Goal: Task Accomplishment & Management: Use online tool/utility

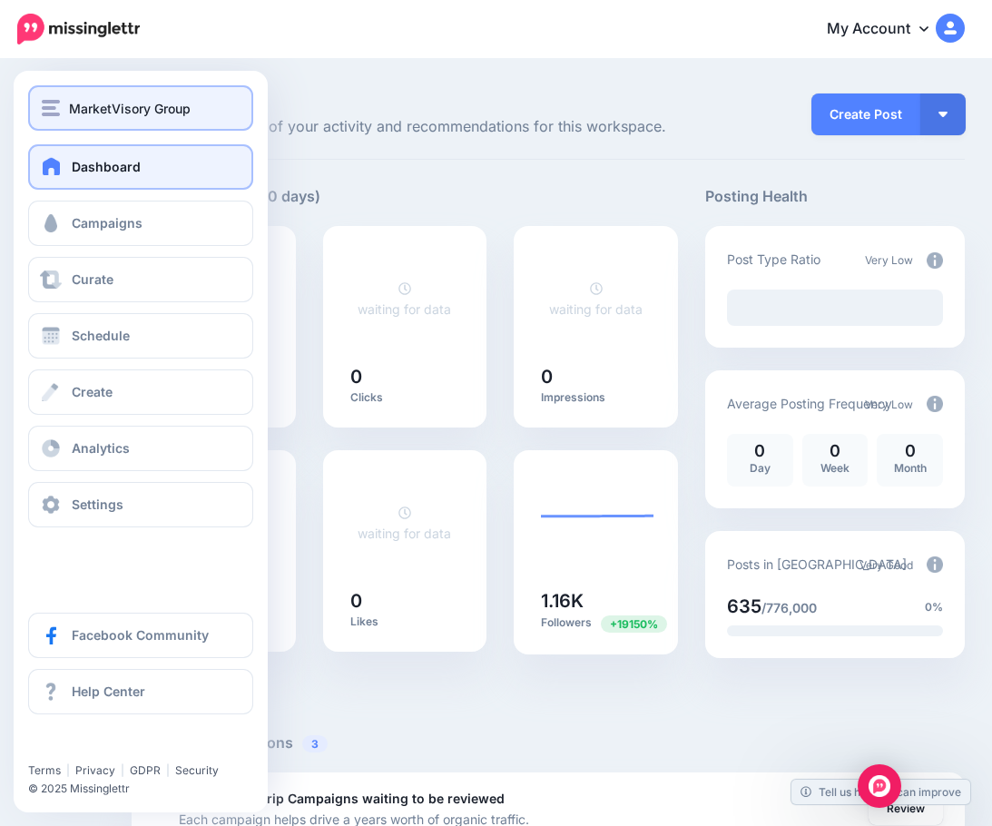
click at [109, 112] on span "MarketVisory Group" at bounding box center [130, 108] width 122 height 21
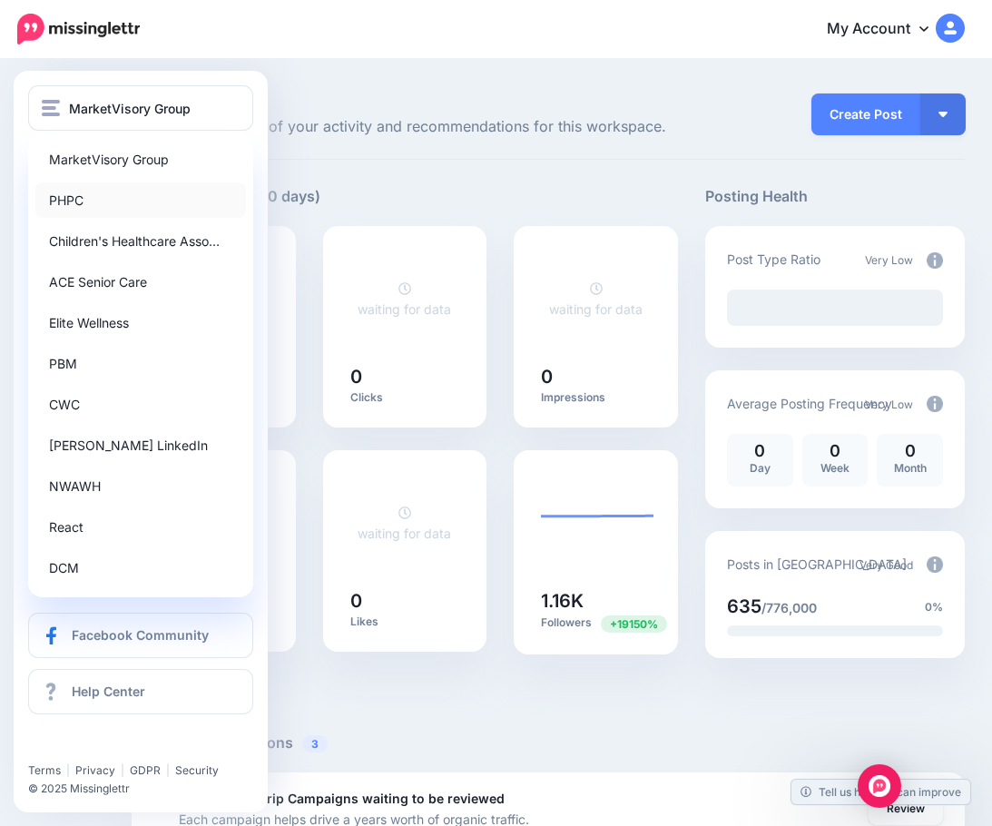
click at [64, 194] on link "PHPC" at bounding box center [140, 200] width 211 height 35
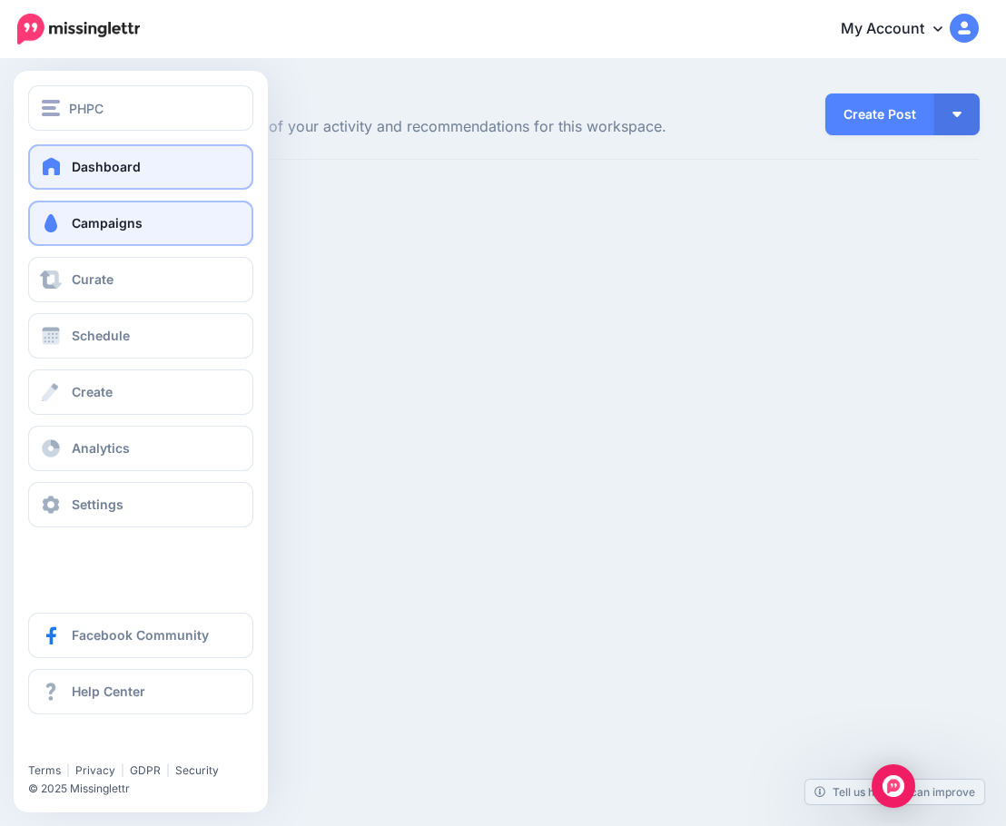
click at [76, 229] on span "Campaigns" at bounding box center [107, 222] width 71 height 15
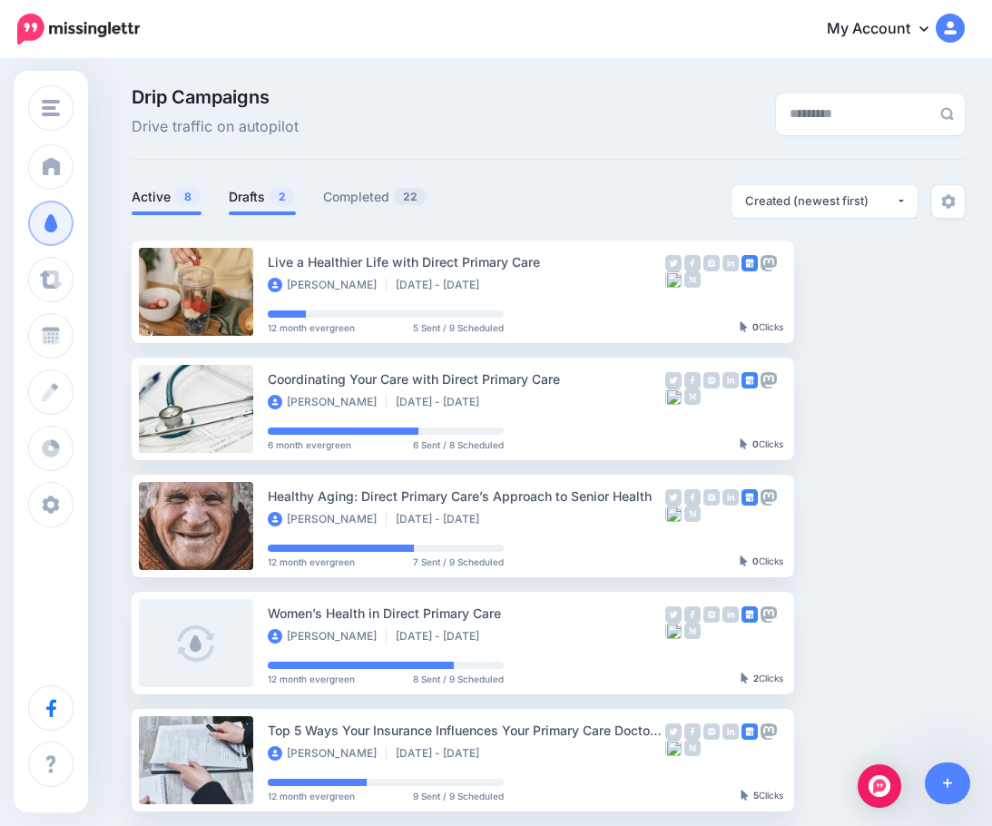
click at [253, 196] on link "Drafts 2" at bounding box center [262, 197] width 67 height 22
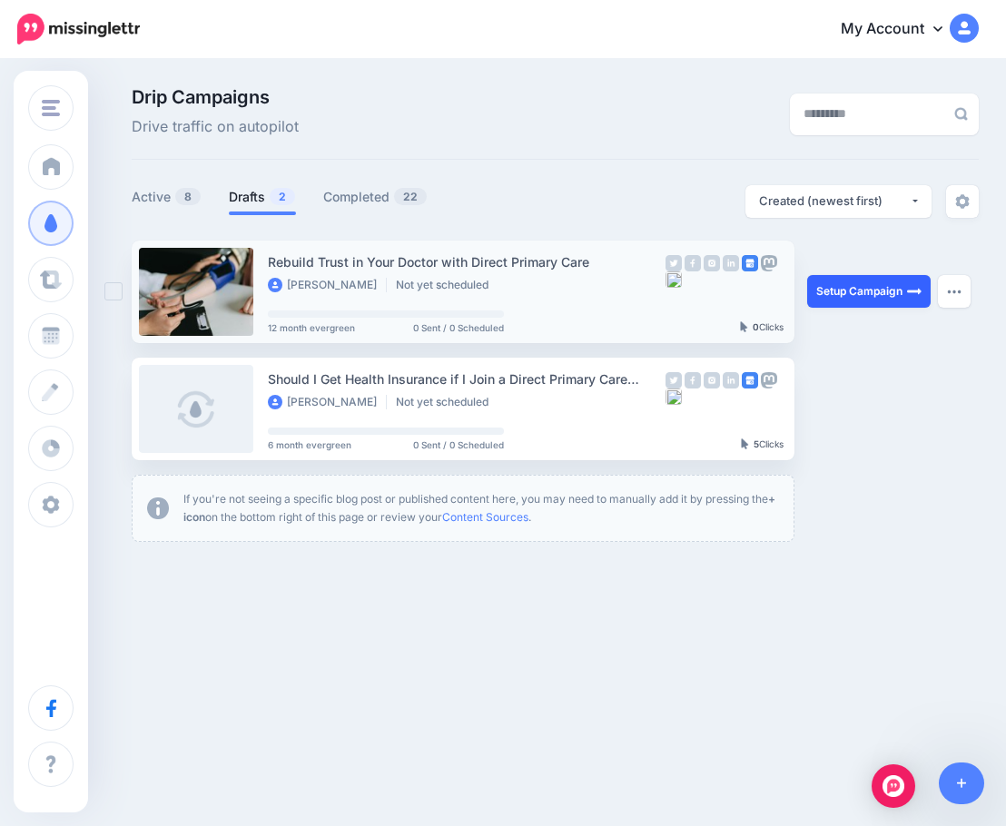
click at [867, 286] on link "Setup Campaign" at bounding box center [868, 291] width 123 height 33
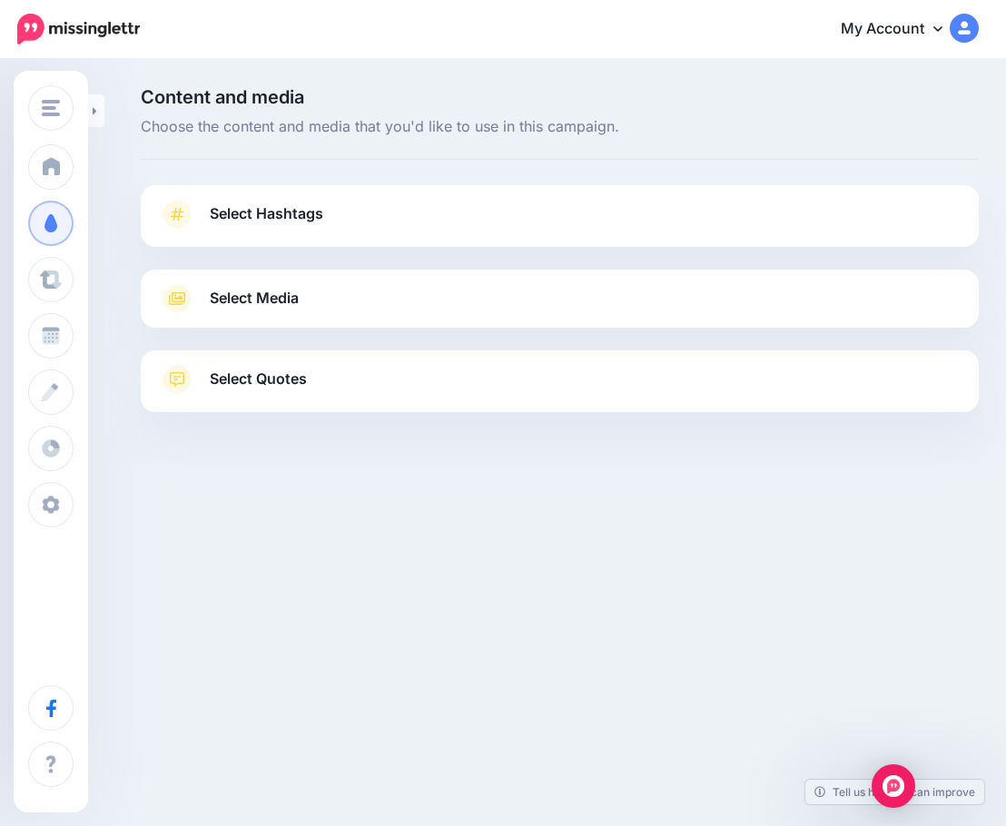
click at [227, 386] on span "Select Quotes" at bounding box center [258, 379] width 97 height 25
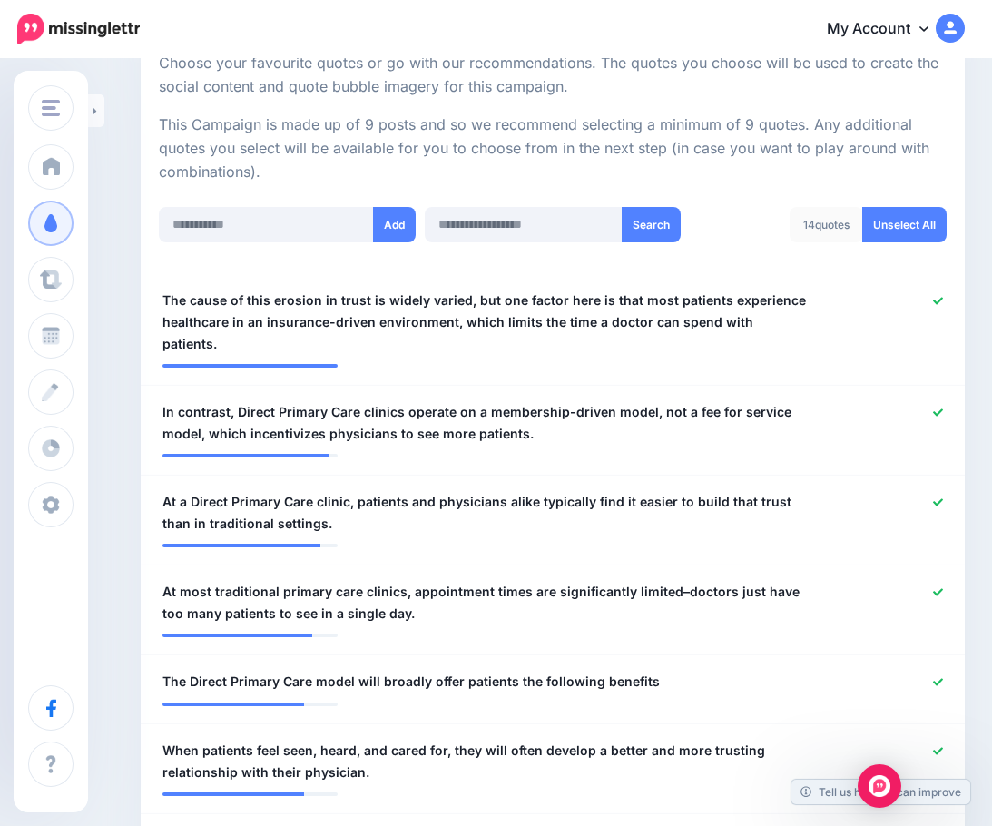
scroll to position [363, 0]
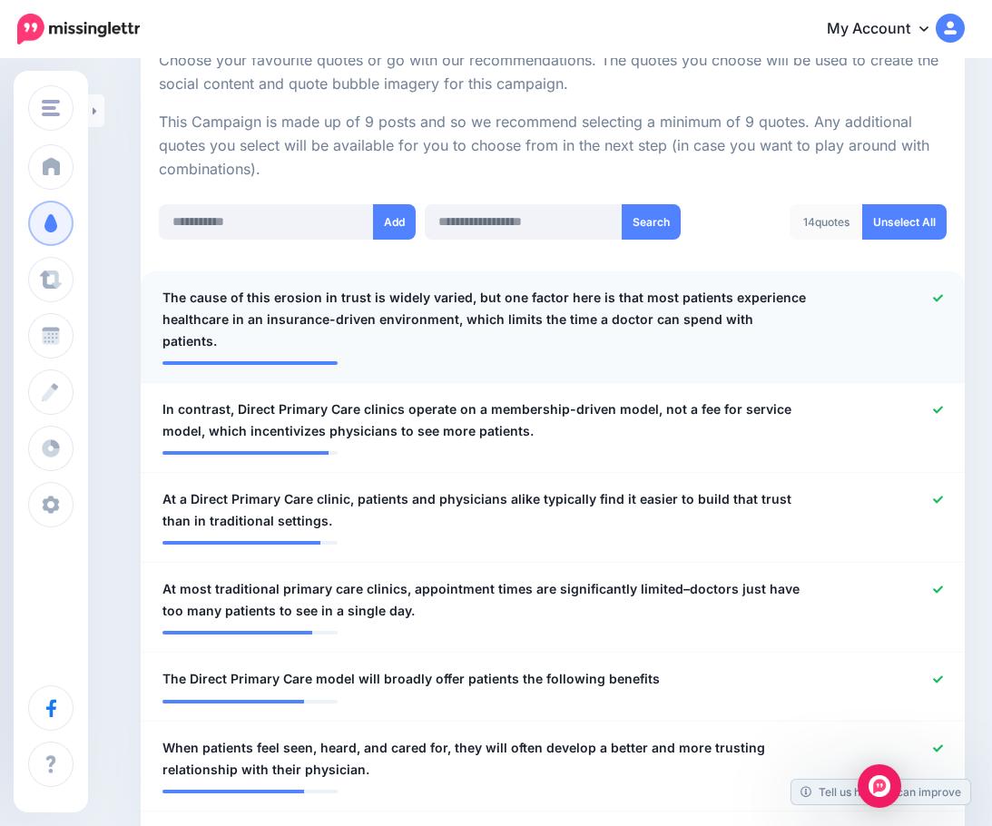
click at [943, 296] on icon at bounding box center [938, 298] width 10 height 10
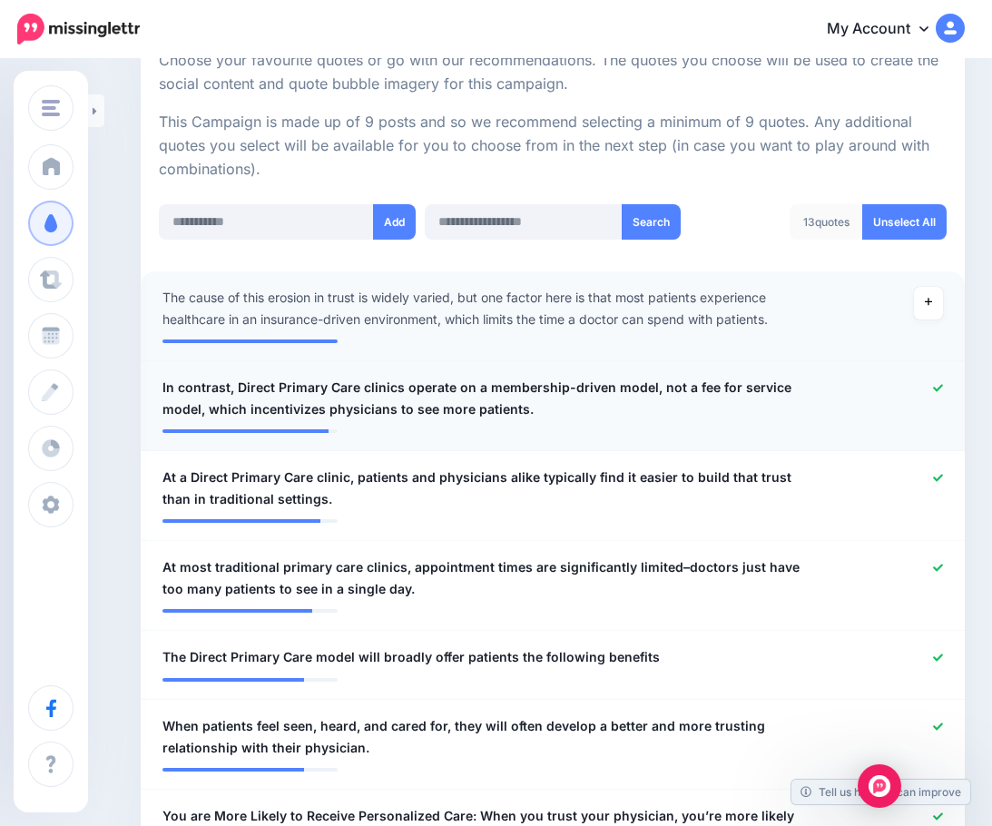
click at [262, 395] on span "In contrast, Direct Primary Care clinics operate on a membership-driven model, …" at bounding box center [486, 399] width 647 height 44
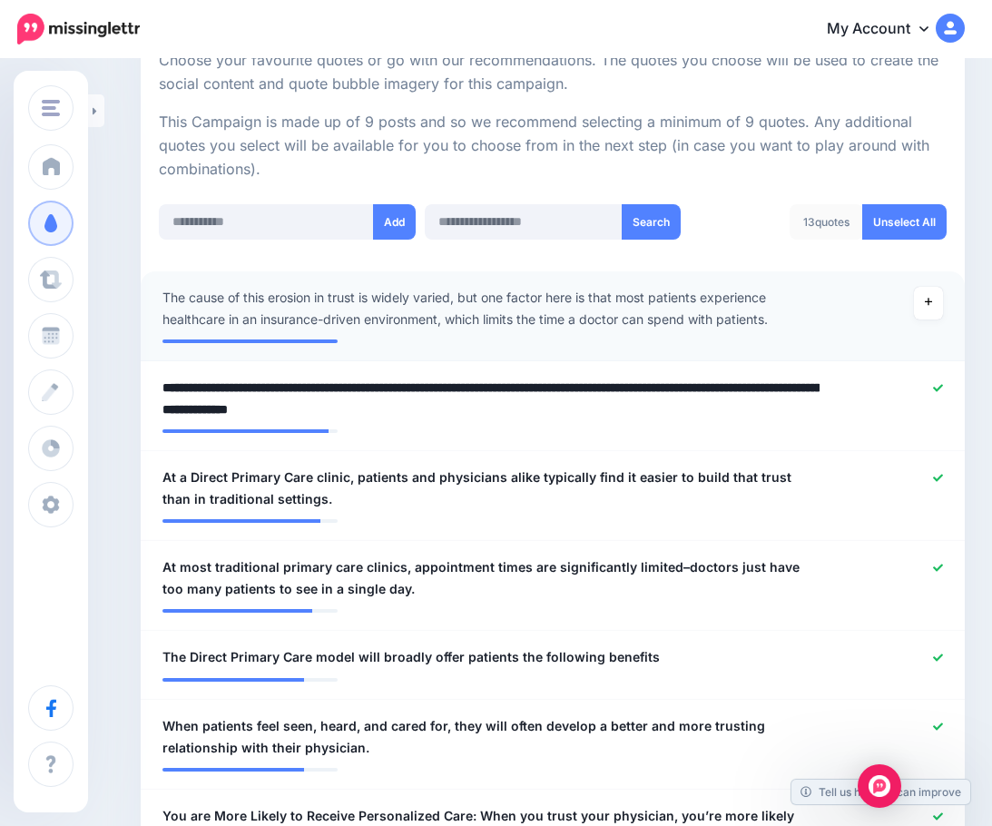
drag, startPoint x: 237, startPoint y: 390, endPoint x: 92, endPoint y: 389, distance: 145.3
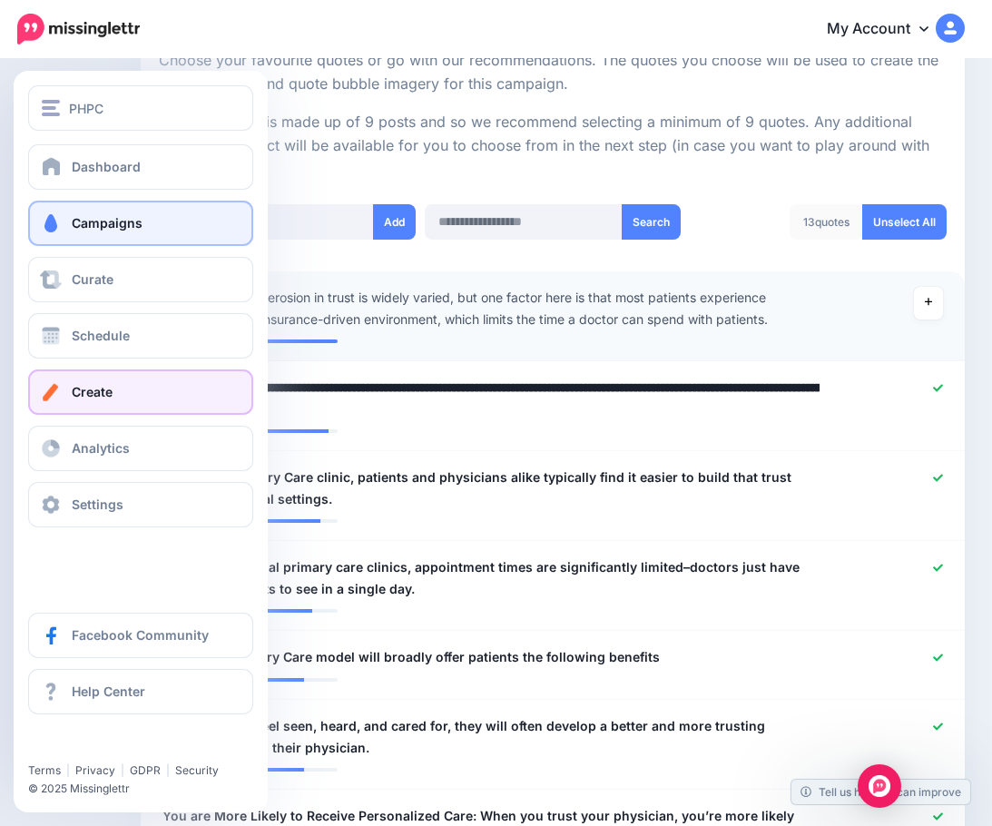
type textarea "**********"
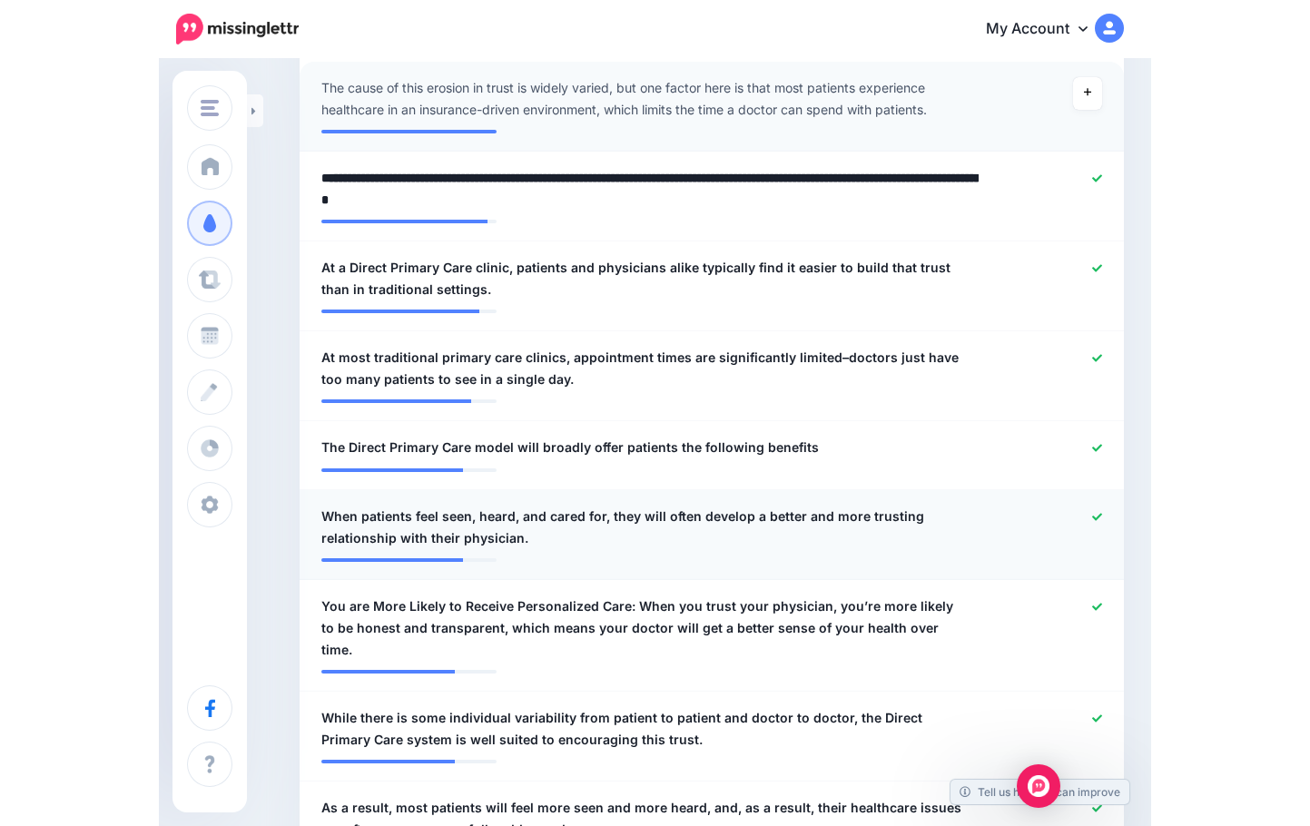
scroll to position [636, 0]
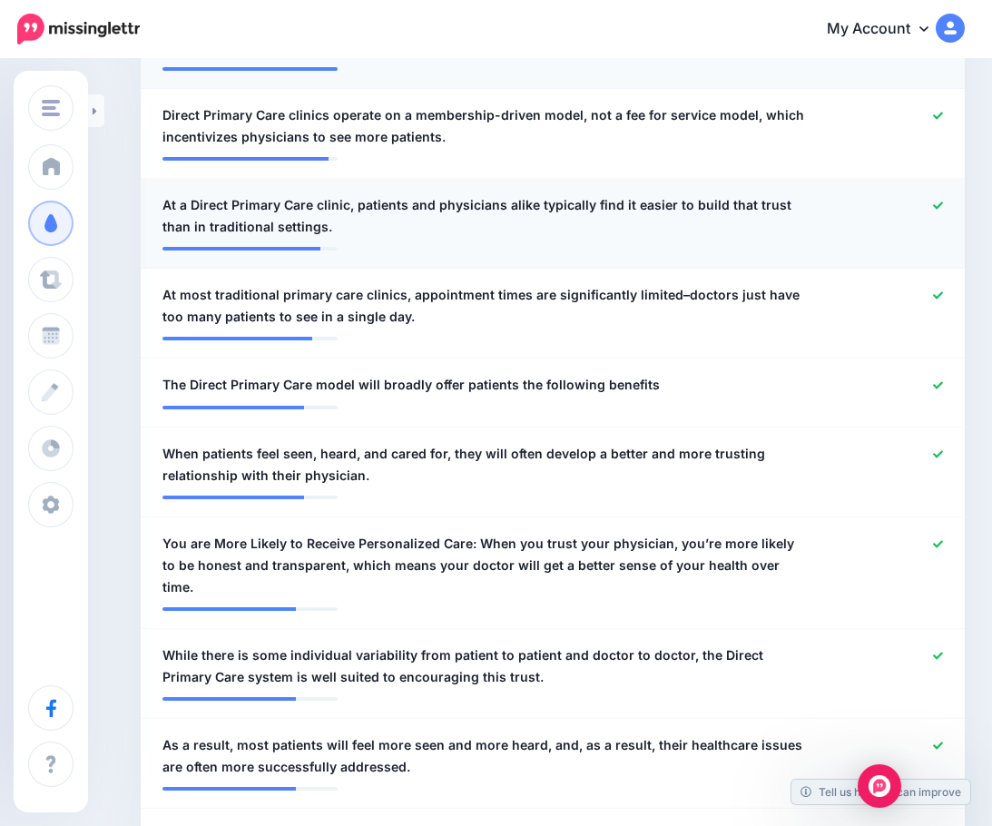
drag, startPoint x: 647, startPoint y: 219, endPoint x: 445, endPoint y: 263, distance: 206.4
click at [445, 263] on li "**********" at bounding box center [553, 224] width 824 height 90
click at [957, 383] on div at bounding box center [890, 385] width 134 height 23
click at [943, 385] on icon at bounding box center [938, 384] width 10 height 7
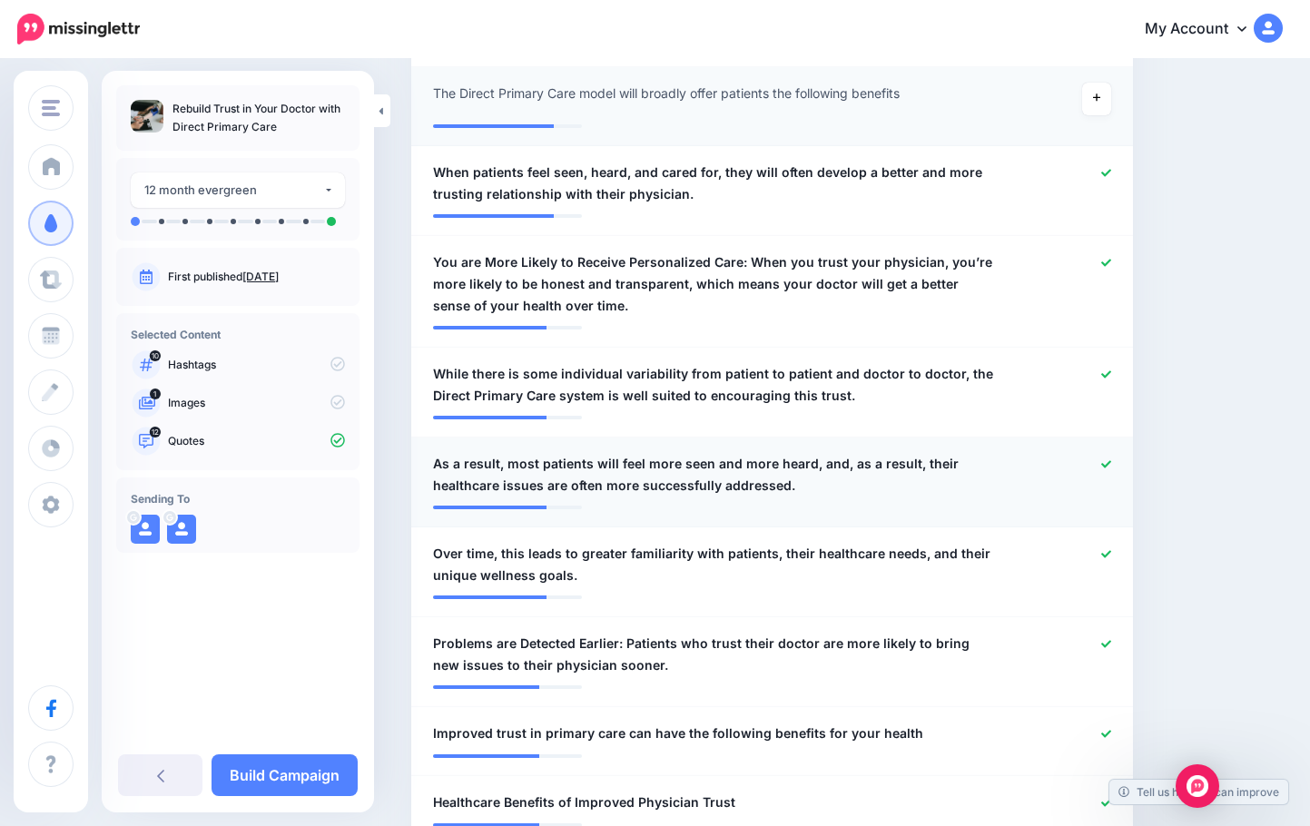
scroll to position [908, 0]
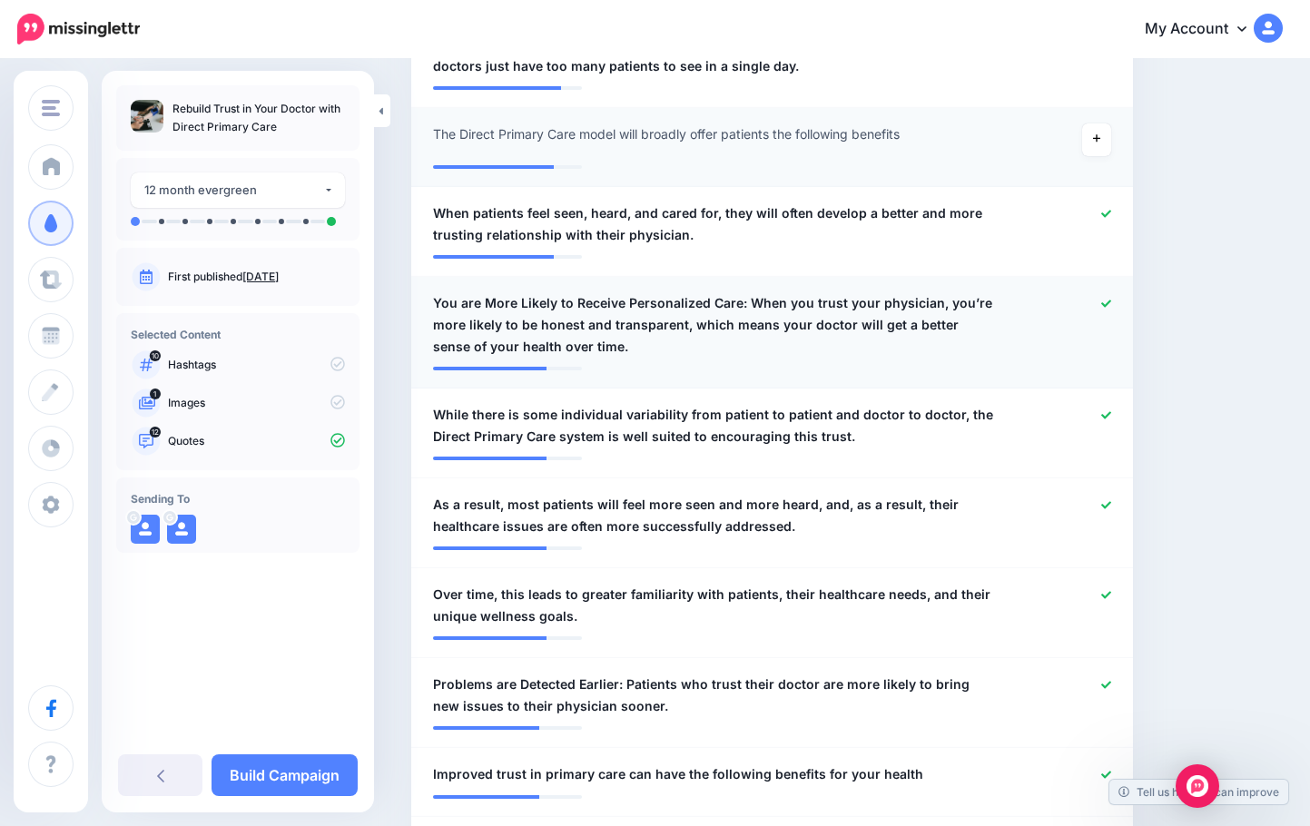
click at [743, 306] on span "You are More Likely to Receive Personalized Care: When you trust your physician…" at bounding box center [713, 324] width 561 height 65
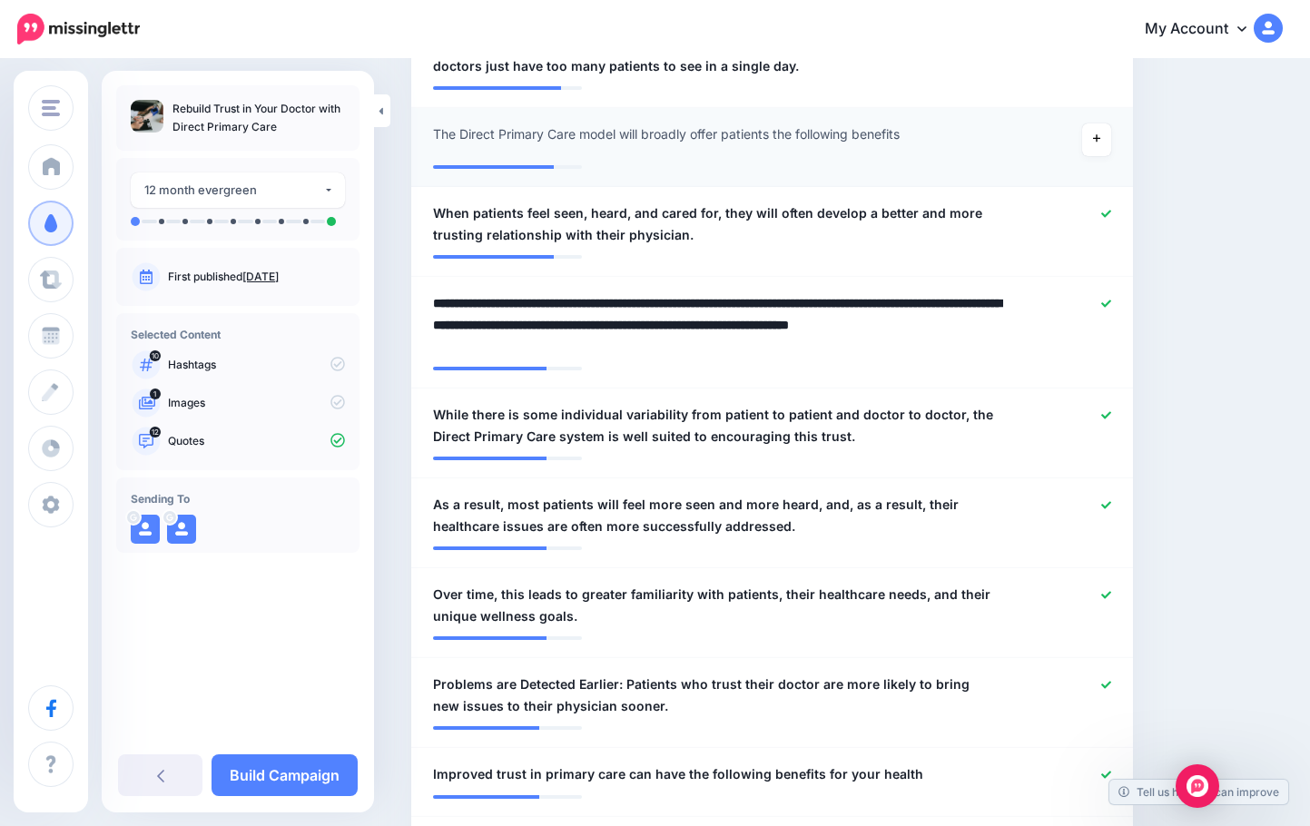
drag, startPoint x: 746, startPoint y: 308, endPoint x: 380, endPoint y: 311, distance: 366.9
type textarea "**********"
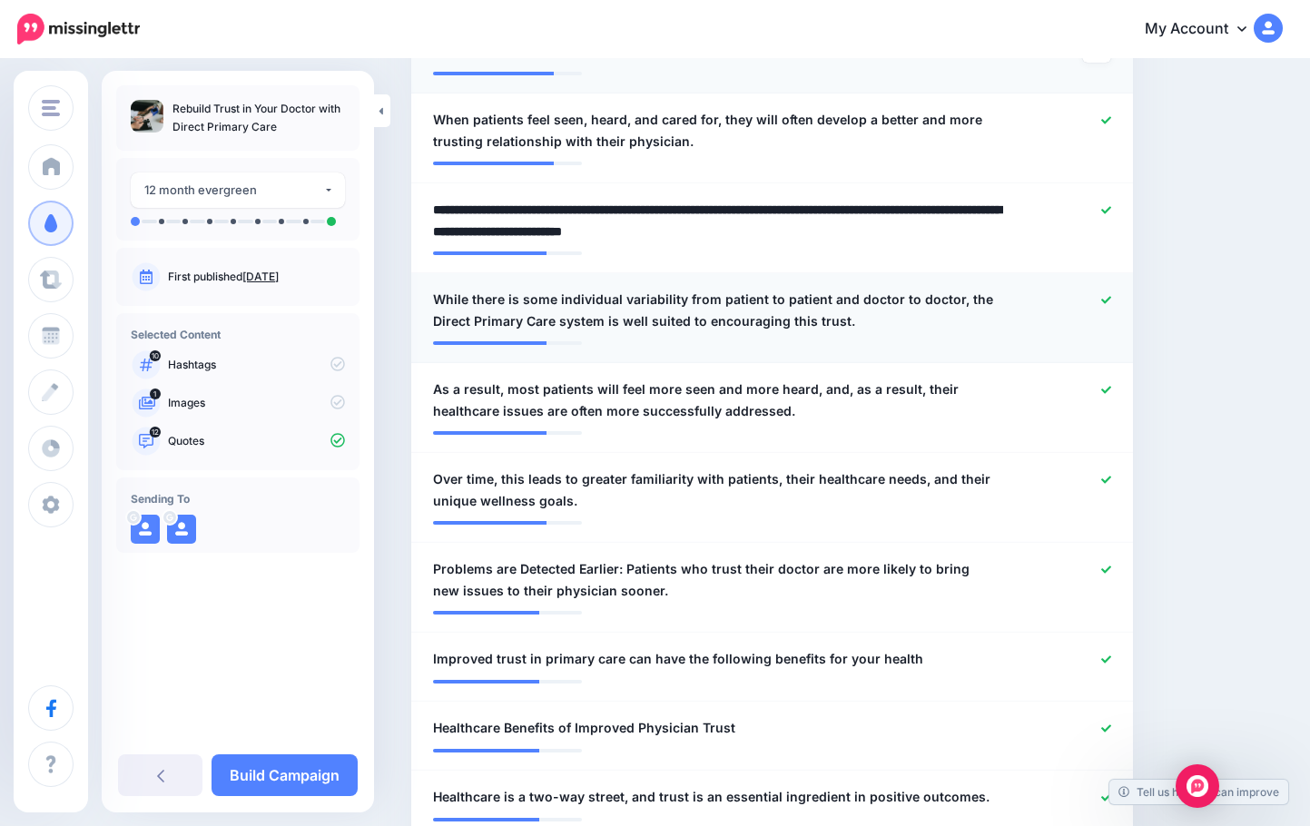
scroll to position [1090, 0]
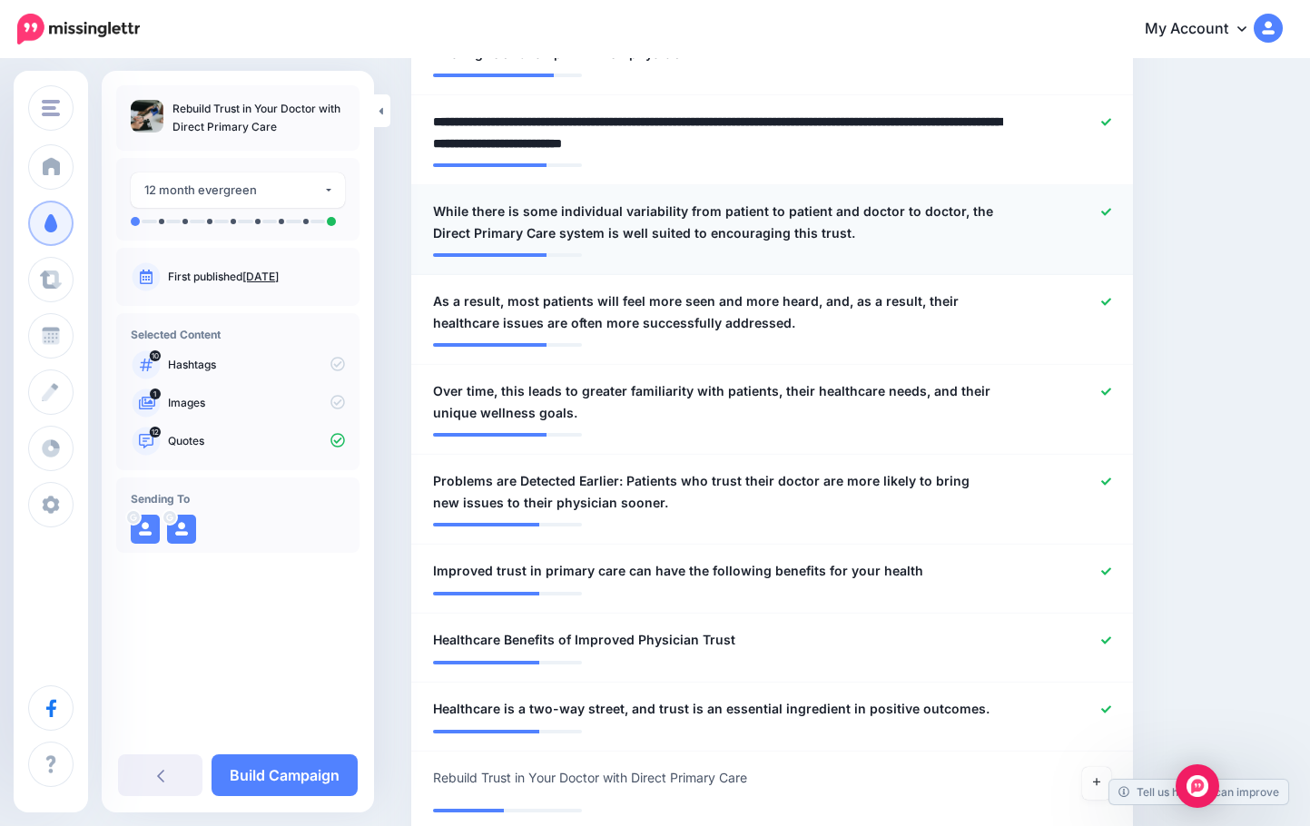
click at [805, 233] on span "While there is some individual variability from patient to patient and doctor t…" at bounding box center [713, 223] width 561 height 44
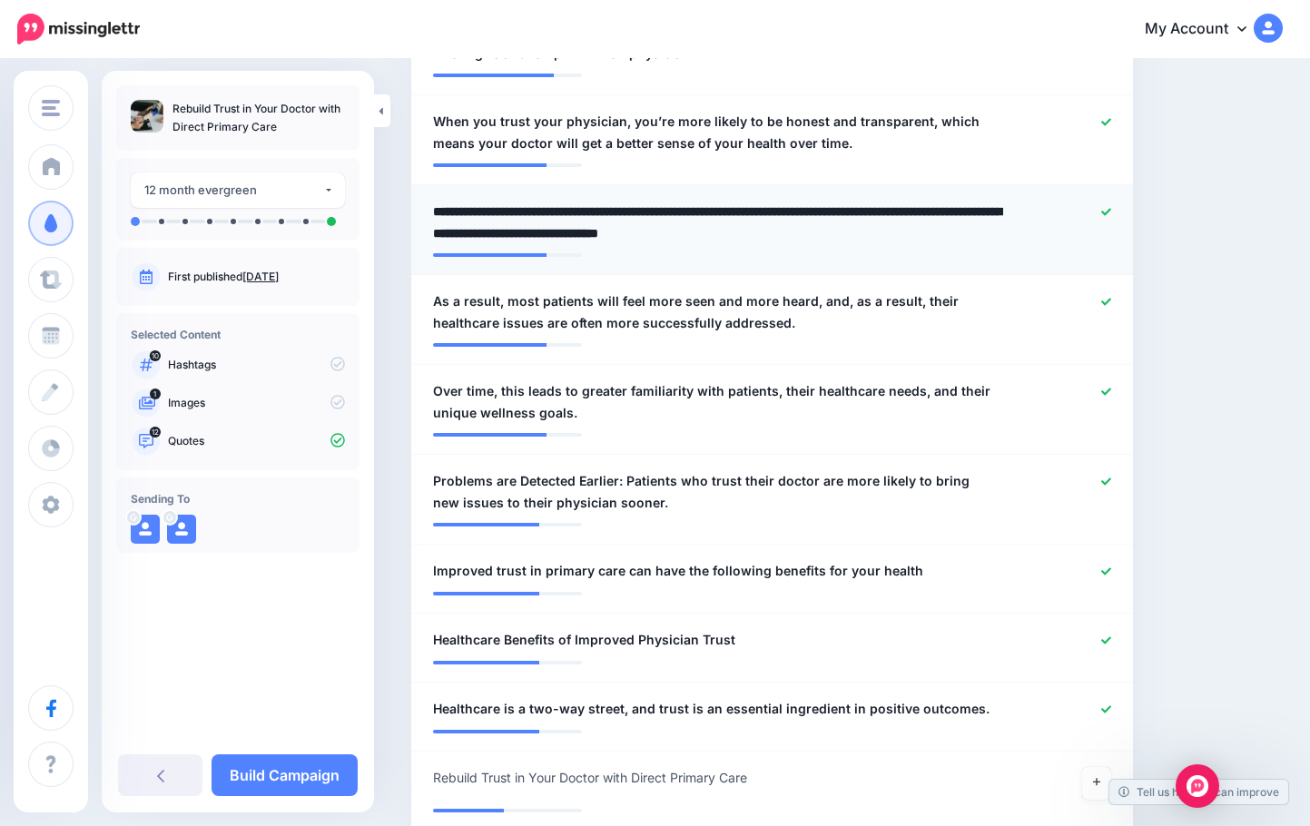
click at [809, 233] on textarea "**********" at bounding box center [718, 223] width 570 height 44
type textarea "**********"
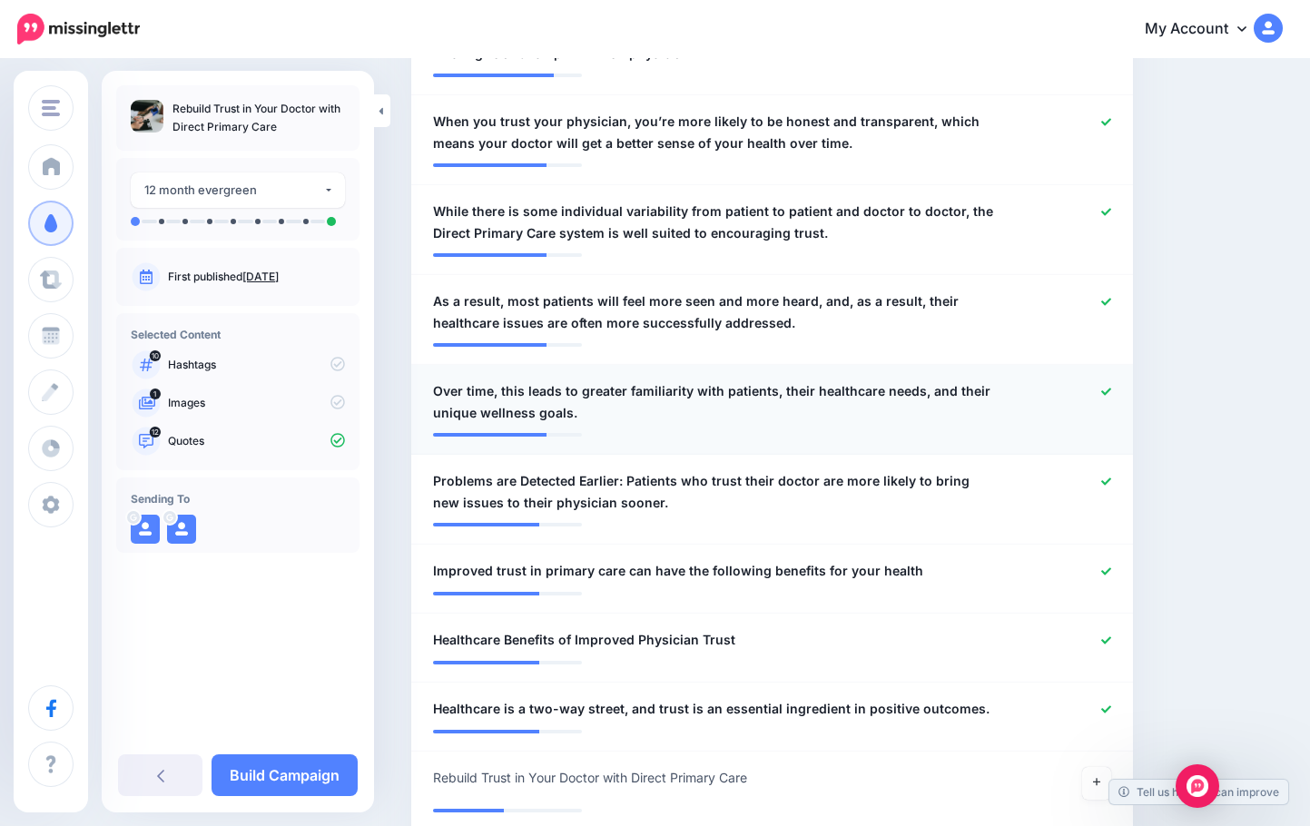
click at [1005, 390] on icon at bounding box center [1106, 392] width 10 height 10
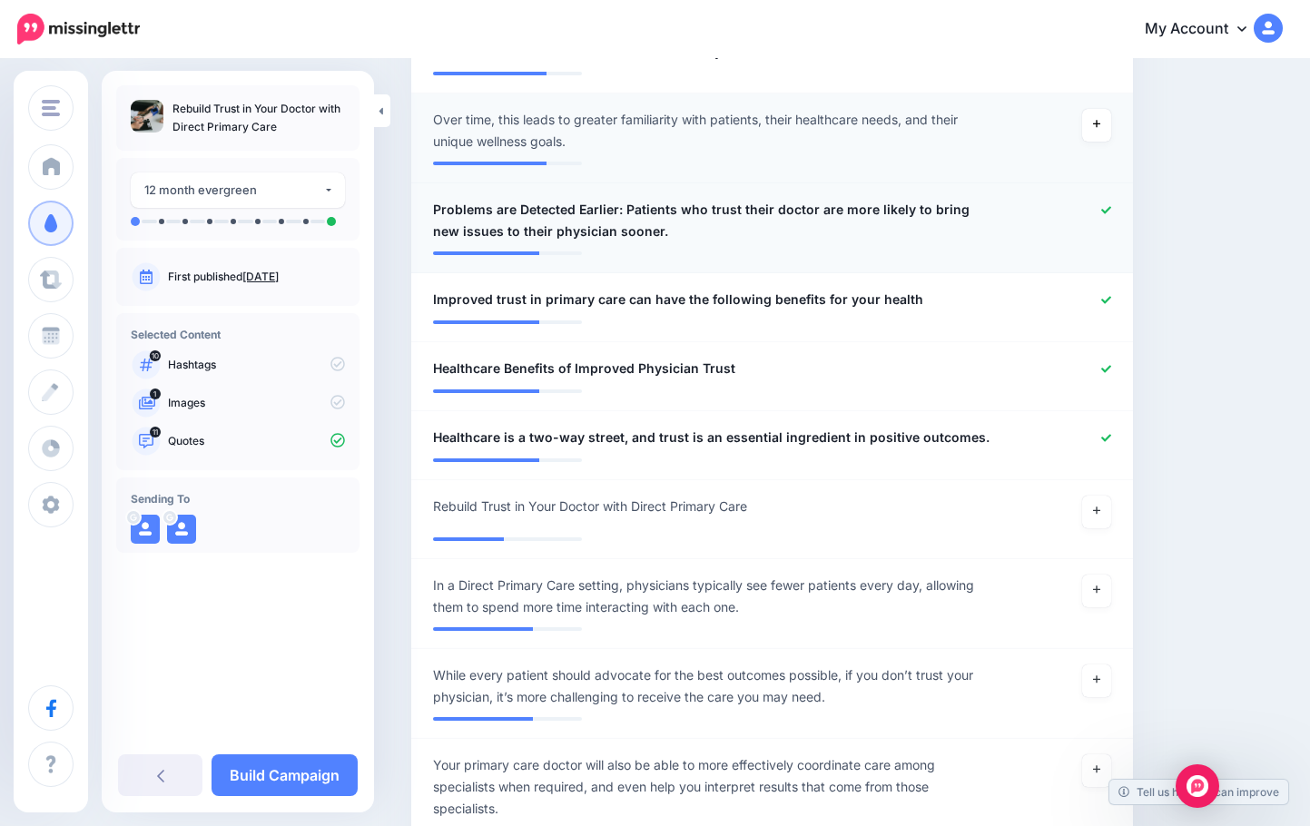
scroll to position [1362, 0]
click at [618, 205] on span "Problems are Detected Earlier: Patients who trust their doctor are more likely …" at bounding box center [713, 220] width 561 height 44
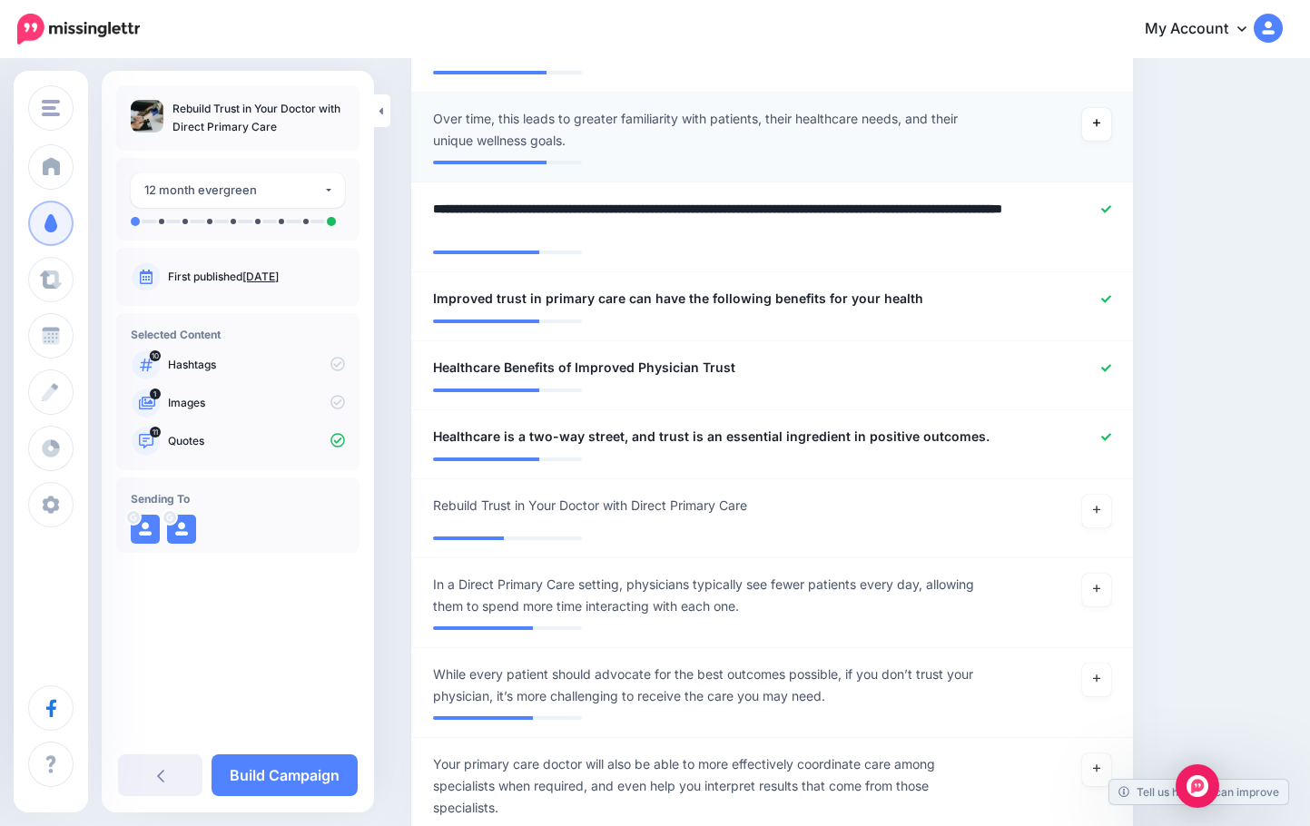
drag, startPoint x: 624, startPoint y: 211, endPoint x: 372, endPoint y: 205, distance: 251.6
type textarea "**********"
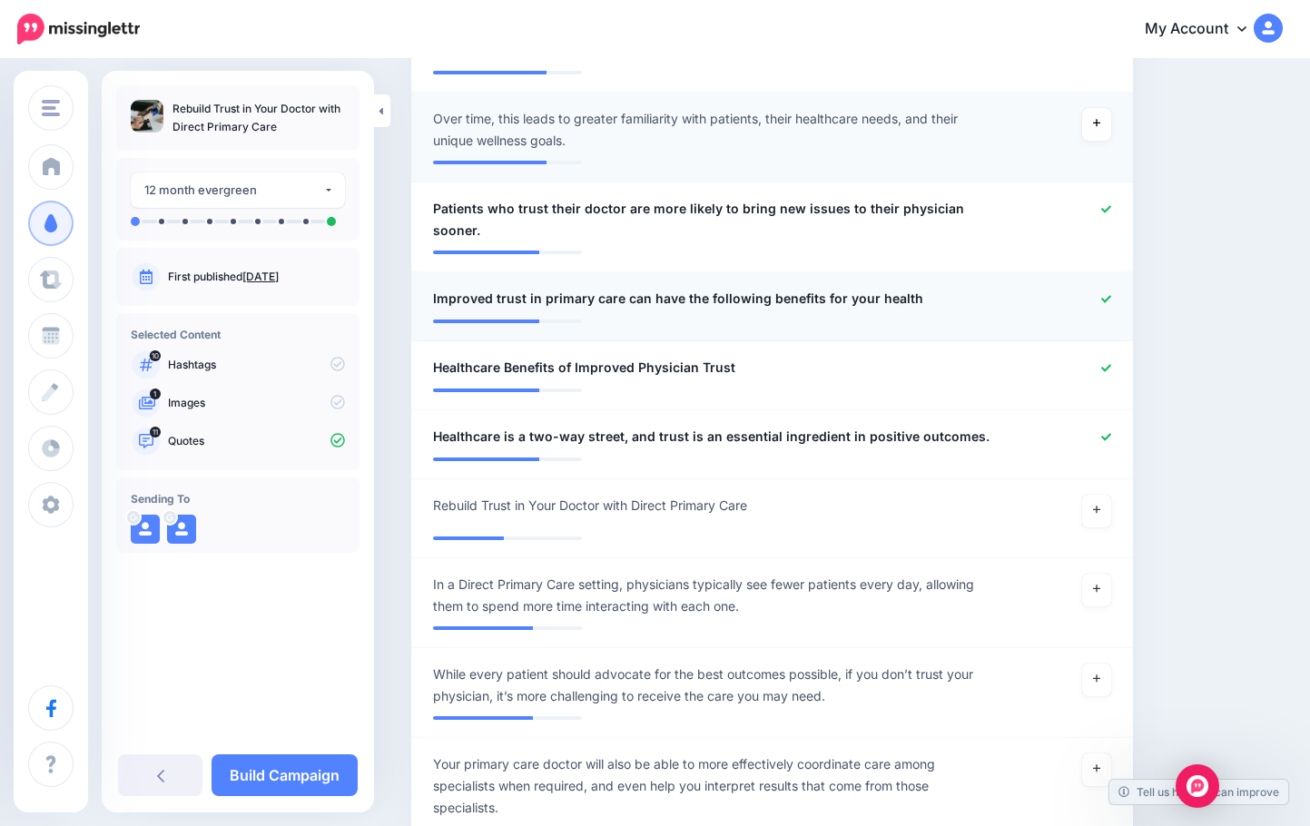
click at [1005, 288] on div at bounding box center [1067, 299] width 118 height 23
click at [1005, 294] on icon at bounding box center [1106, 299] width 10 height 10
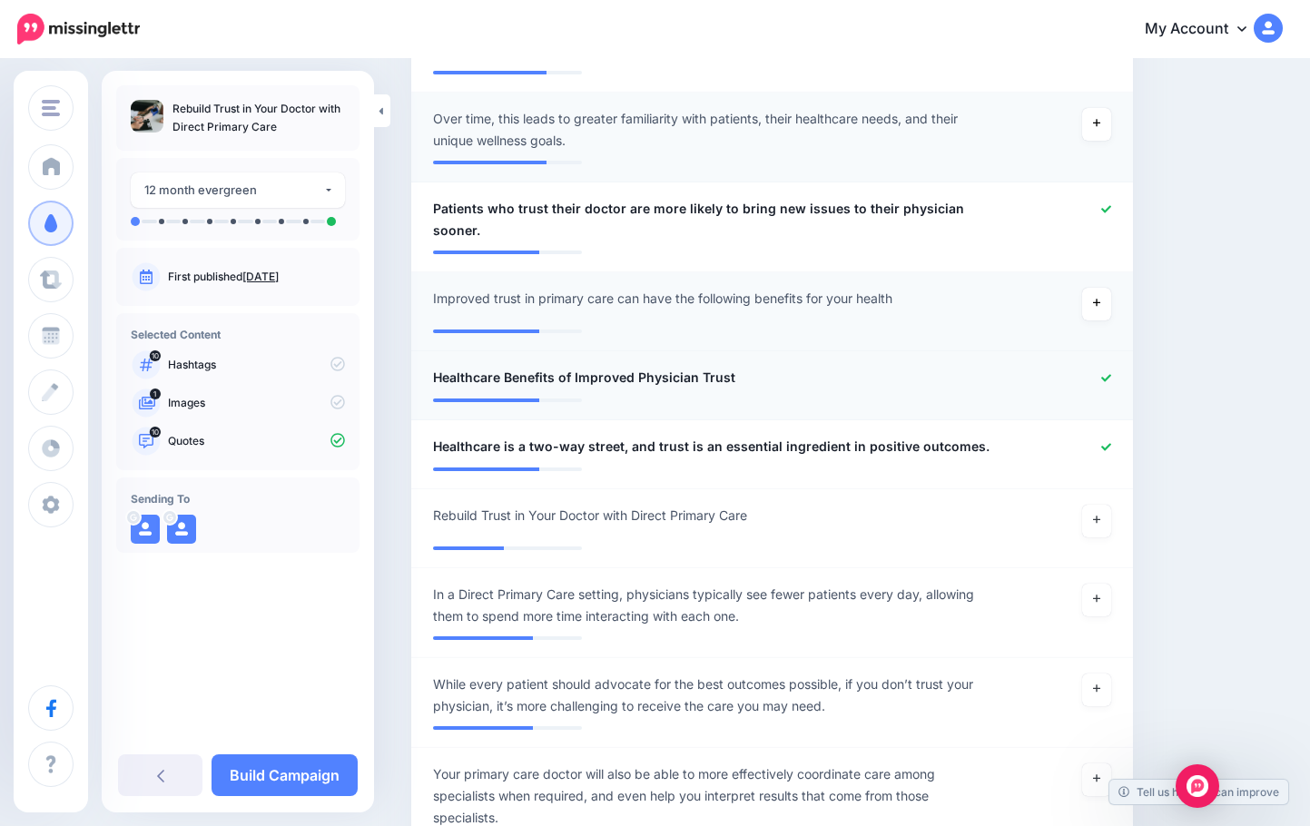
click at [1005, 367] on div at bounding box center [1067, 378] width 118 height 23
click at [1005, 374] on icon at bounding box center [1106, 377] width 10 height 7
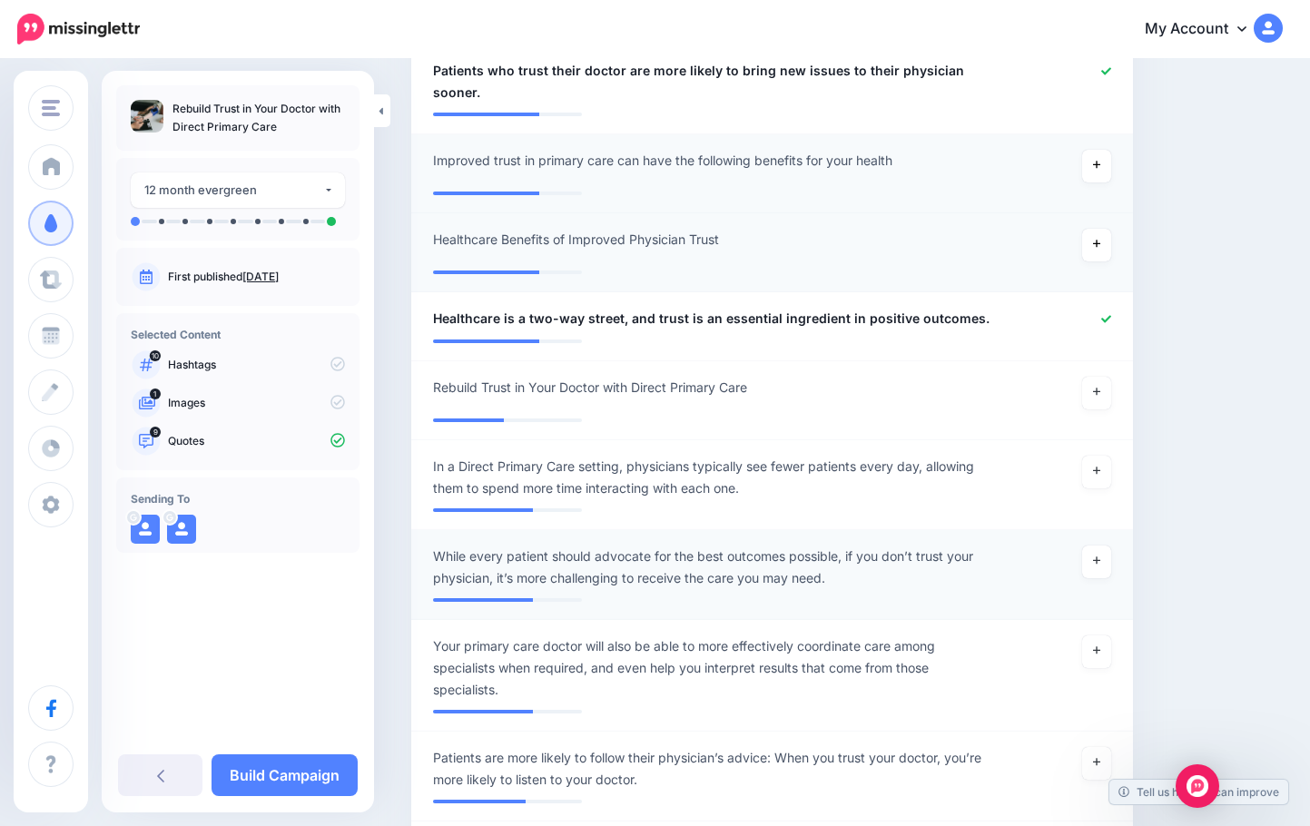
scroll to position [1544, 0]
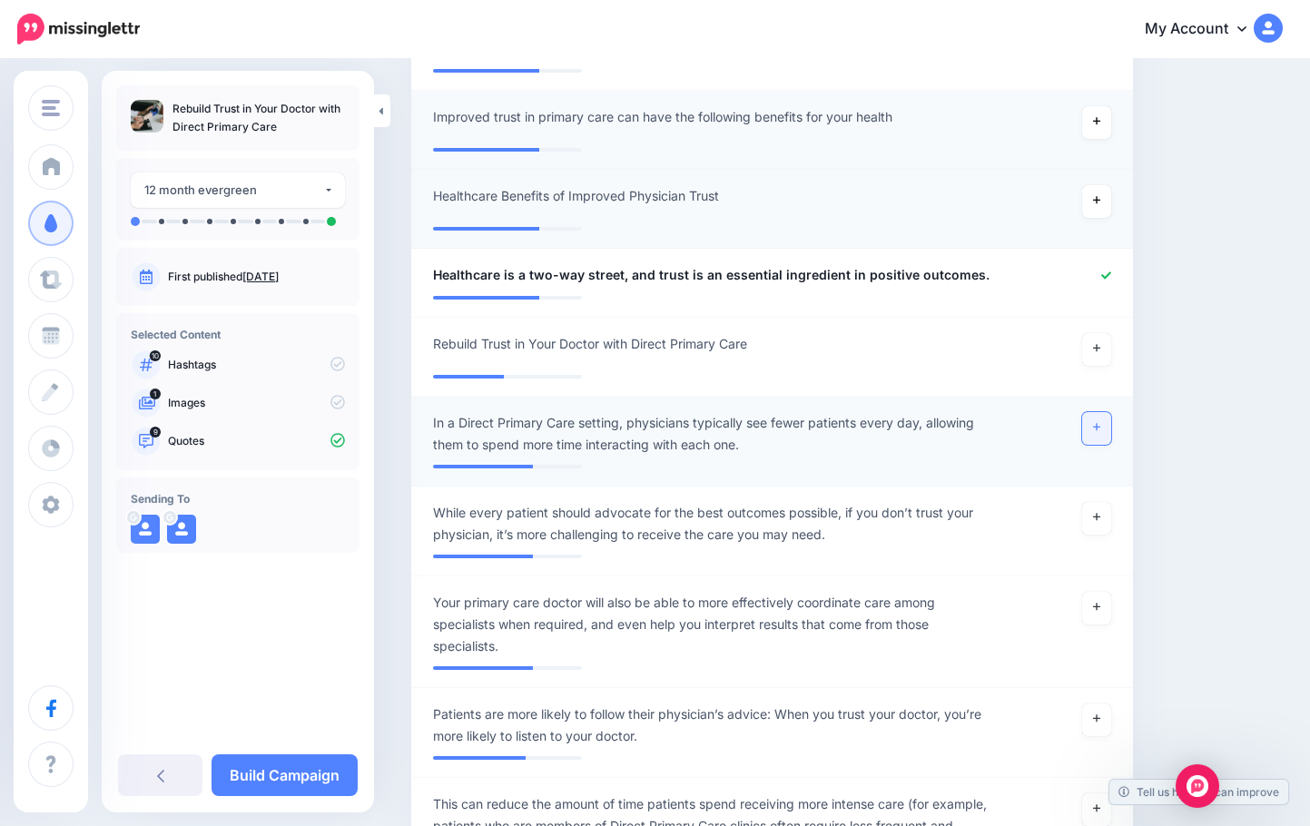
click at [1005, 412] on link at bounding box center [1096, 428] width 29 height 33
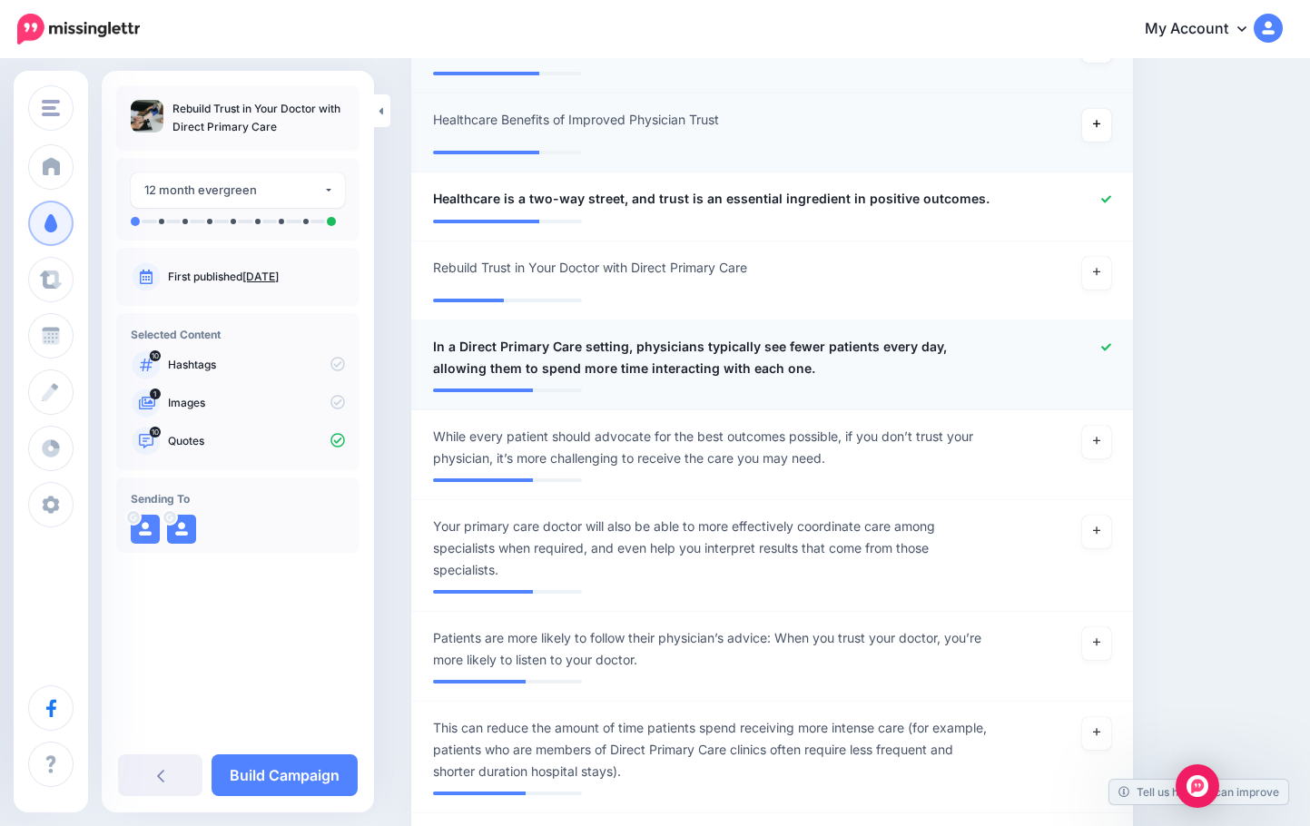
scroll to position [1725, 0]
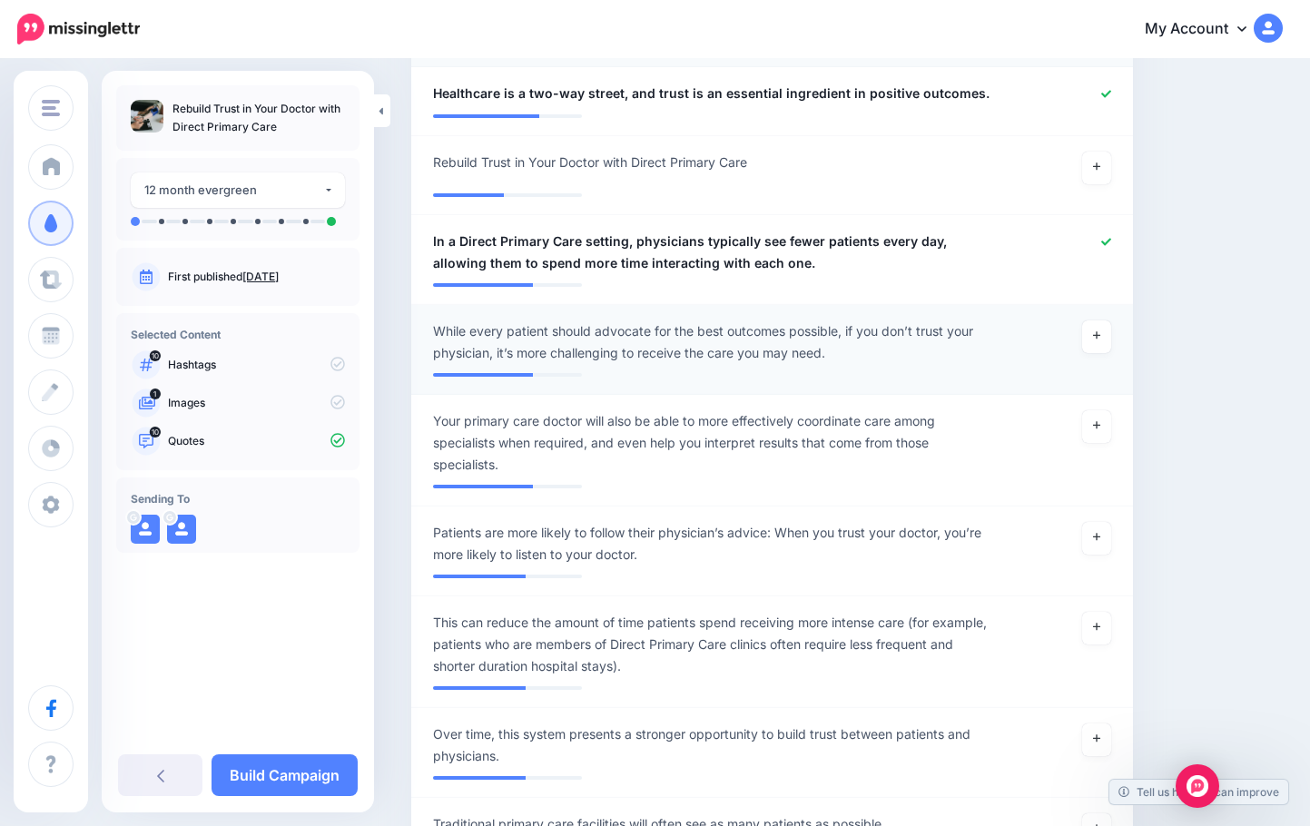
click at [1005, 324] on div at bounding box center [1067, 343] width 118 height 44
click at [1005, 332] on icon at bounding box center [1096, 335] width 7 height 7
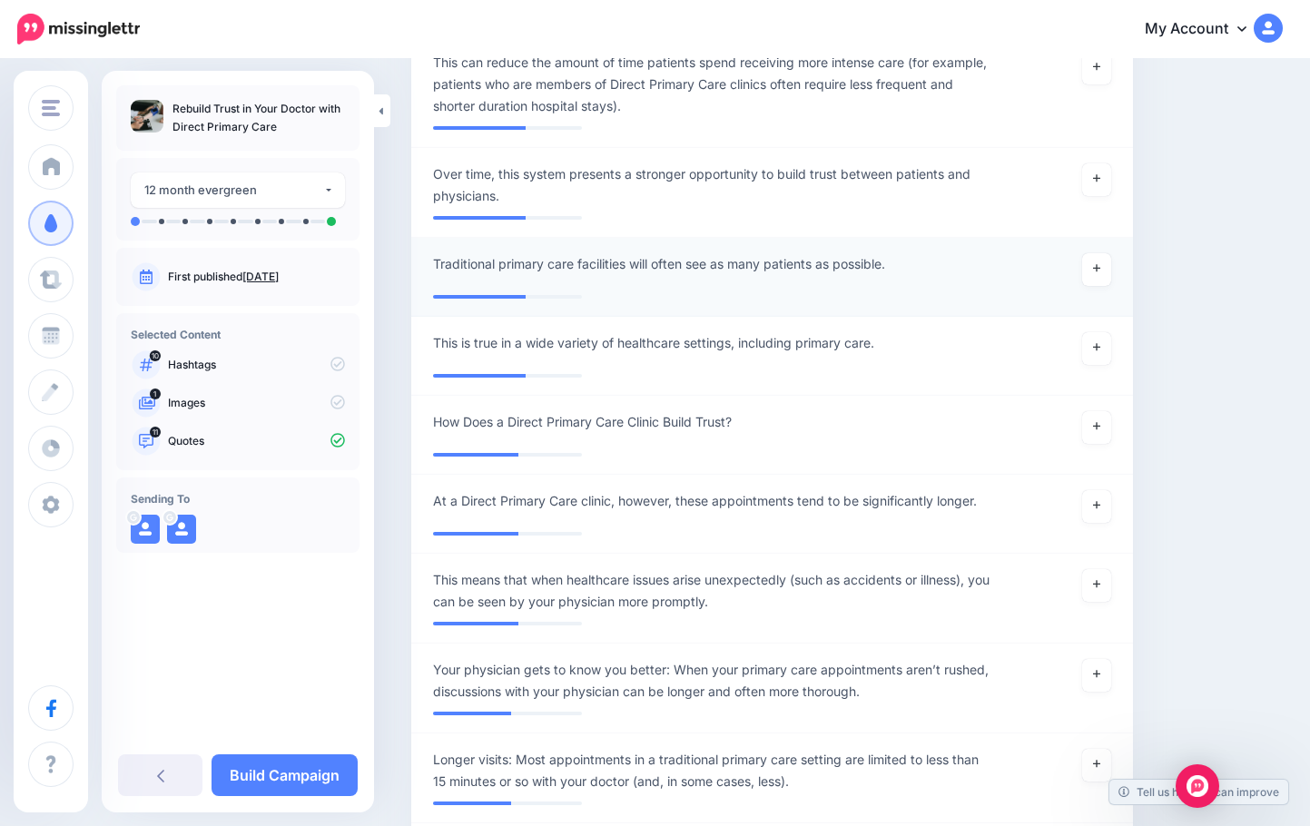
scroll to position [2452, 0]
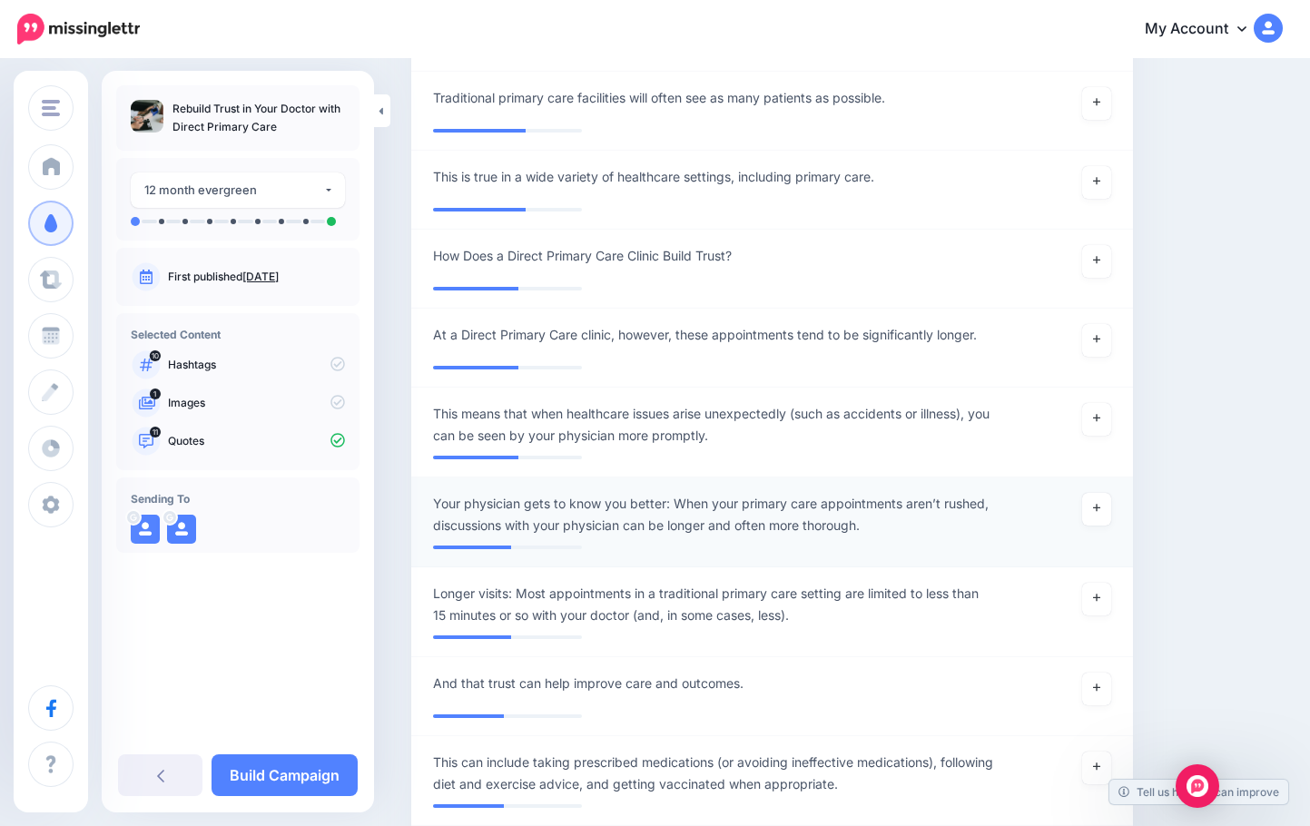
click at [645, 500] on span "Your physician gets to know you better: When your primary care appointments are…" at bounding box center [713, 515] width 561 height 44
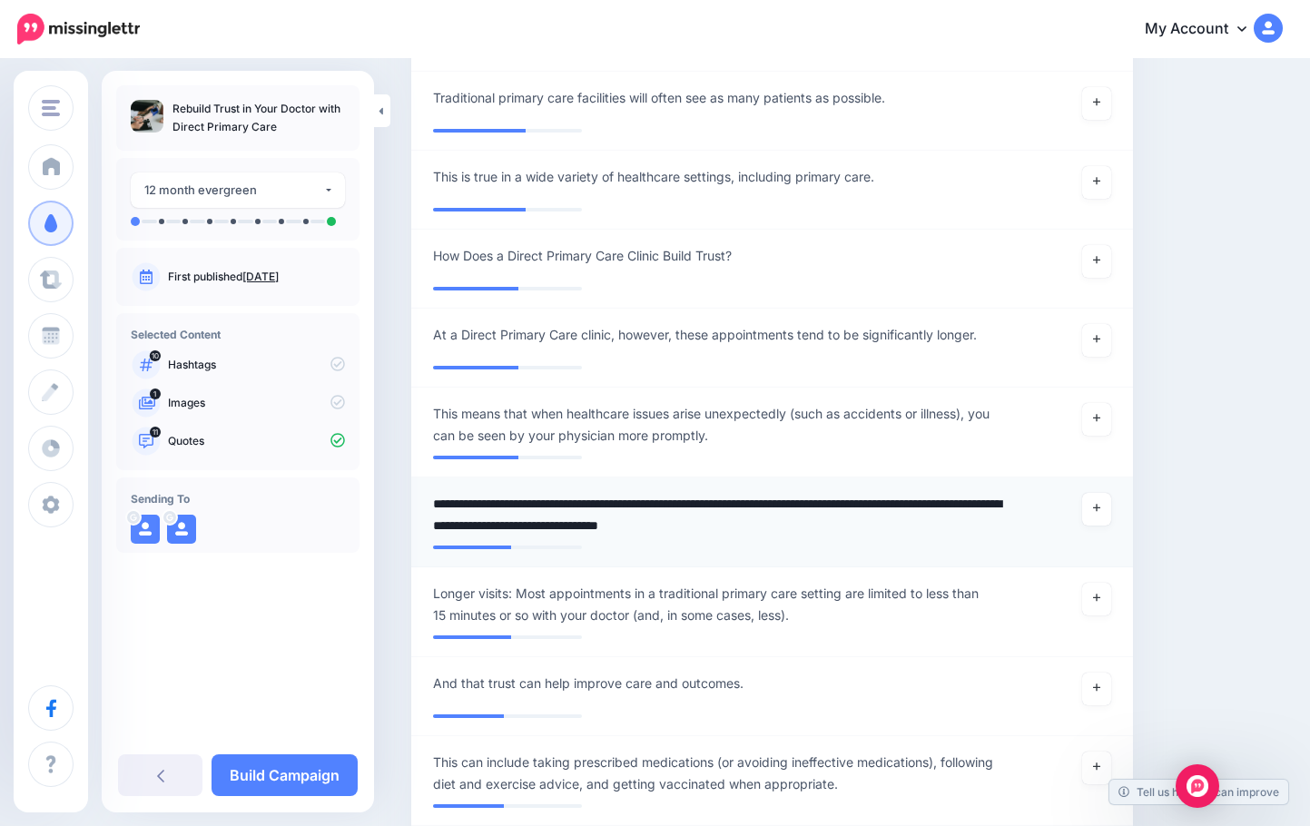
drag, startPoint x: 681, startPoint y: 483, endPoint x: 430, endPoint y: 479, distance: 251.6
click at [430, 493] on div "**********" at bounding box center [714, 515] width 588 height 44
type textarea "**********"
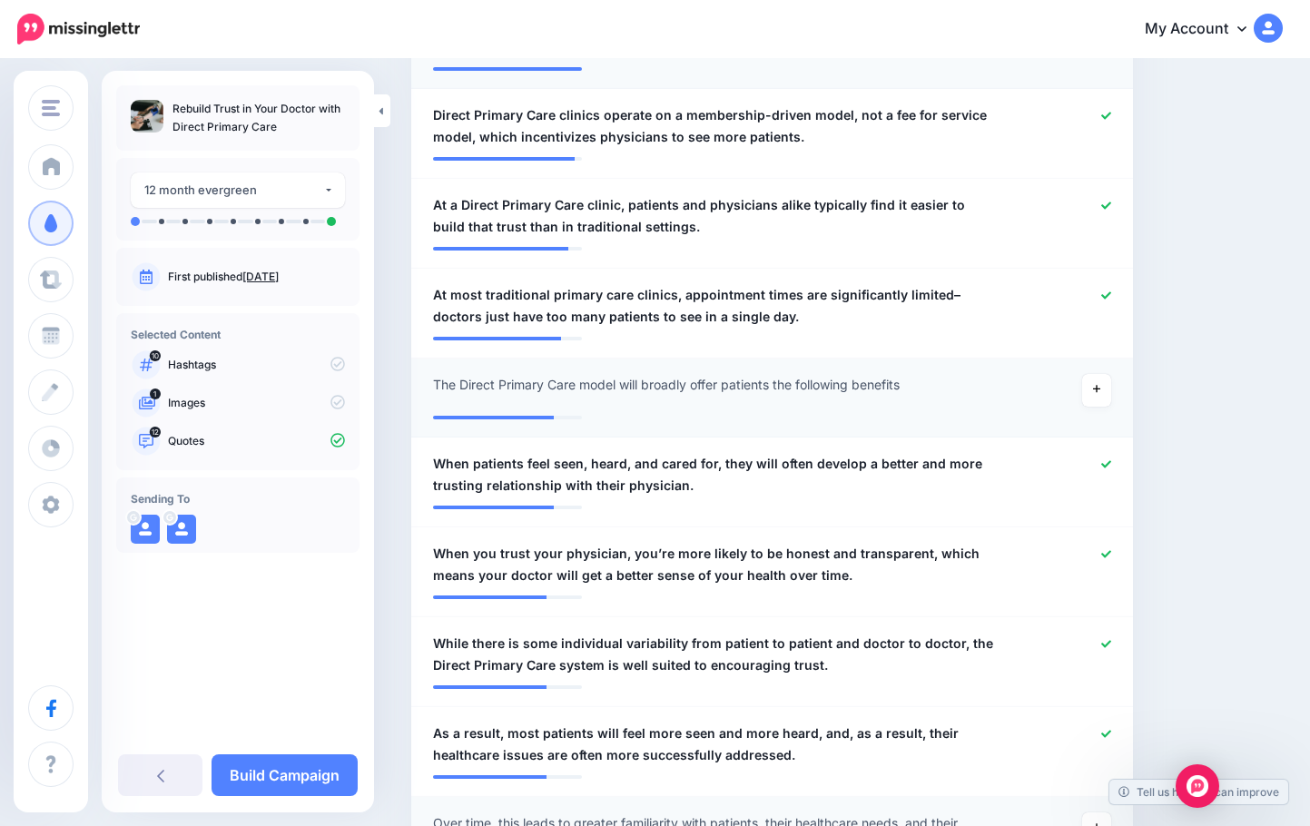
scroll to position [182, 0]
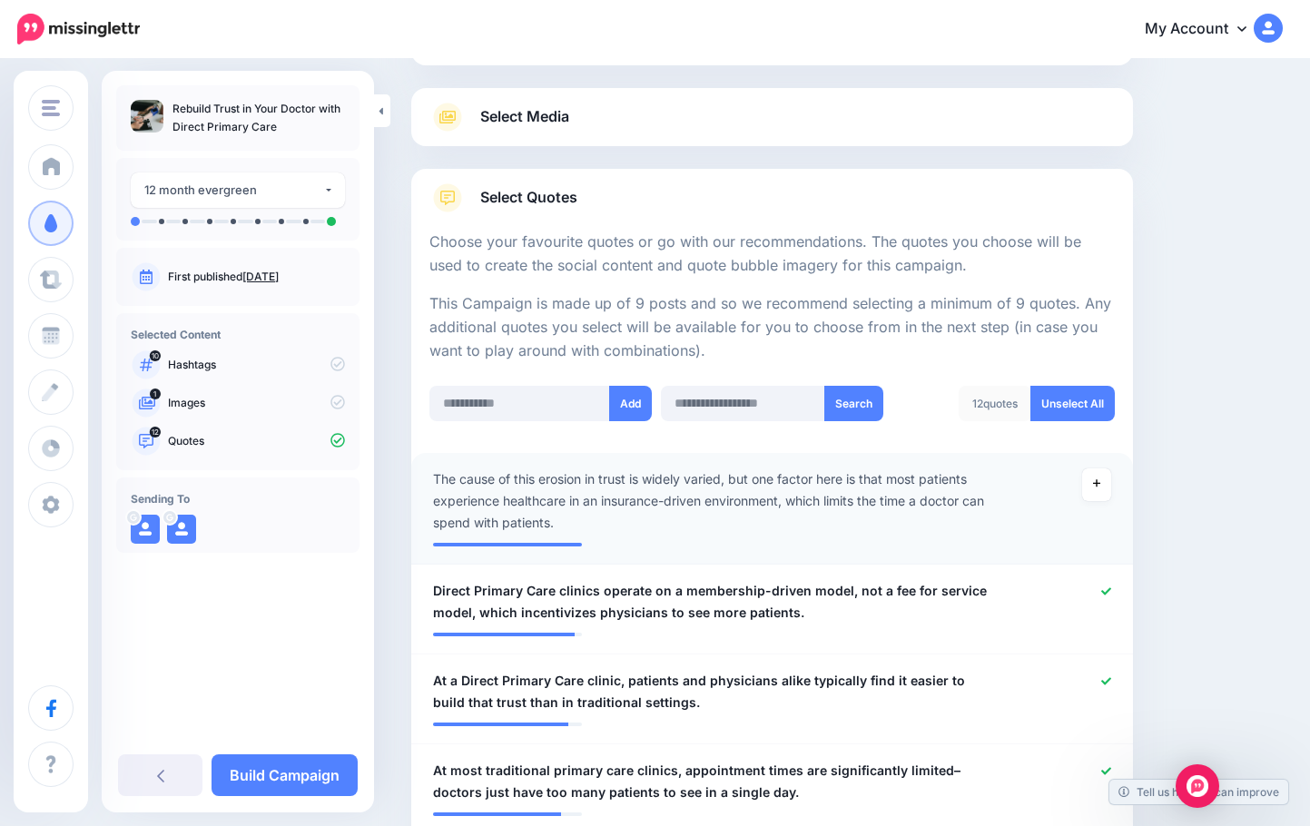
click at [513, 105] on span "Select Media" at bounding box center [524, 116] width 89 height 25
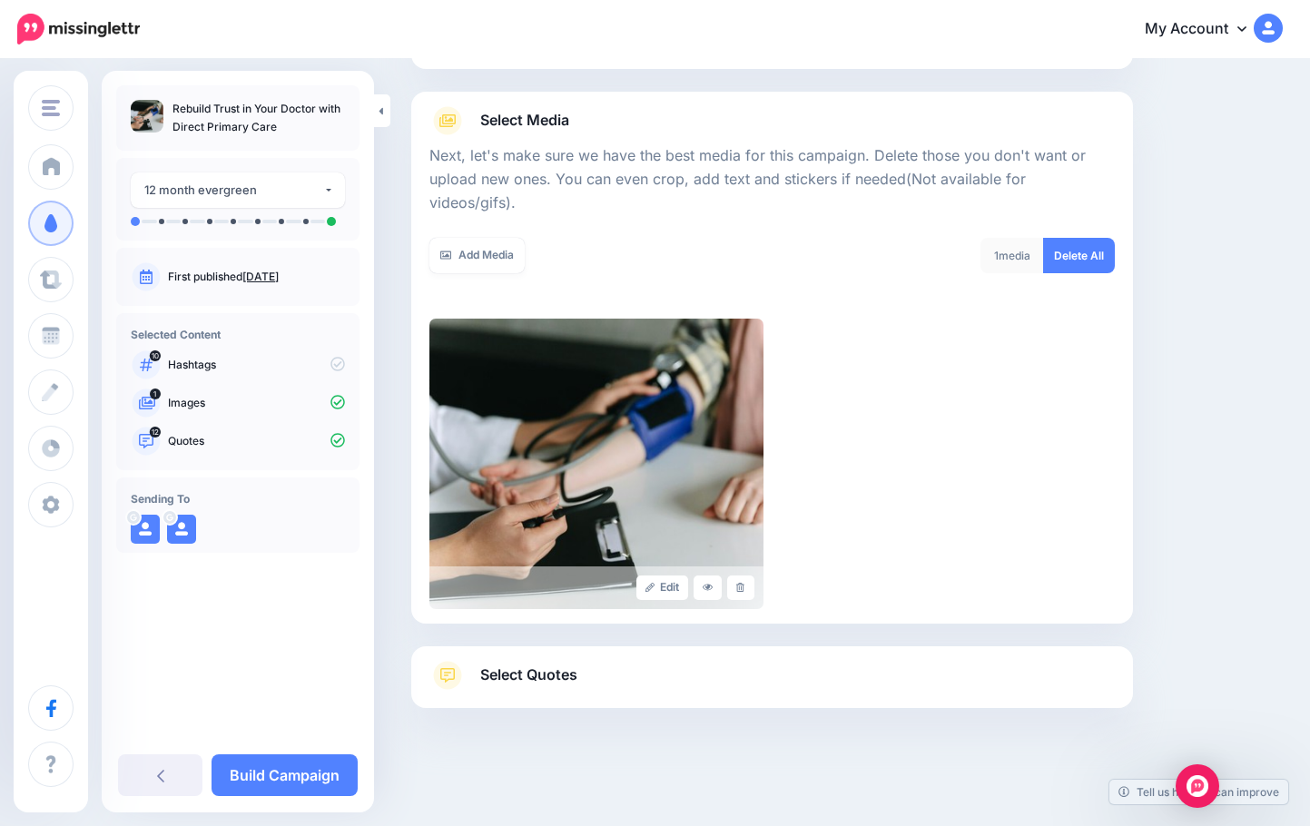
scroll to position [154, 0]
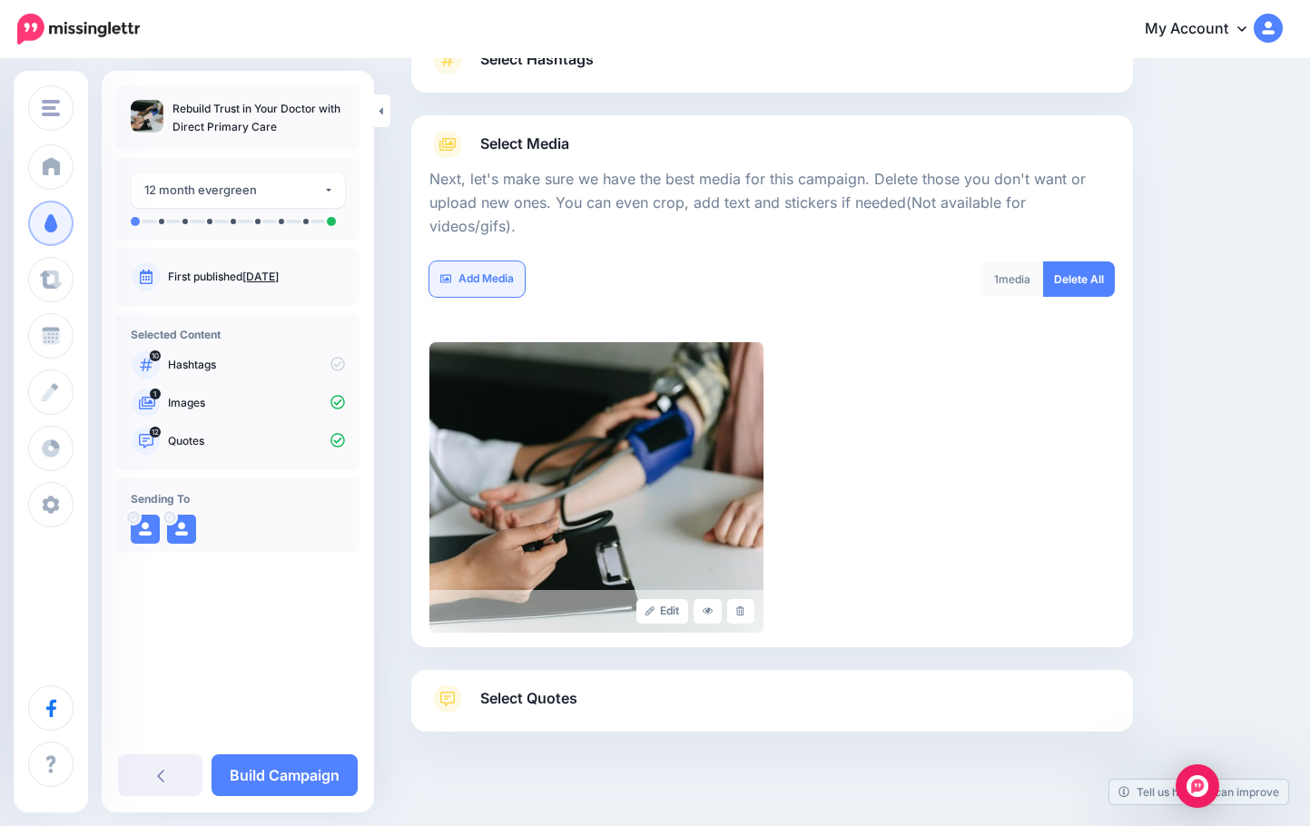
click at [499, 262] on link "Add Media" at bounding box center [477, 279] width 95 height 35
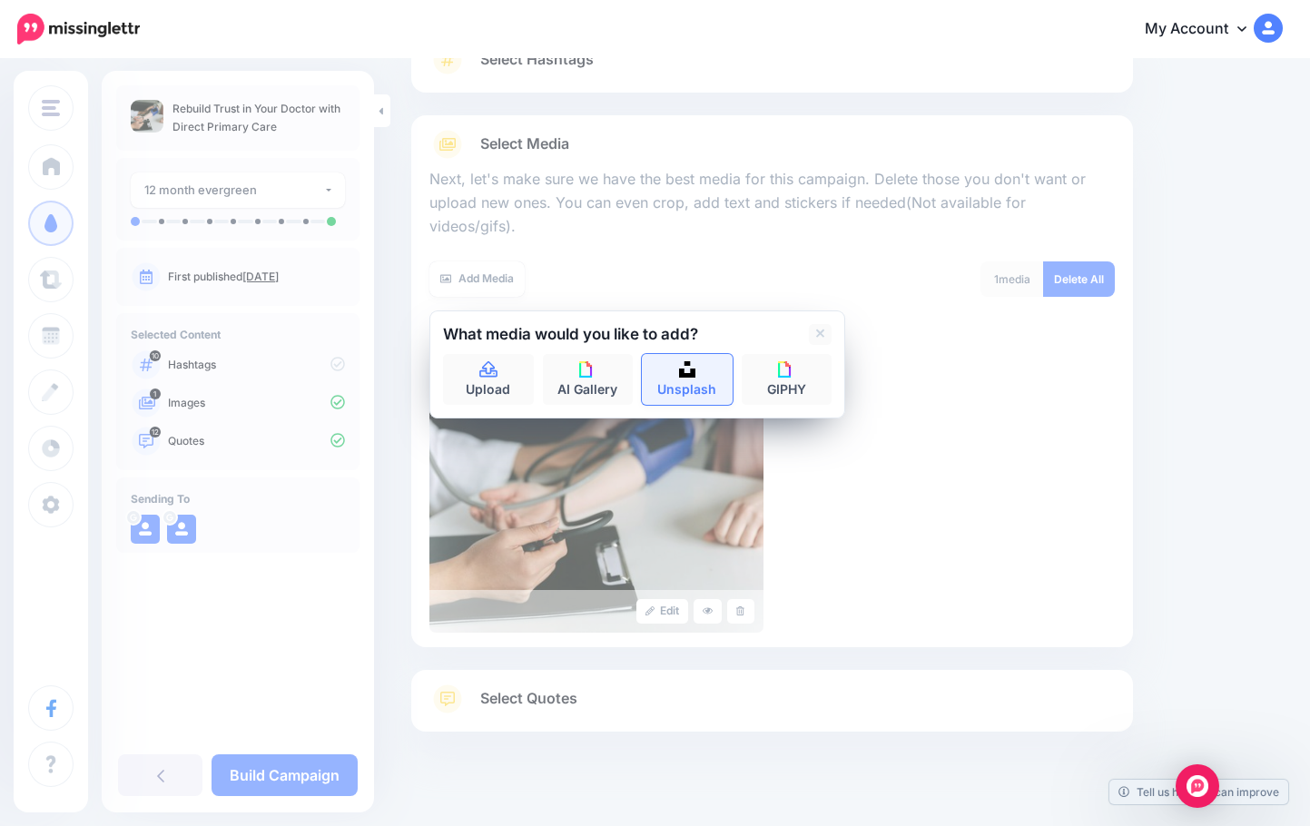
click at [693, 359] on link "Unsplash" at bounding box center [687, 379] width 91 height 51
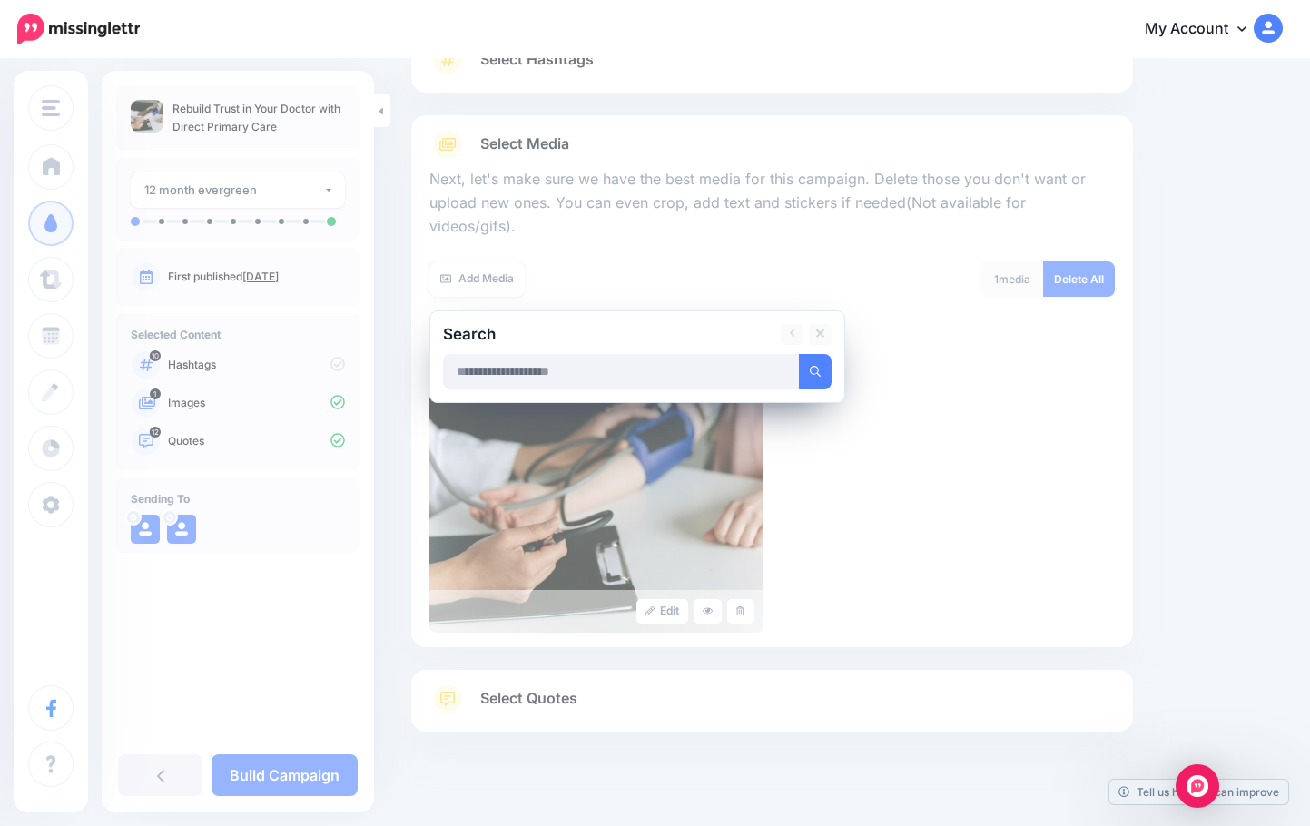
click at [537, 360] on input "text" at bounding box center [621, 371] width 357 height 35
type input "********"
click at [799, 354] on button "submit" at bounding box center [815, 371] width 33 height 35
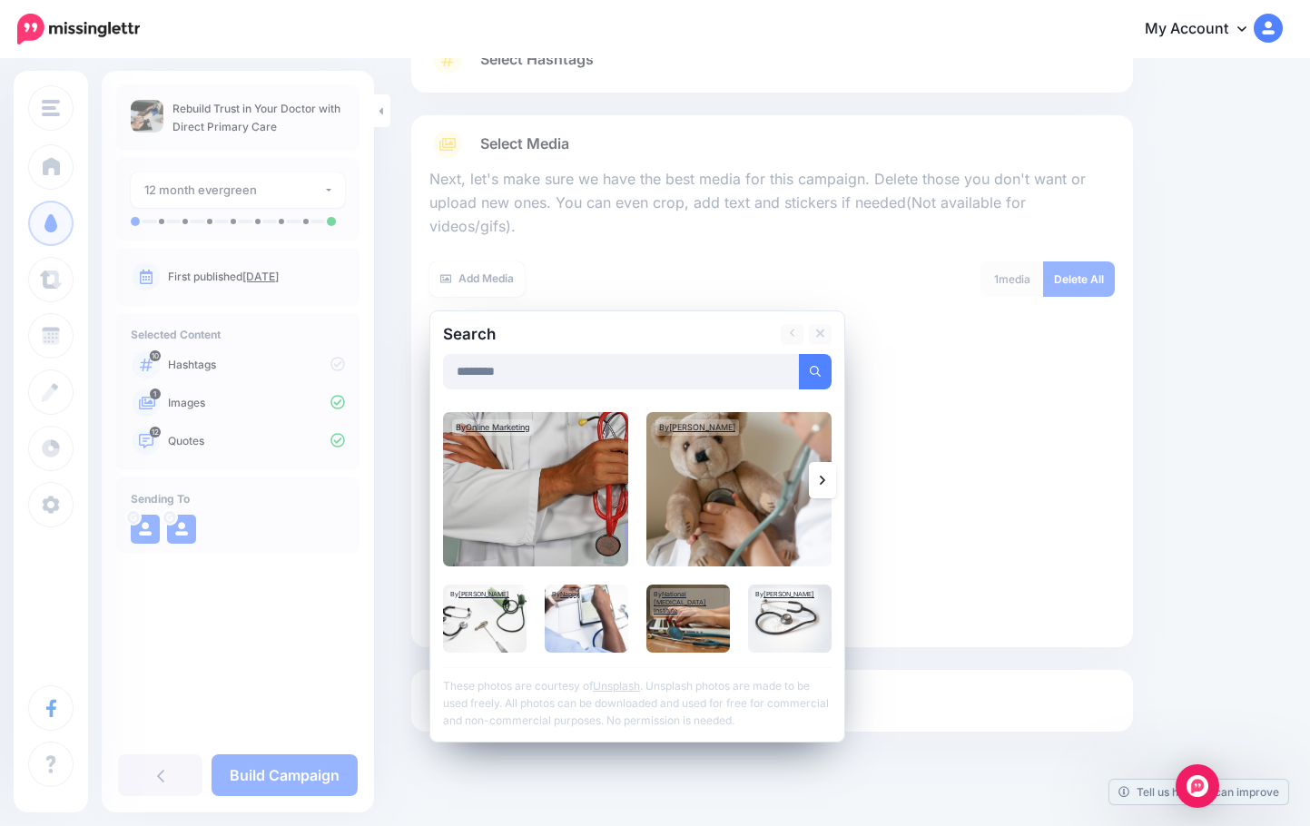
click at [825, 462] on link at bounding box center [822, 480] width 27 height 36
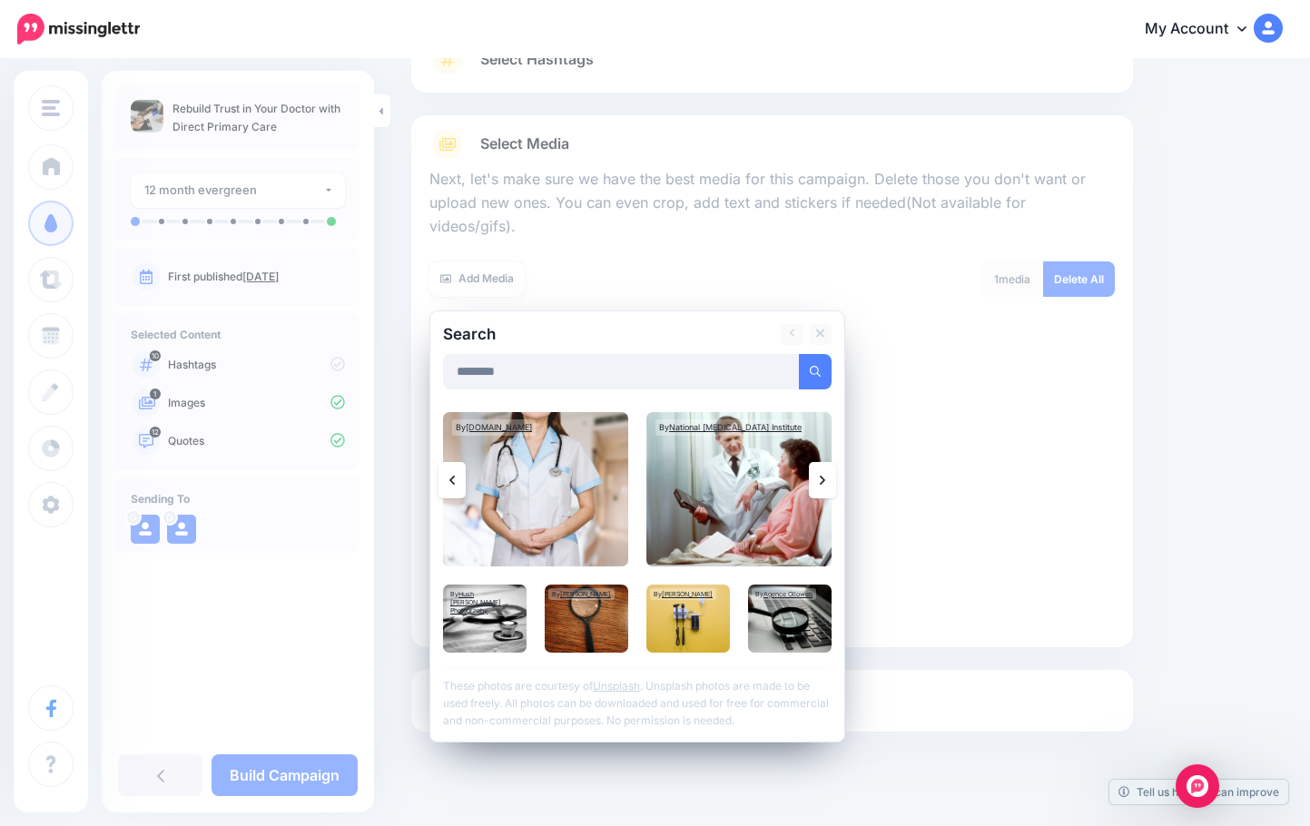
click at [825, 462] on link at bounding box center [822, 480] width 27 height 36
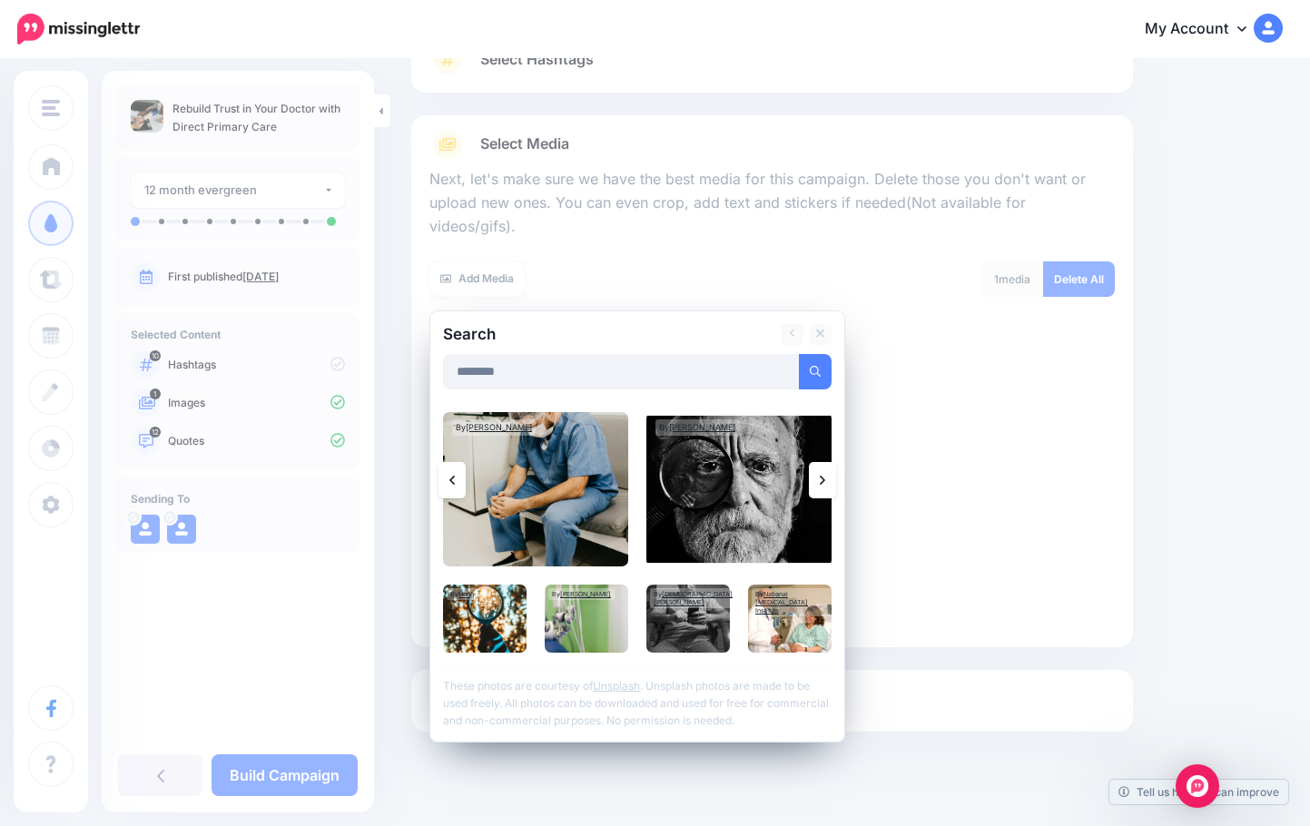
click at [825, 462] on link at bounding box center [822, 480] width 27 height 36
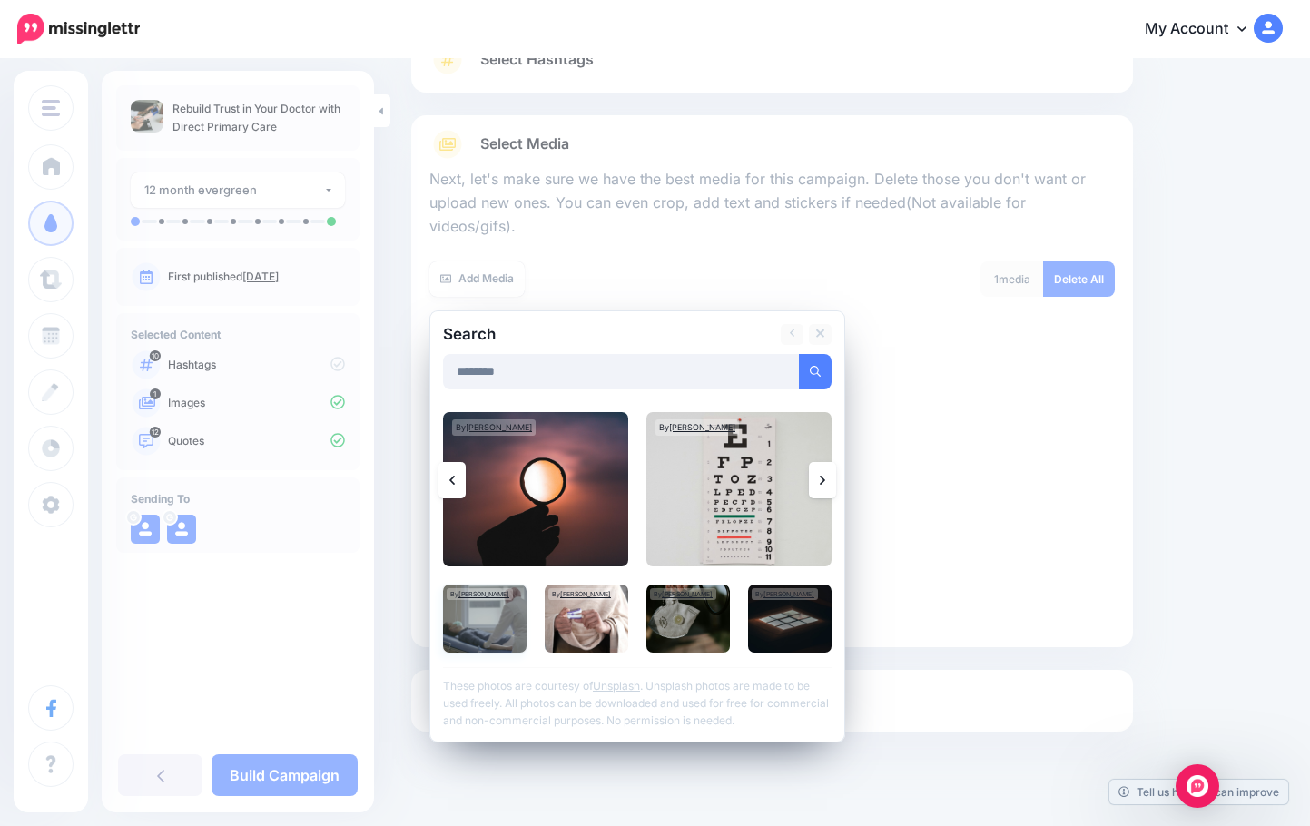
click at [483, 591] on img at bounding box center [485, 619] width 84 height 68
click at [796, 354] on link "Add Media" at bounding box center [793, 371] width 77 height 35
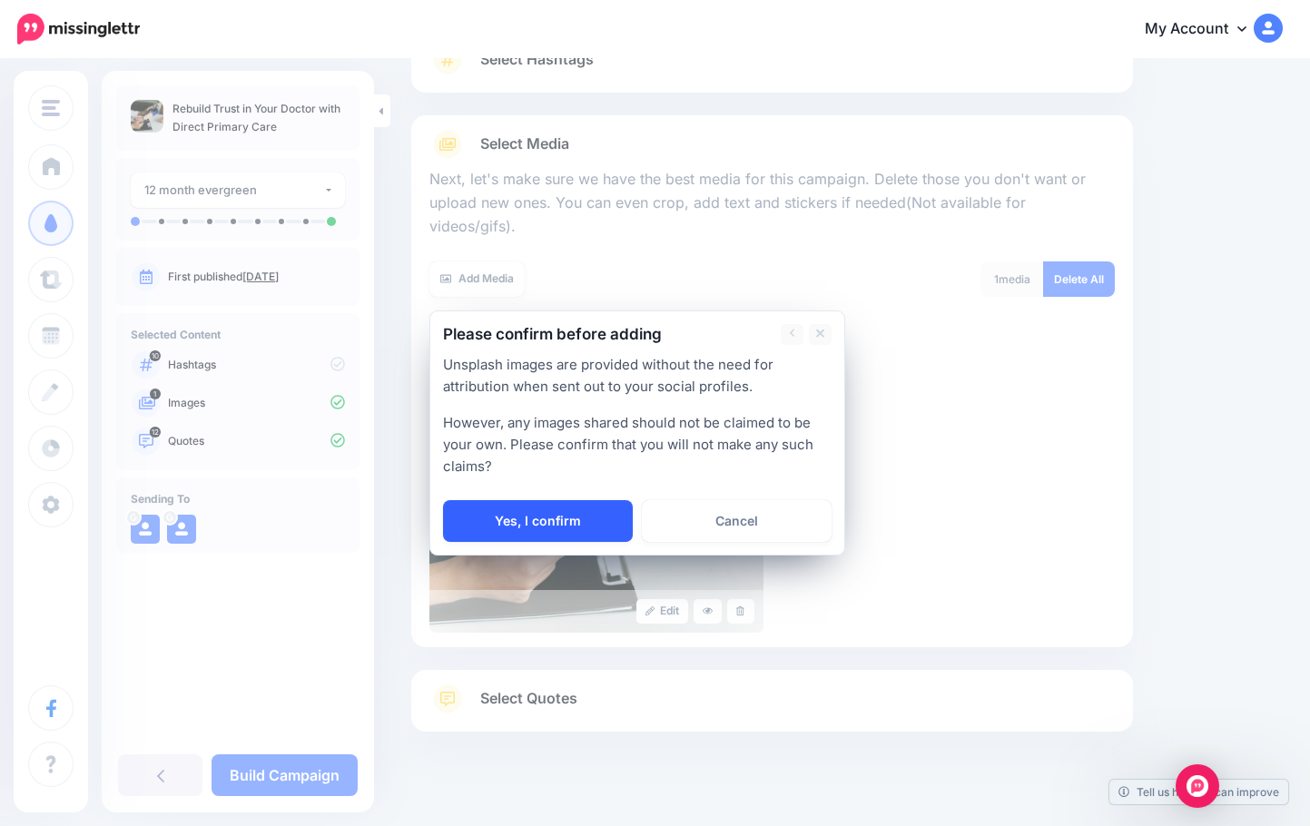
click at [544, 500] on link "Yes, I confirm" at bounding box center [538, 521] width 190 height 42
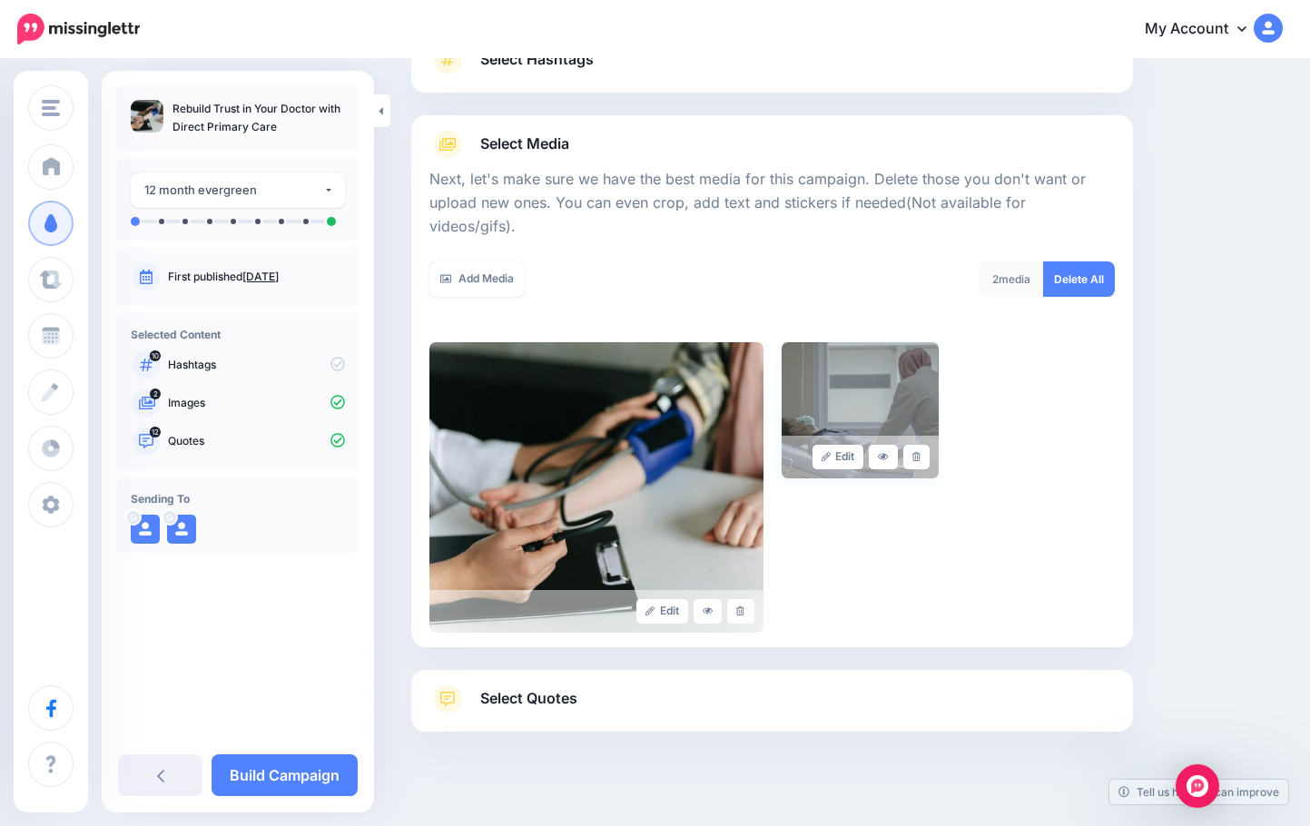
click at [913, 361] on img at bounding box center [861, 410] width 158 height 136
click at [898, 445] on link at bounding box center [883, 457] width 29 height 25
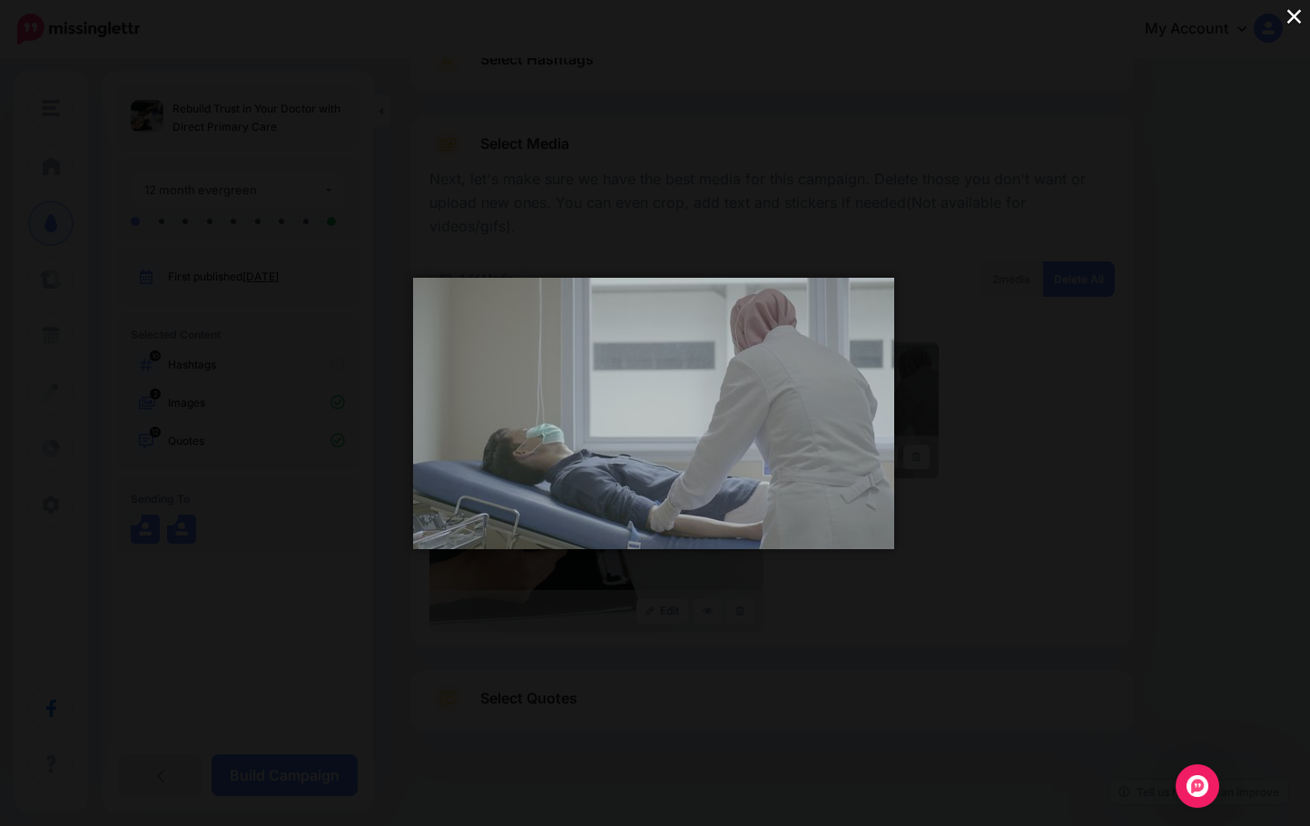
click at [1005, 19] on button "×" at bounding box center [1295, 16] width 32 height 32
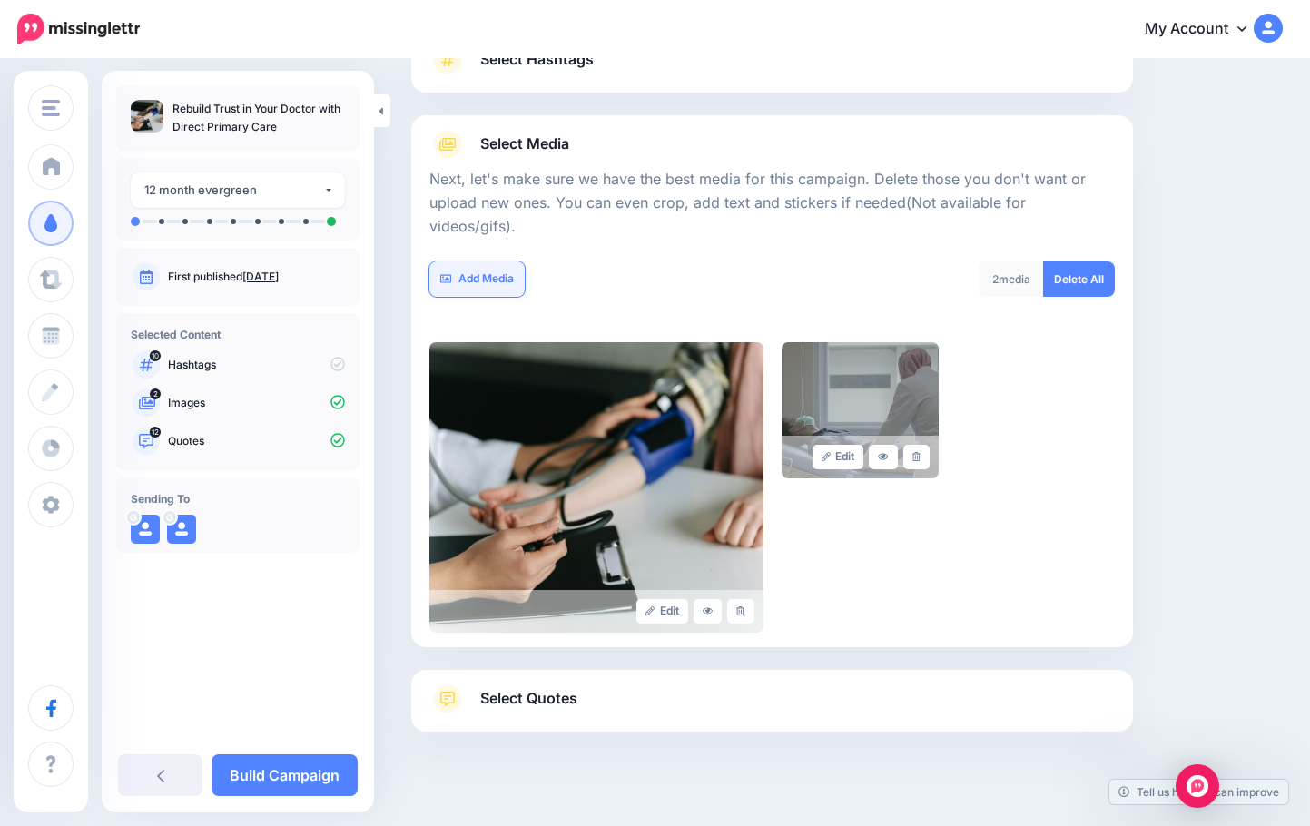
click at [486, 262] on link "Add Media" at bounding box center [477, 279] width 95 height 35
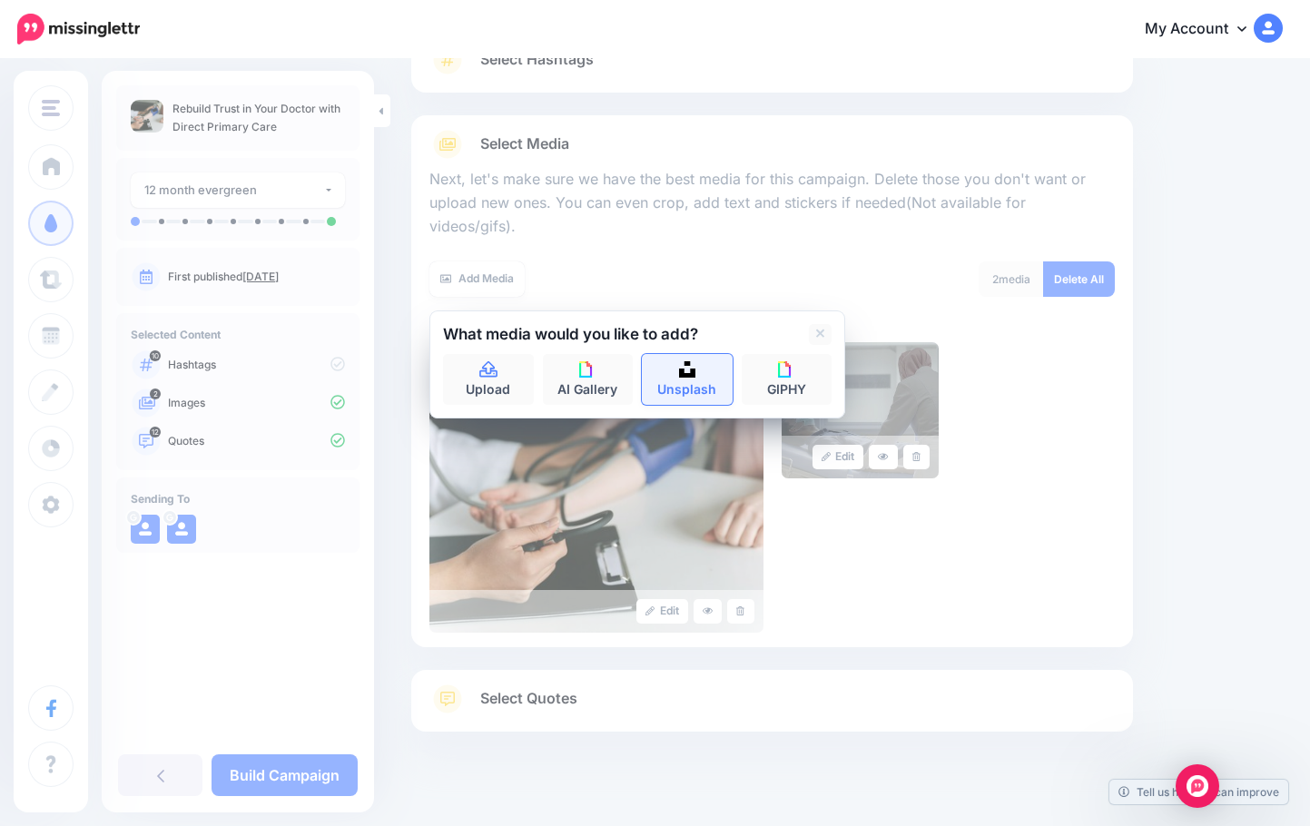
click at [695, 361] on img at bounding box center [687, 369] width 16 height 16
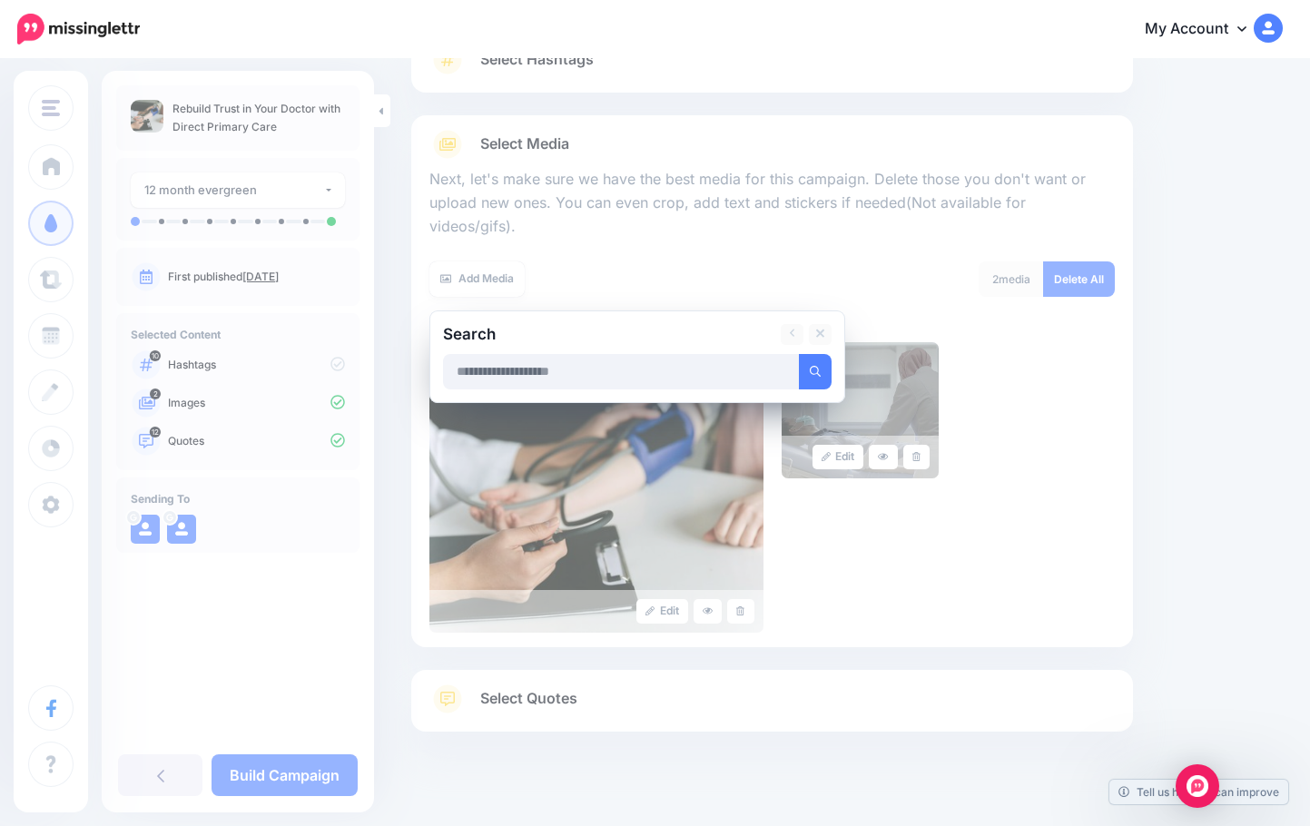
click at [564, 354] on input "text" at bounding box center [621, 371] width 357 height 35
type input "********"
click at [799, 354] on button "submit" at bounding box center [815, 371] width 33 height 35
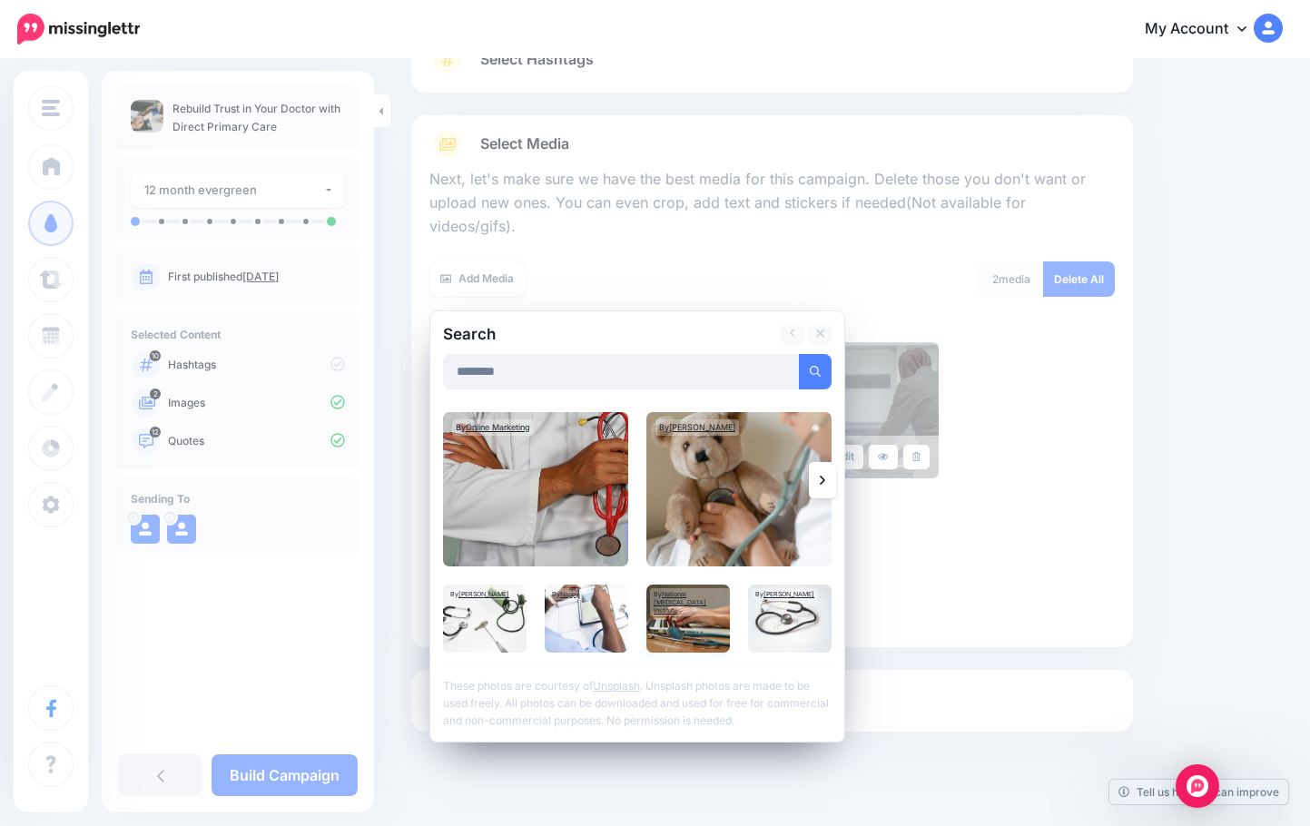
click at [680, 589] on img at bounding box center [689, 619] width 84 height 68
click at [788, 359] on link "Add Media" at bounding box center [793, 371] width 77 height 35
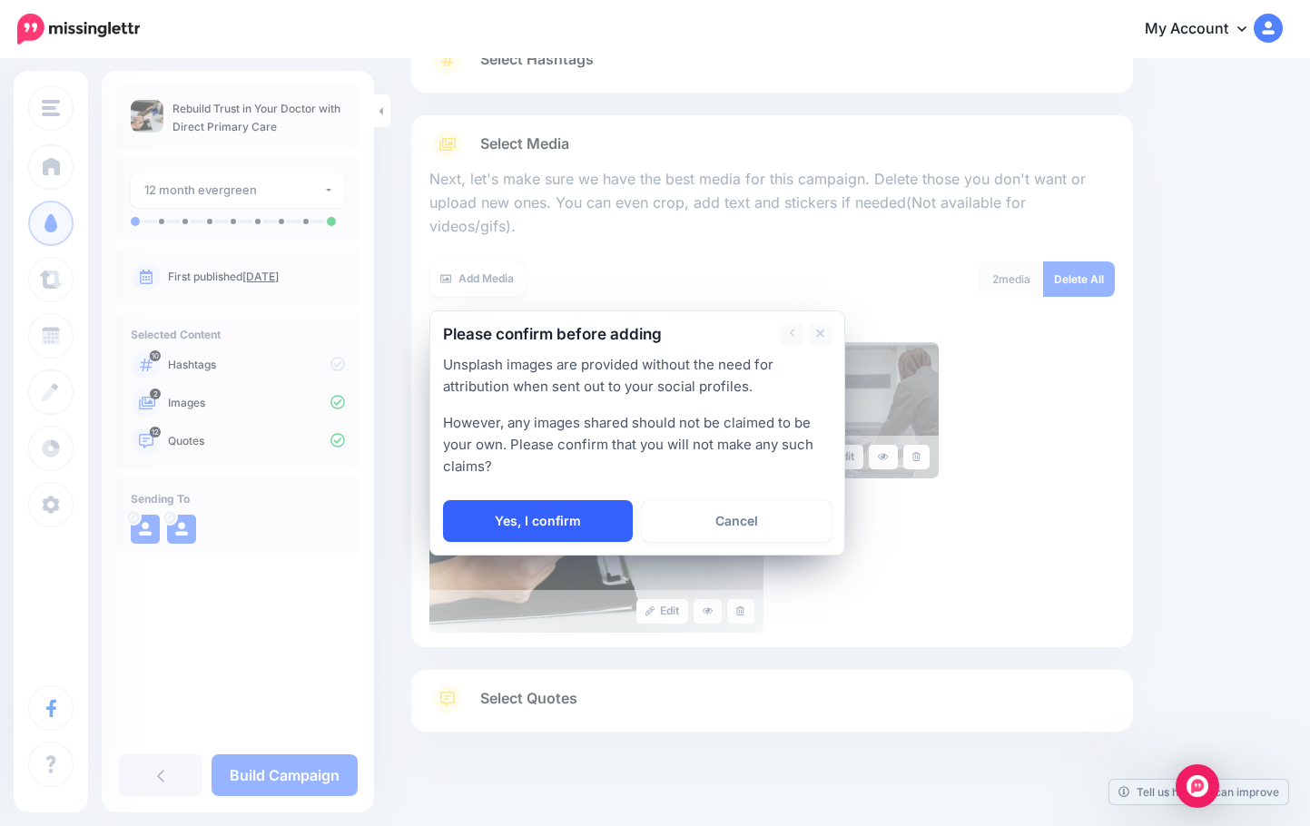
click at [548, 500] on link "Yes, I confirm" at bounding box center [538, 521] width 190 height 42
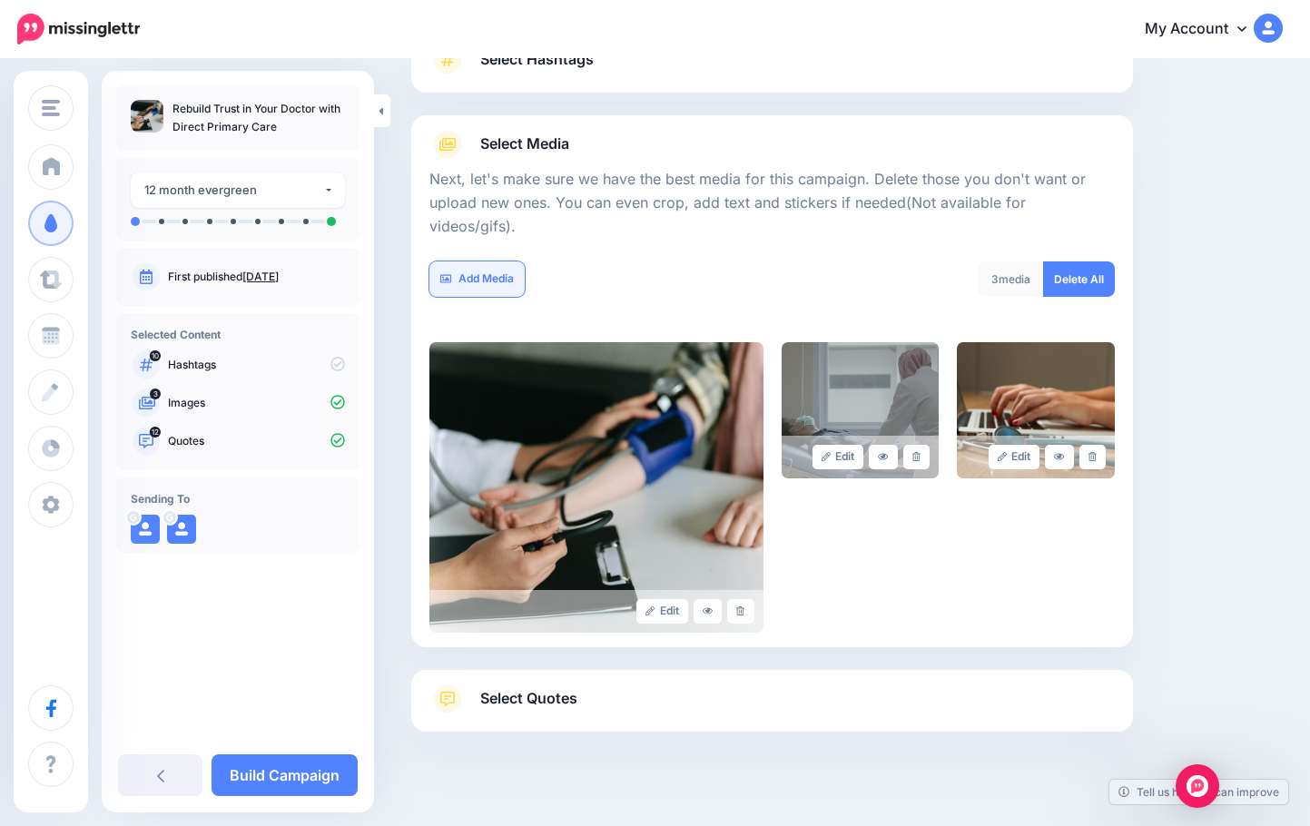
click at [475, 262] on link "Add Media" at bounding box center [477, 279] width 95 height 35
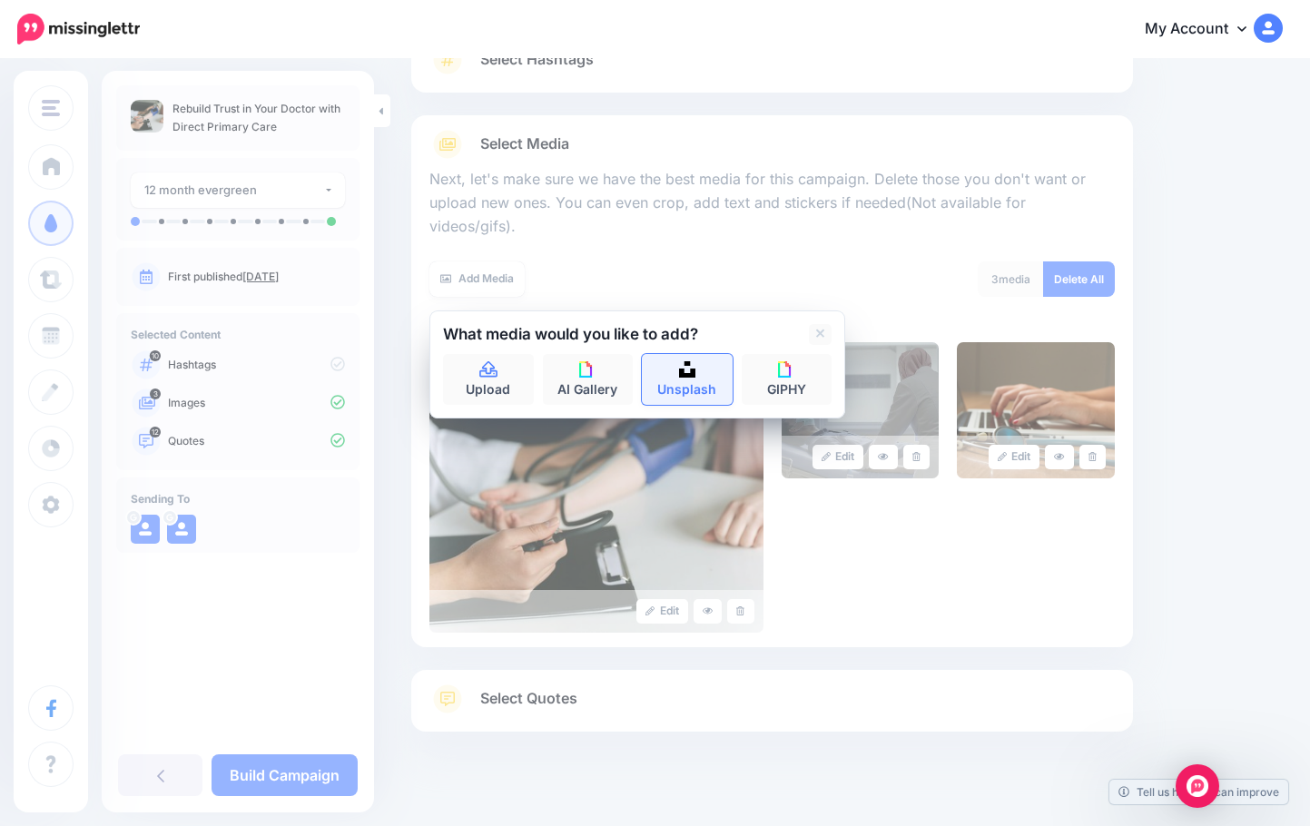
click at [714, 370] on link "Unsplash" at bounding box center [687, 379] width 91 height 51
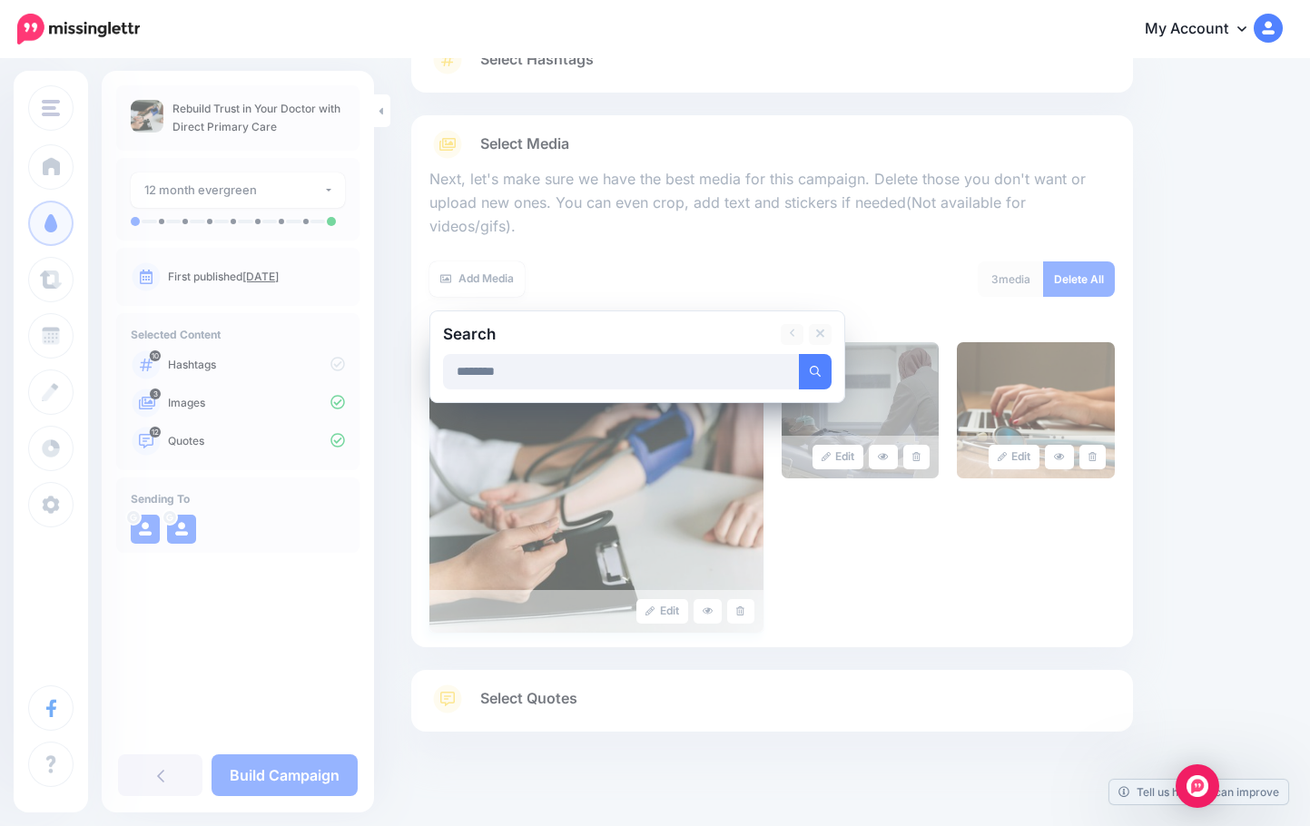
type input "********"
click at [799, 354] on button "submit" at bounding box center [815, 371] width 33 height 35
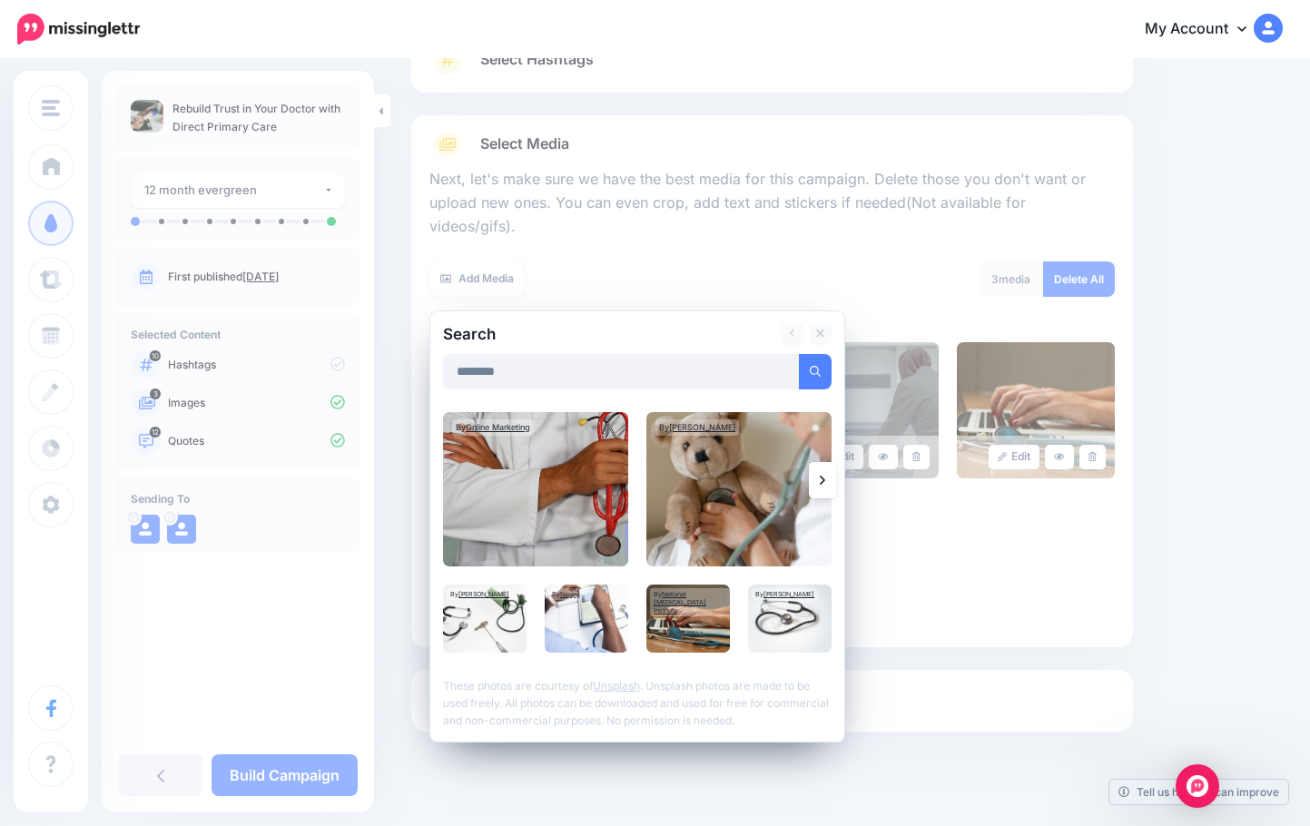
click at [834, 462] on link at bounding box center [822, 480] width 27 height 36
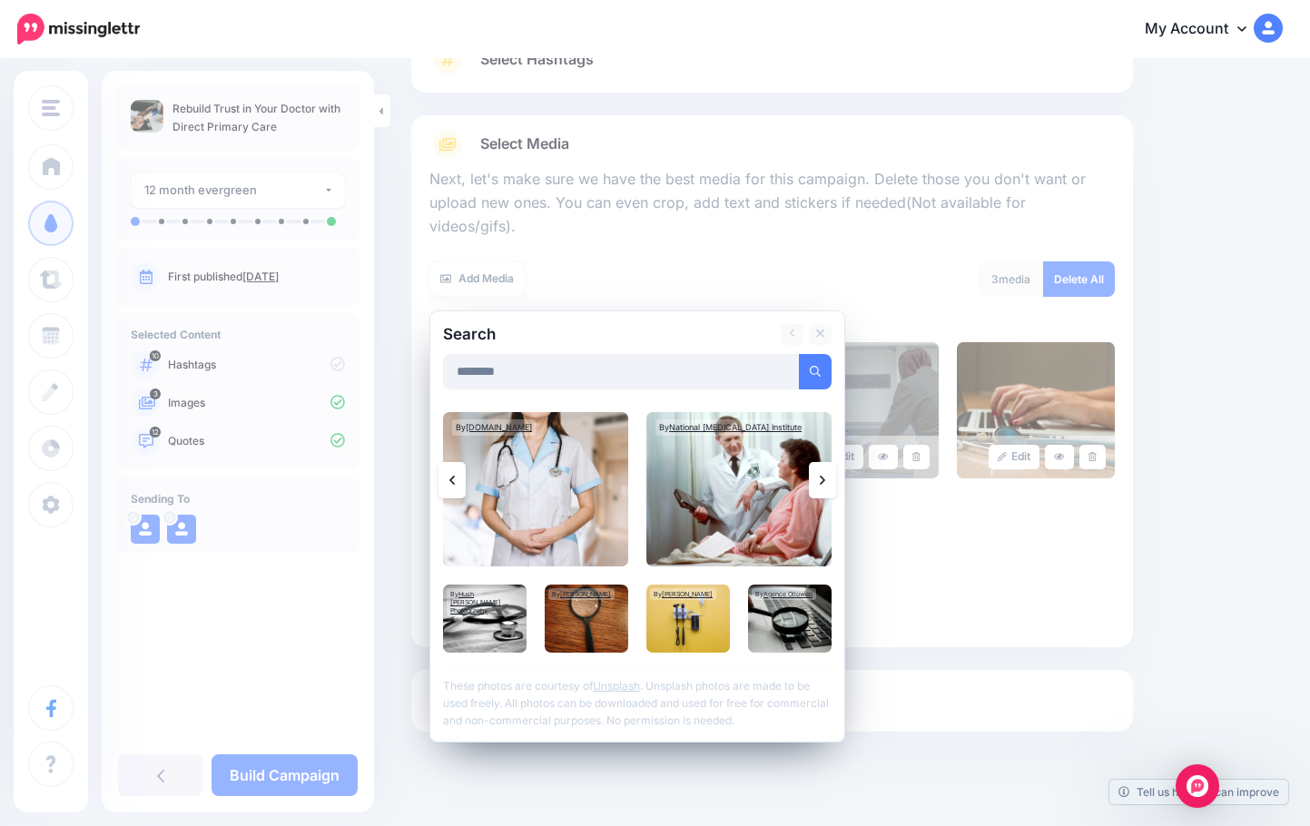
click at [829, 462] on link at bounding box center [822, 480] width 27 height 36
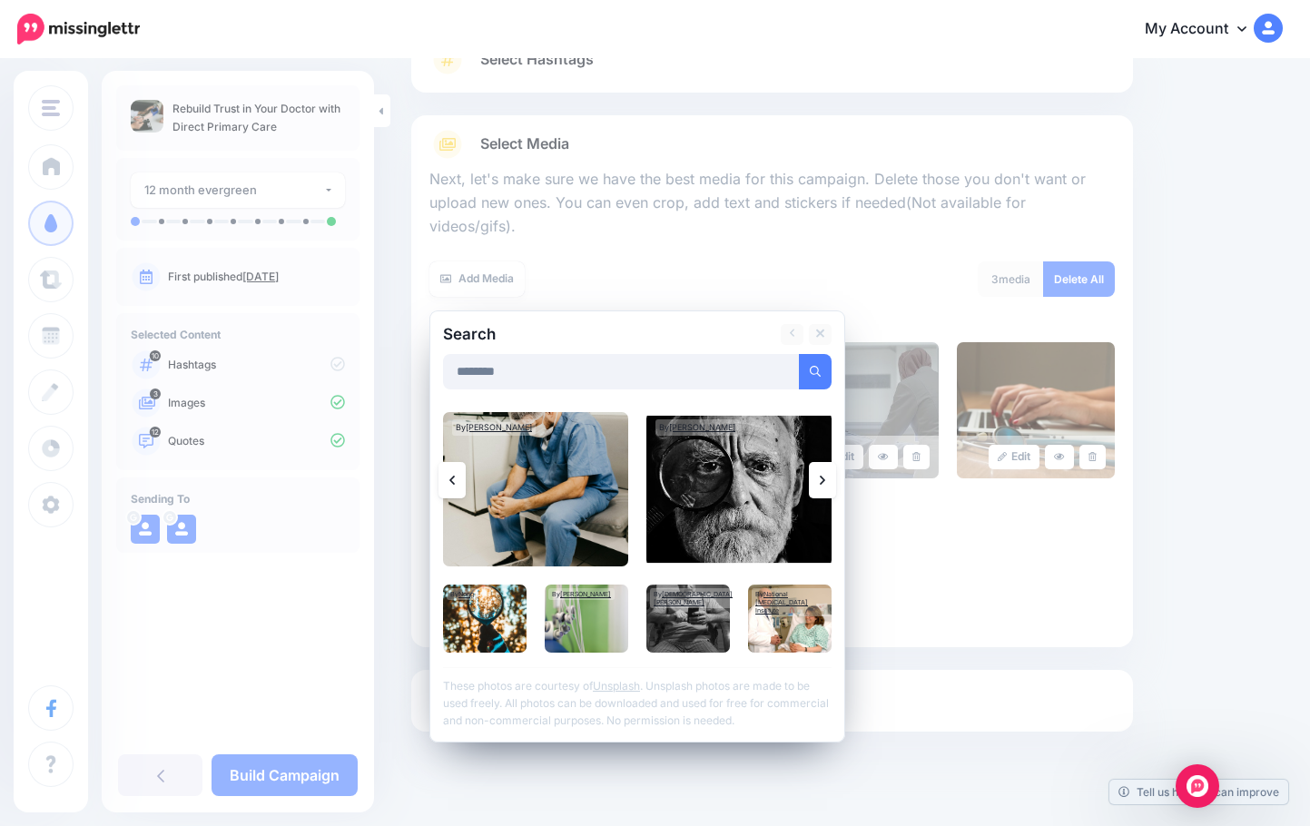
click at [828, 462] on link at bounding box center [822, 480] width 27 height 36
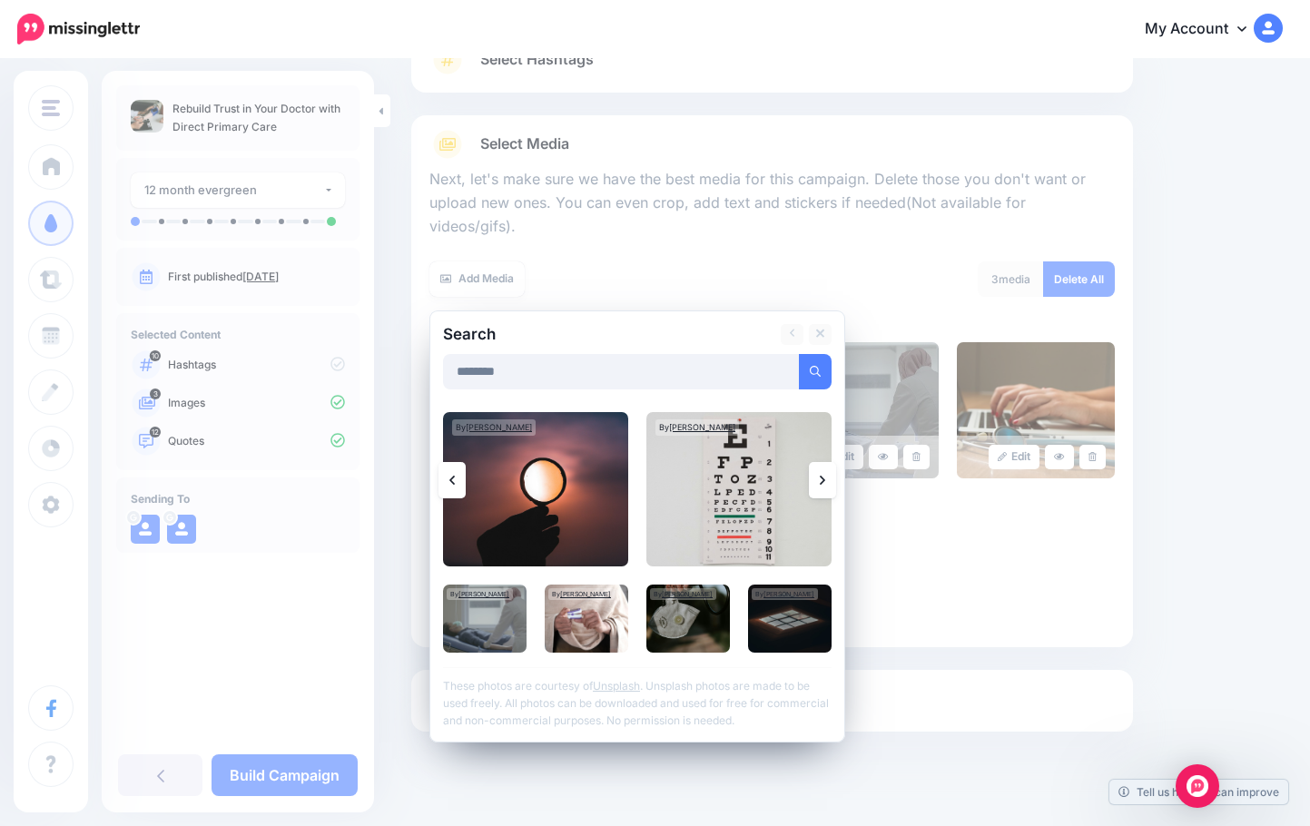
click at [828, 462] on link at bounding box center [822, 480] width 27 height 36
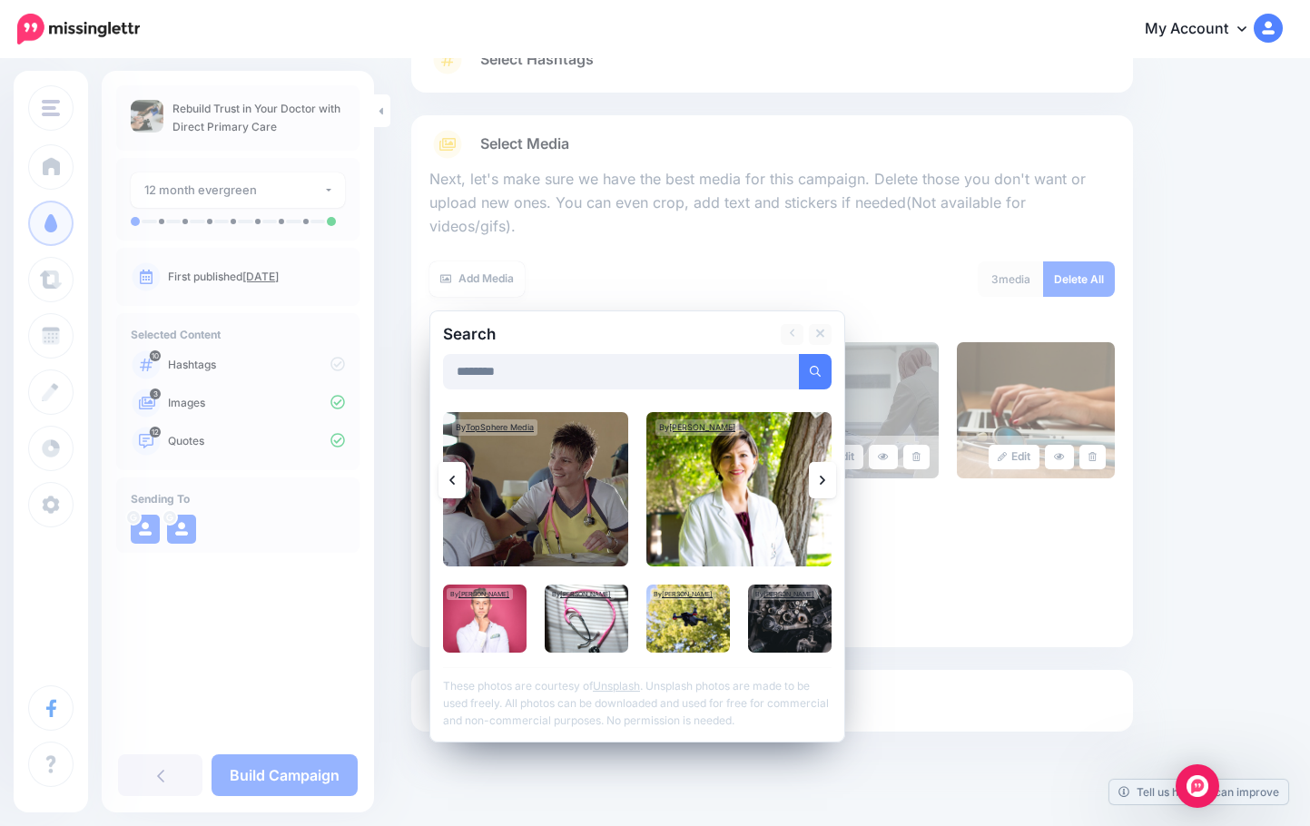
click at [824, 473] on icon at bounding box center [822, 480] width 5 height 15
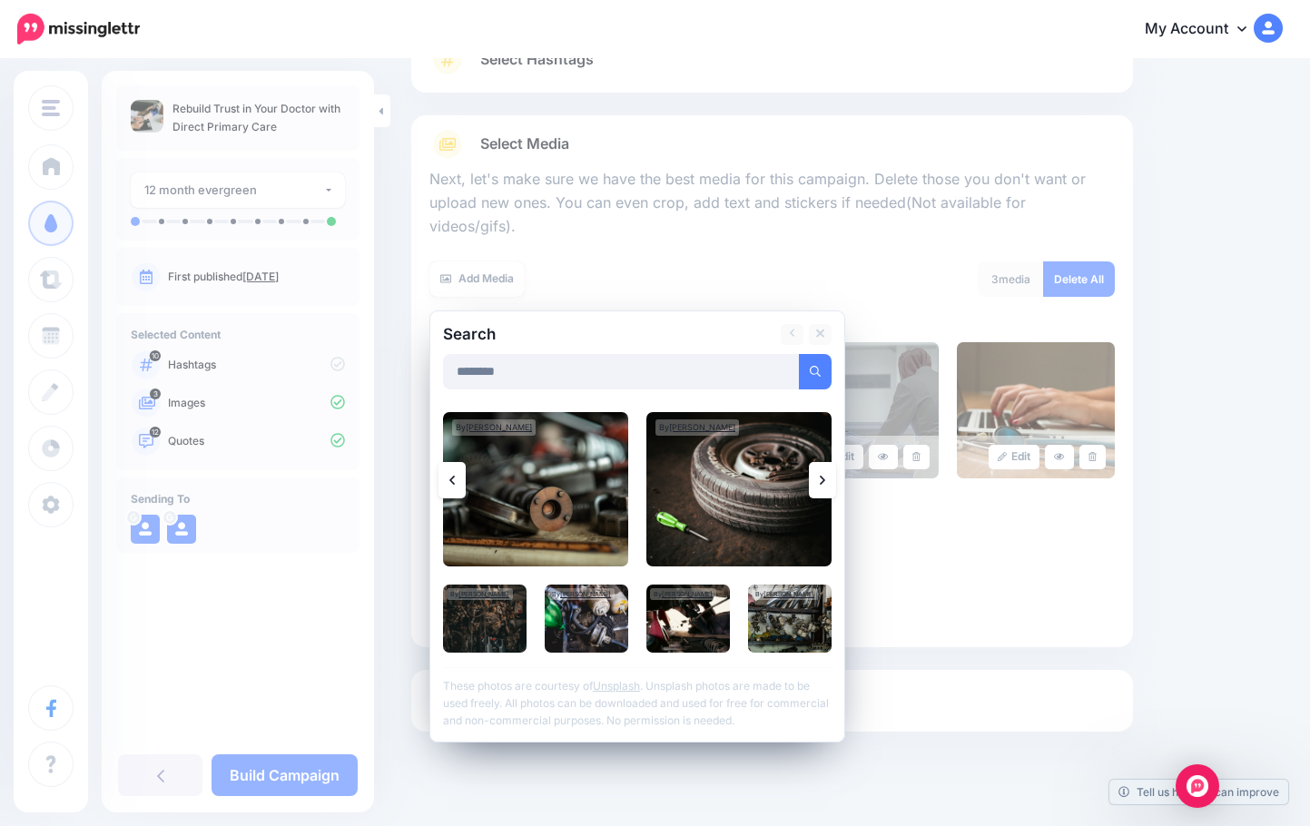
click at [824, 473] on icon at bounding box center [822, 480] width 5 height 15
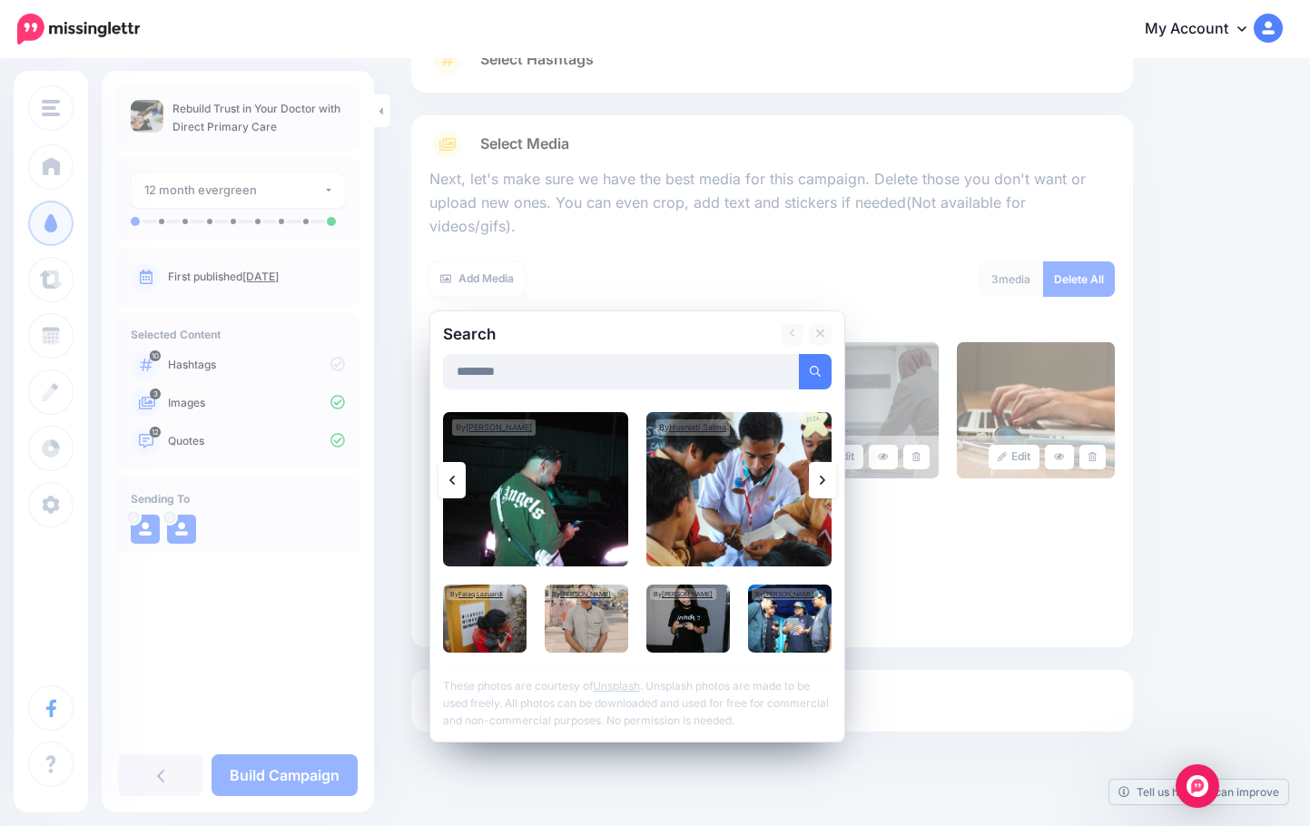
click at [824, 473] on icon at bounding box center [822, 480] width 5 height 15
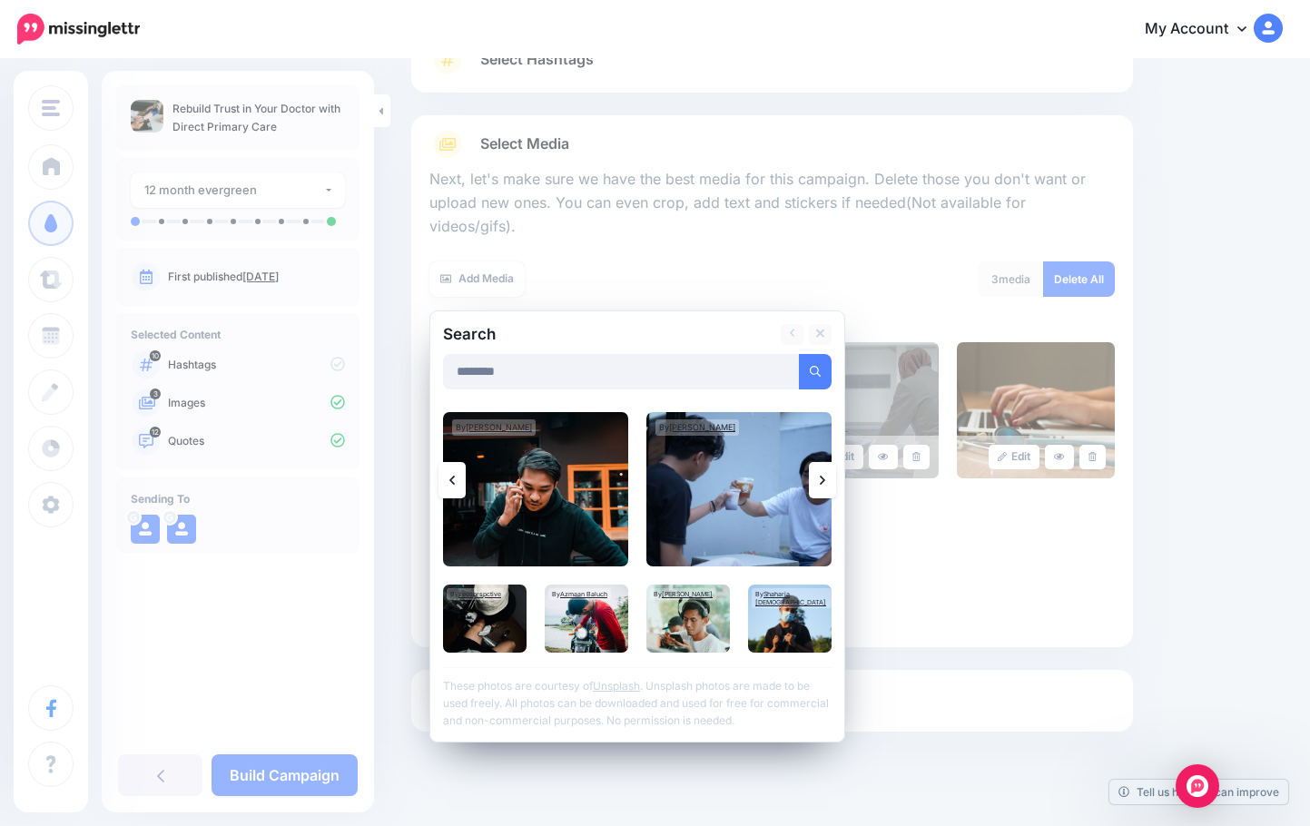
click at [824, 473] on icon at bounding box center [822, 480] width 5 height 15
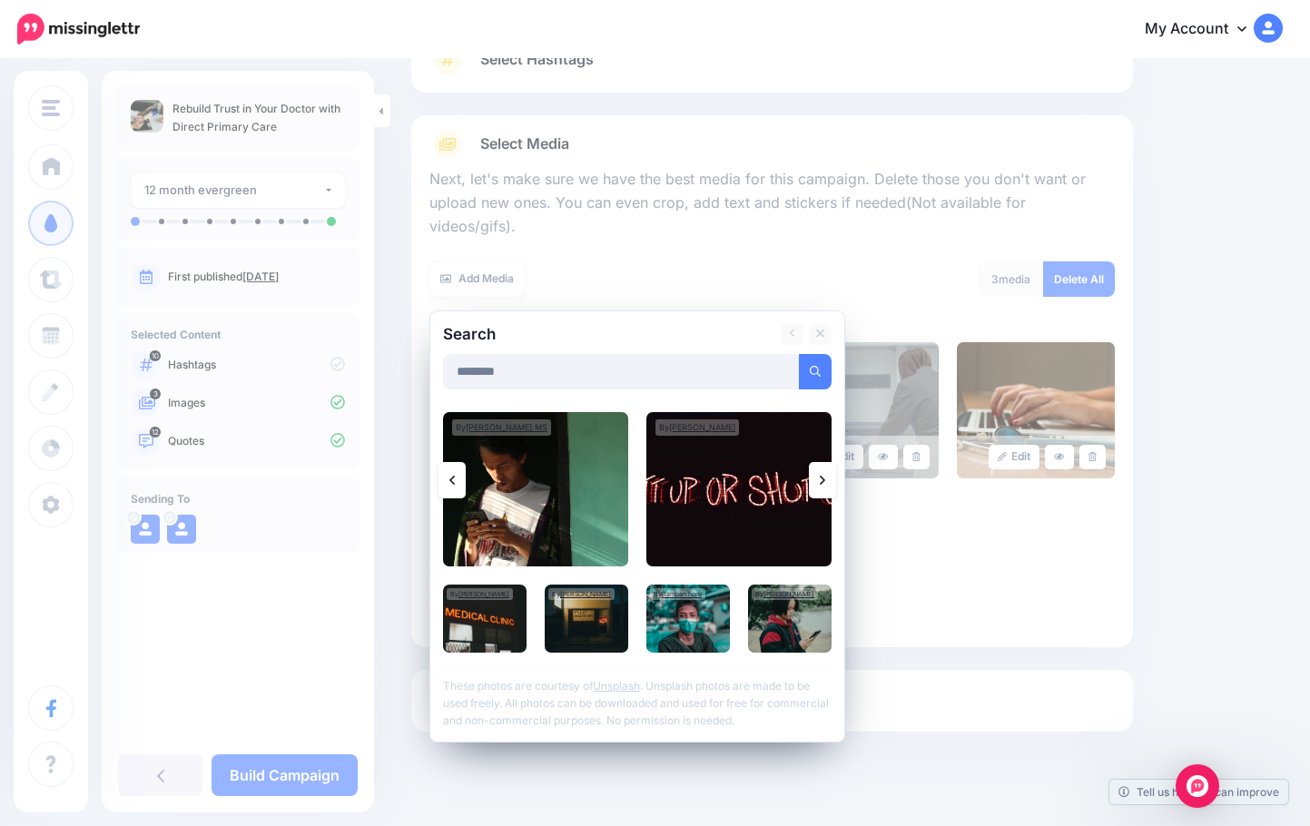
click at [824, 473] on icon at bounding box center [822, 480] width 5 height 15
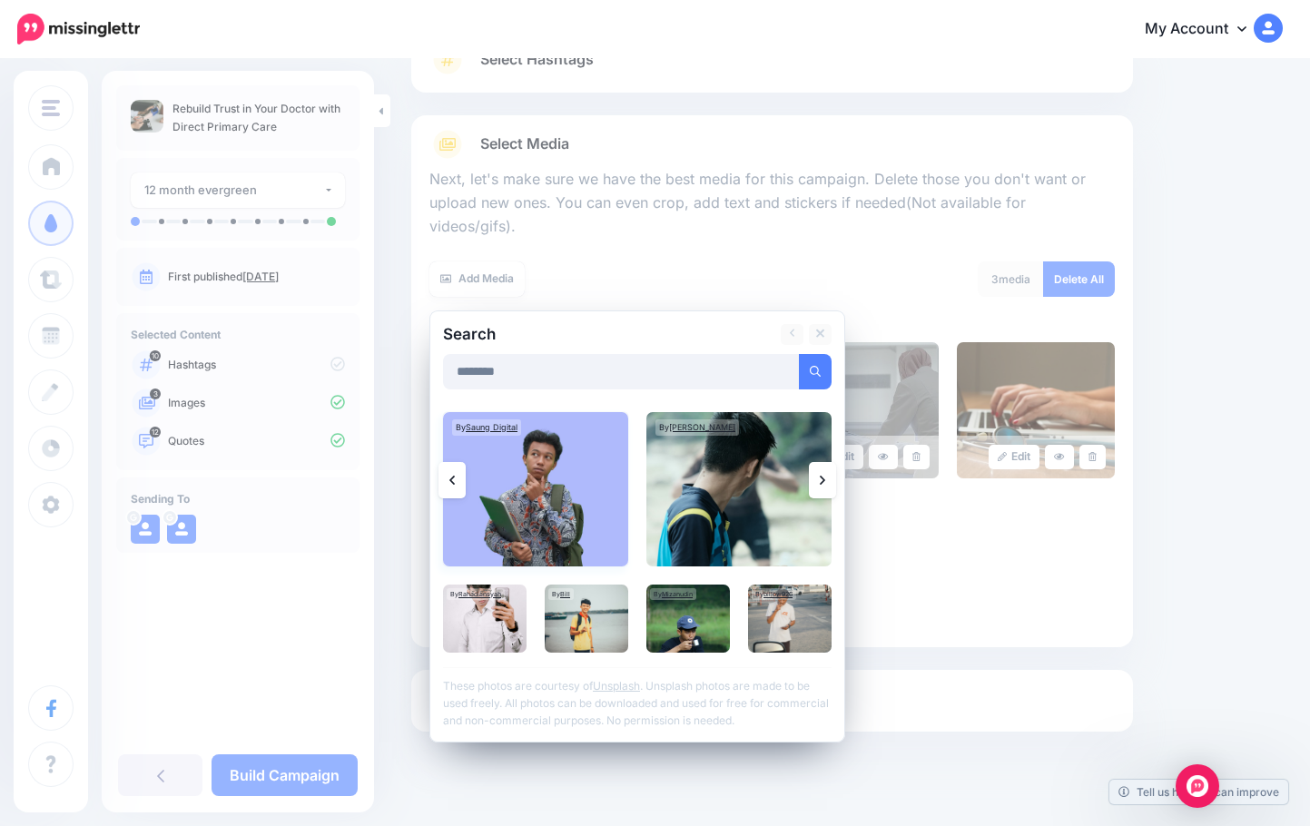
click at [472, 454] on img at bounding box center [535, 489] width 185 height 154
click at [457, 462] on link at bounding box center [452, 480] width 27 height 36
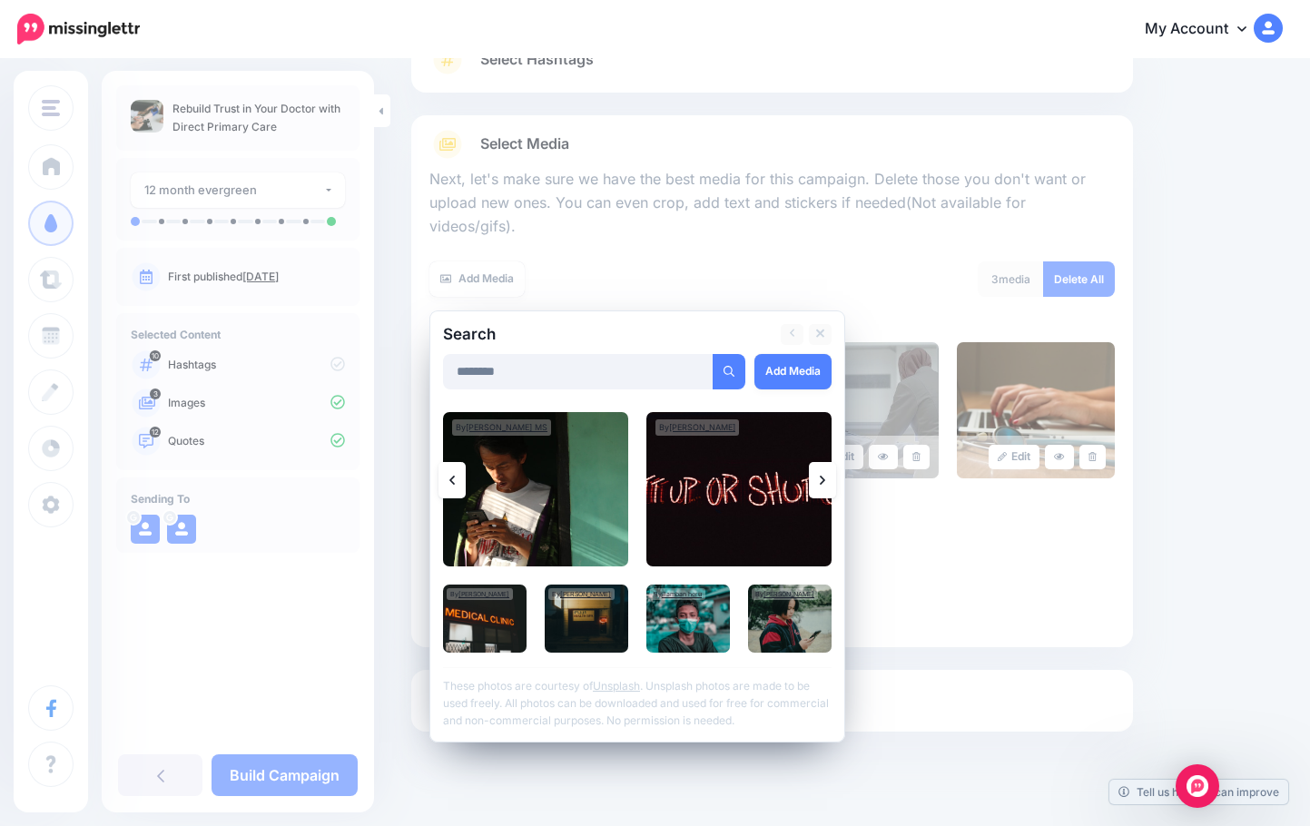
click at [457, 462] on link at bounding box center [452, 480] width 27 height 36
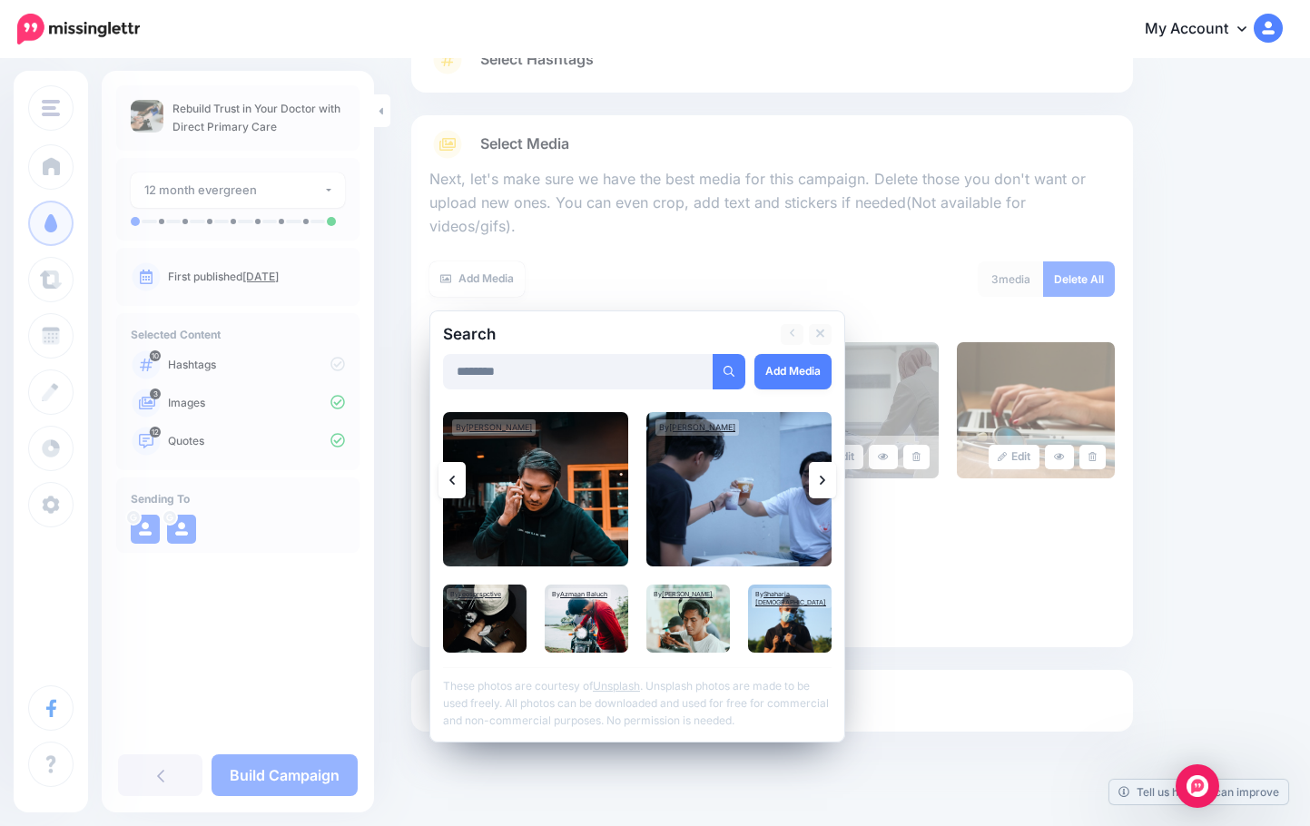
click at [457, 462] on link at bounding box center [452, 480] width 27 height 36
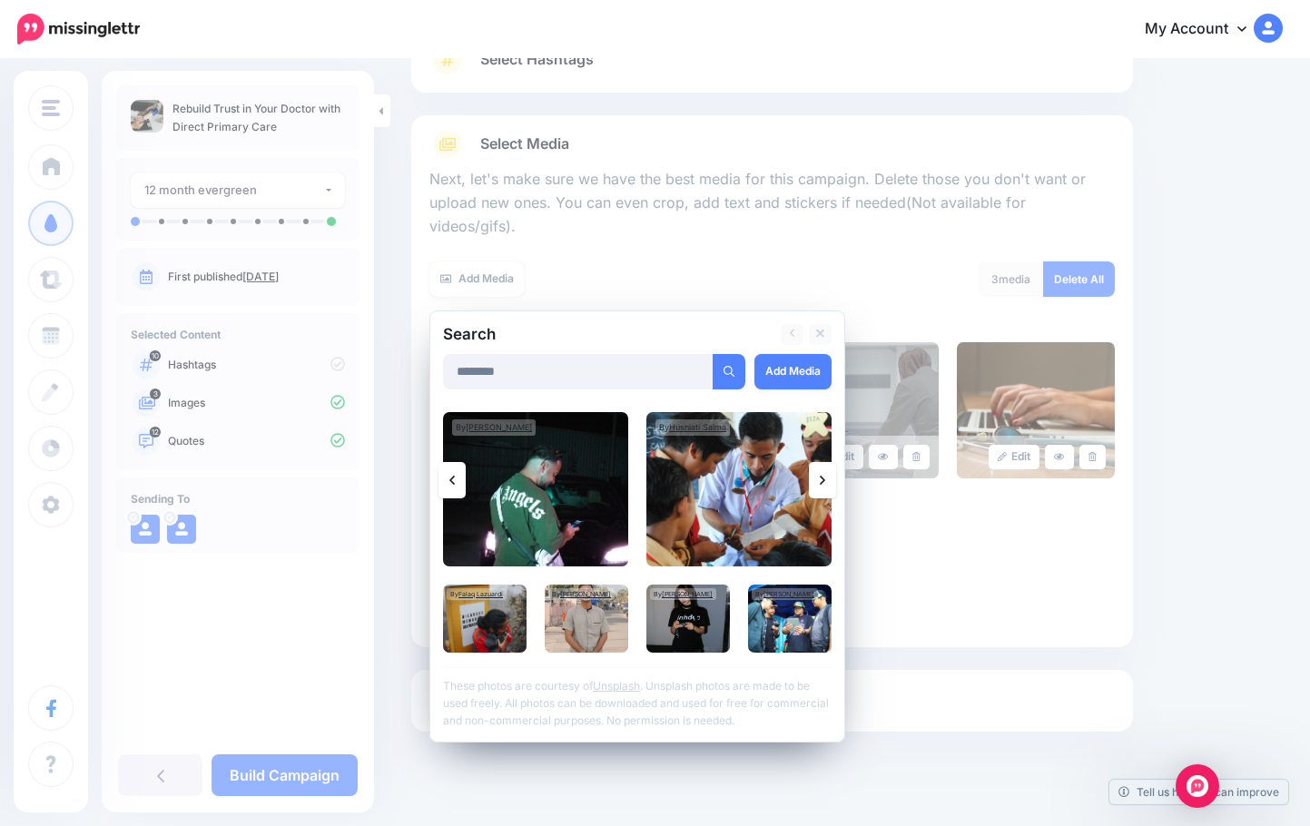
click at [457, 462] on link at bounding box center [452, 480] width 27 height 36
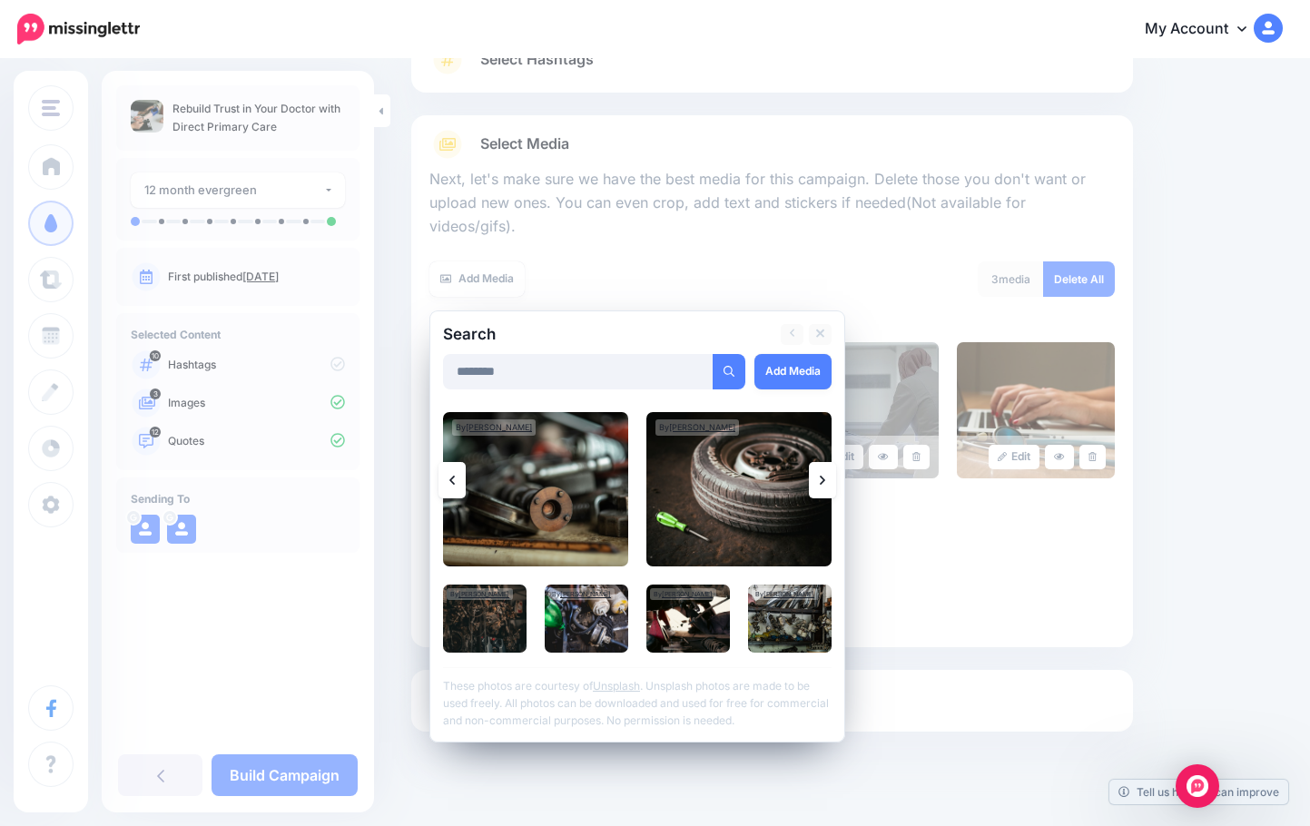
click at [457, 462] on link at bounding box center [452, 480] width 27 height 36
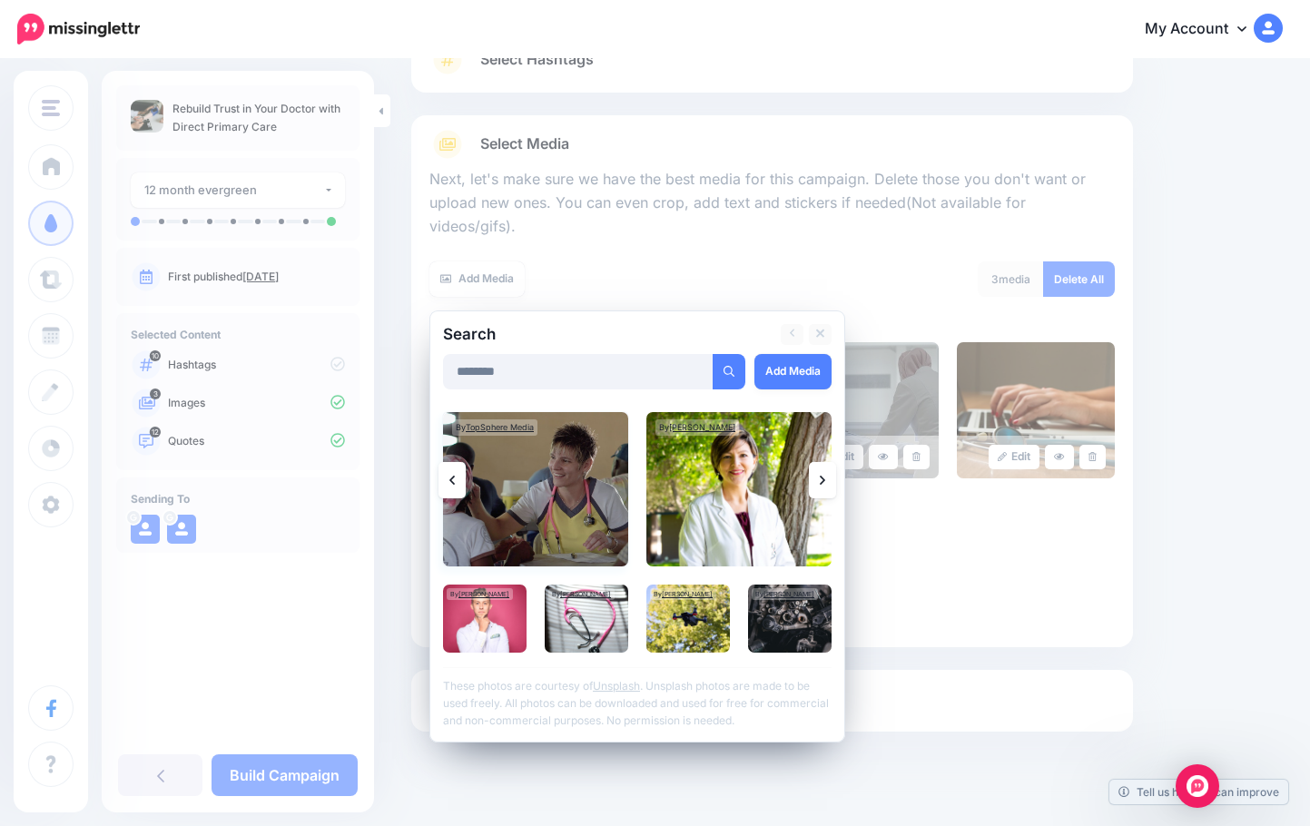
click at [587, 478] on img at bounding box center [535, 489] width 185 height 154
click at [613, 616] on img at bounding box center [587, 619] width 84 height 68
click at [749, 511] on img at bounding box center [739, 489] width 185 height 154
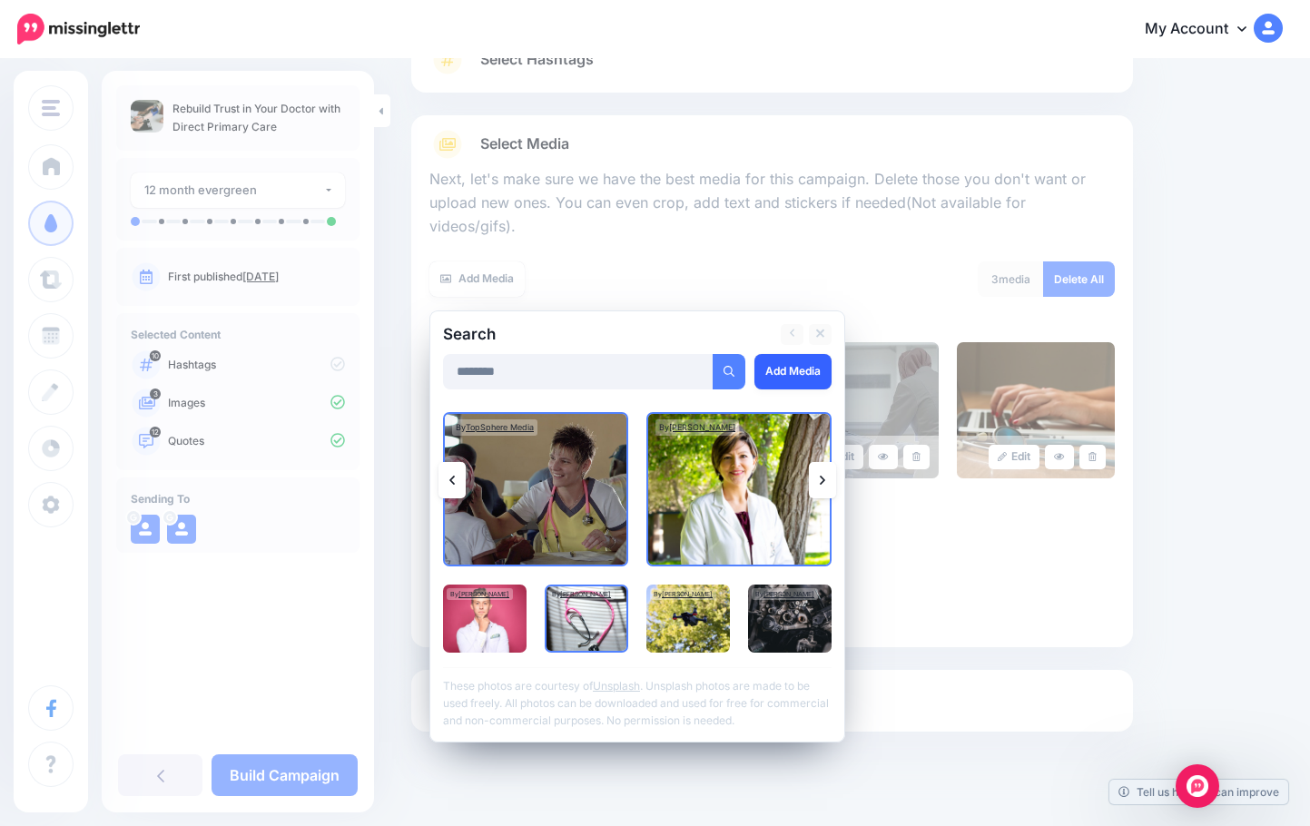
click at [787, 354] on link "Add Media" at bounding box center [793, 371] width 77 height 35
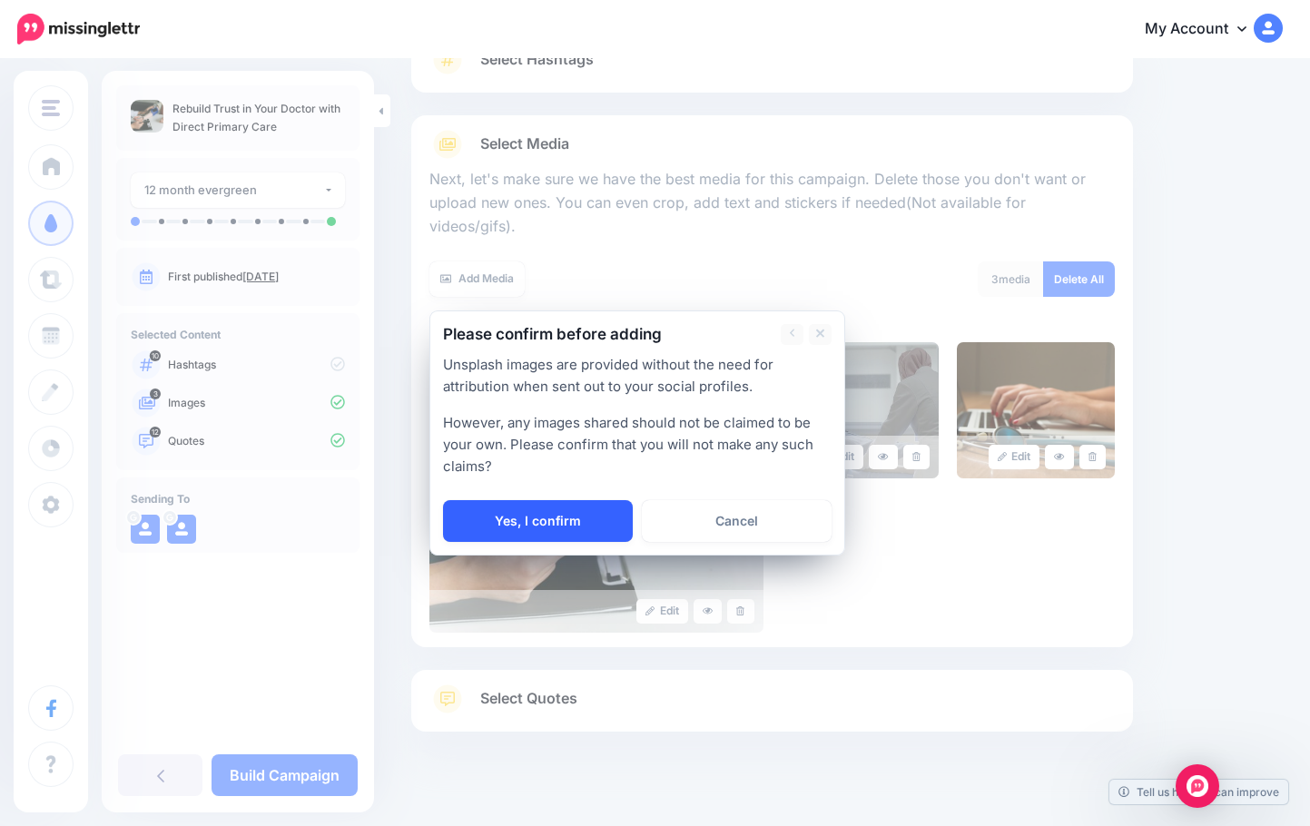
click at [482, 500] on link "Yes, I confirm" at bounding box center [538, 521] width 190 height 42
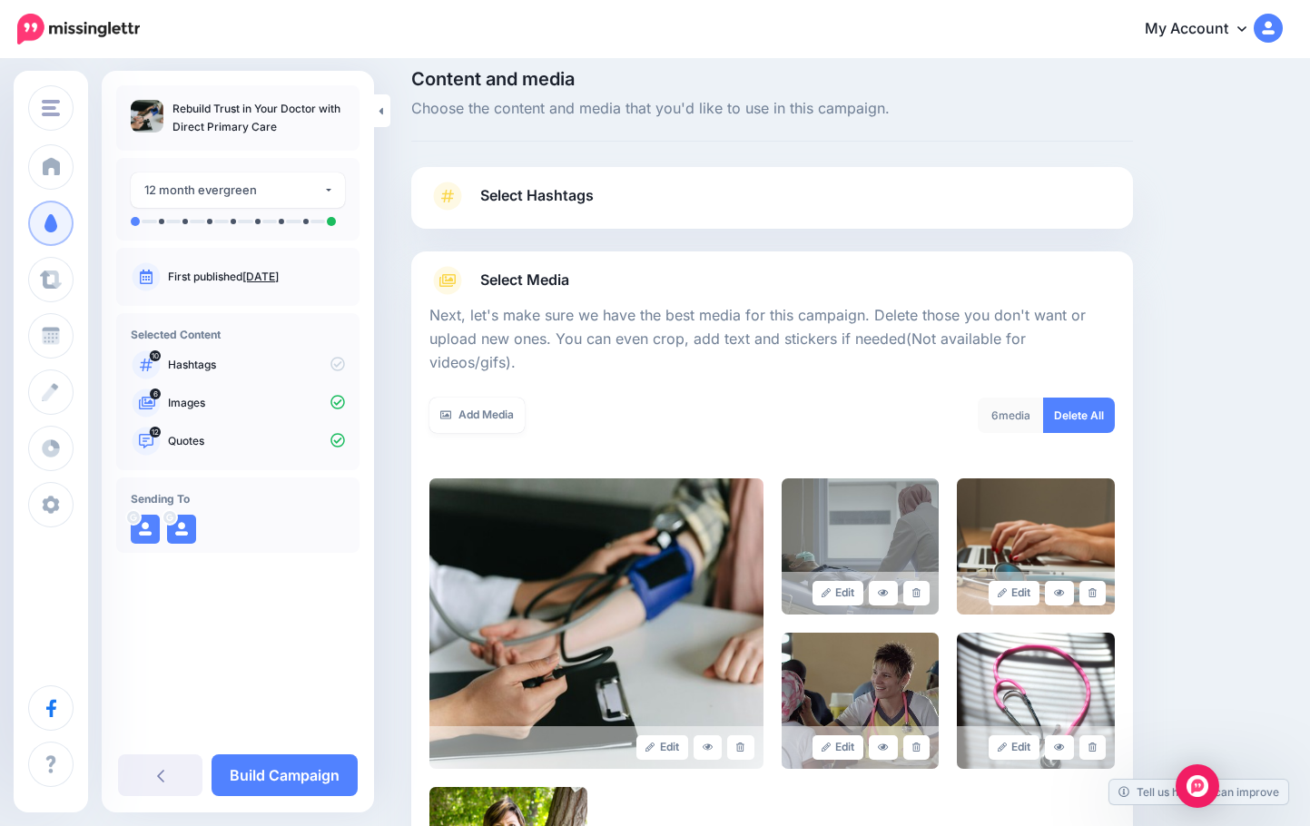
scroll to position [0, 0]
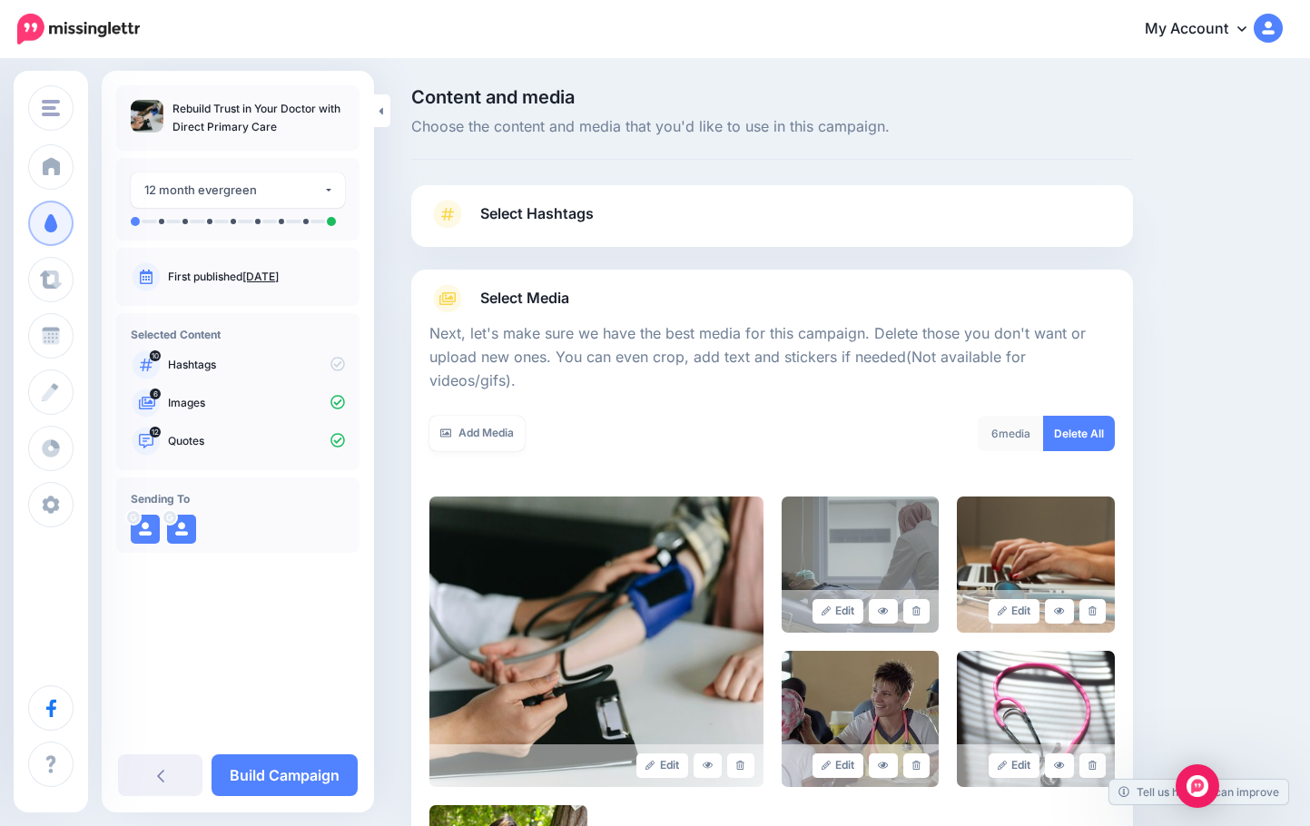
click at [542, 222] on span "Select Hashtags" at bounding box center [537, 214] width 114 height 25
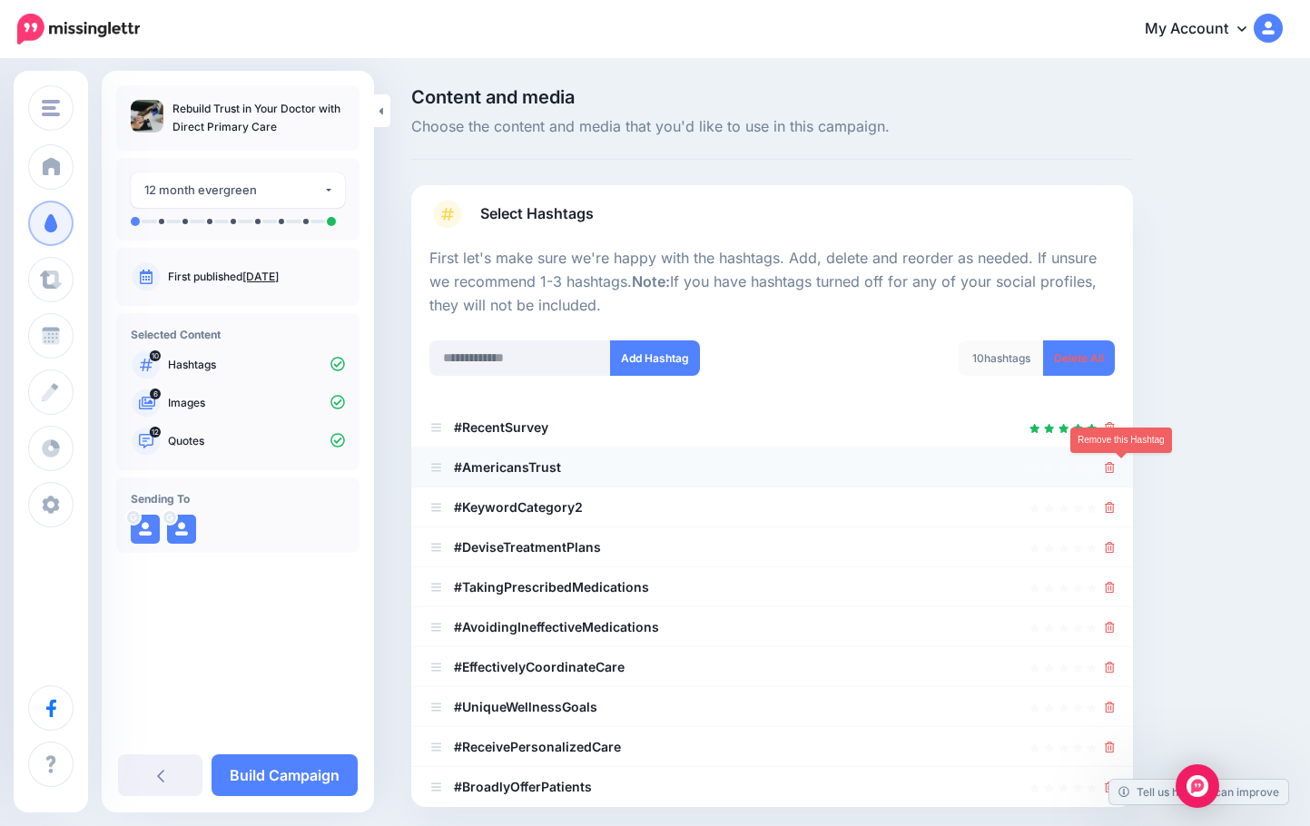
click at [1005, 459] on link at bounding box center [1110, 466] width 10 height 15
click at [1005, 459] on link at bounding box center [1105, 466] width 20 height 15
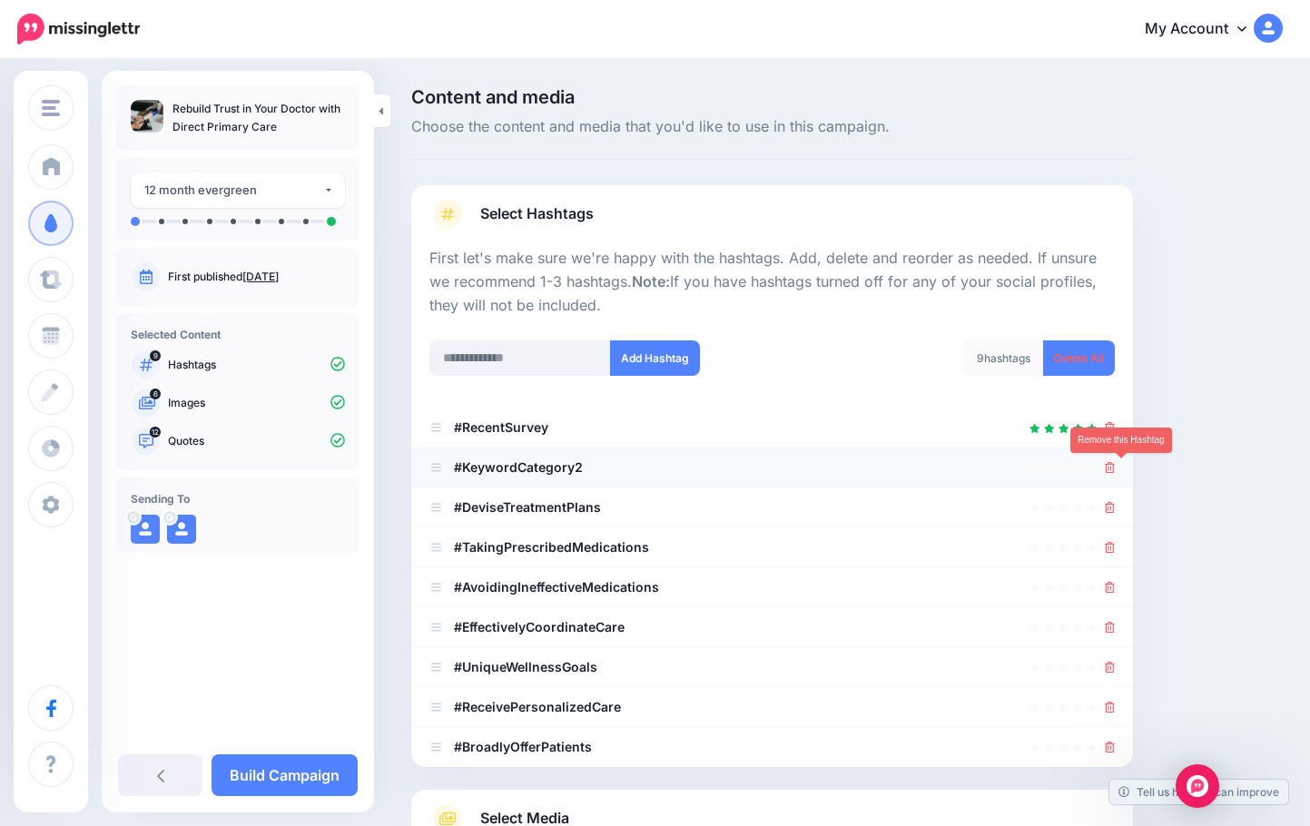
click at [1005, 464] on icon at bounding box center [1110, 467] width 10 height 11
click at [1005, 464] on link at bounding box center [1105, 466] width 20 height 15
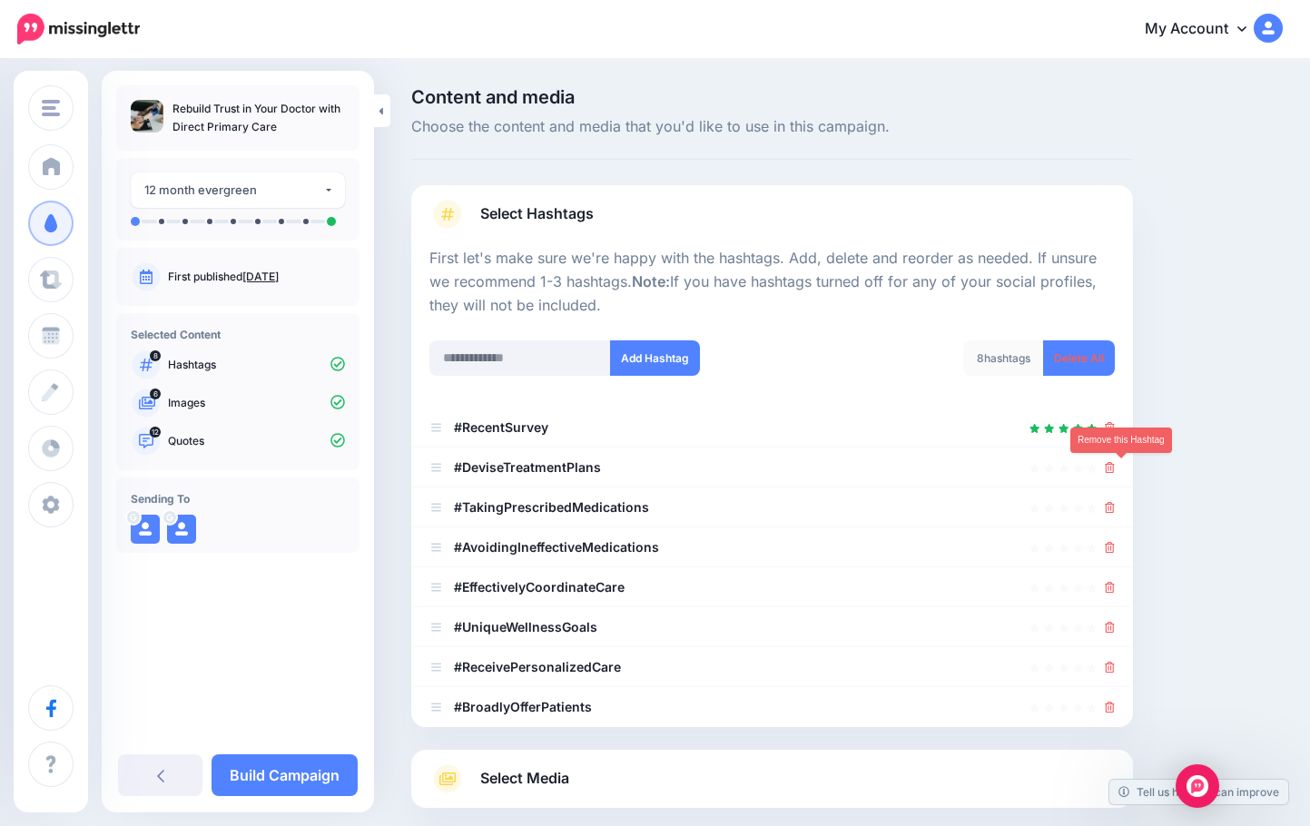
click at [1005, 464] on icon at bounding box center [1110, 467] width 10 height 11
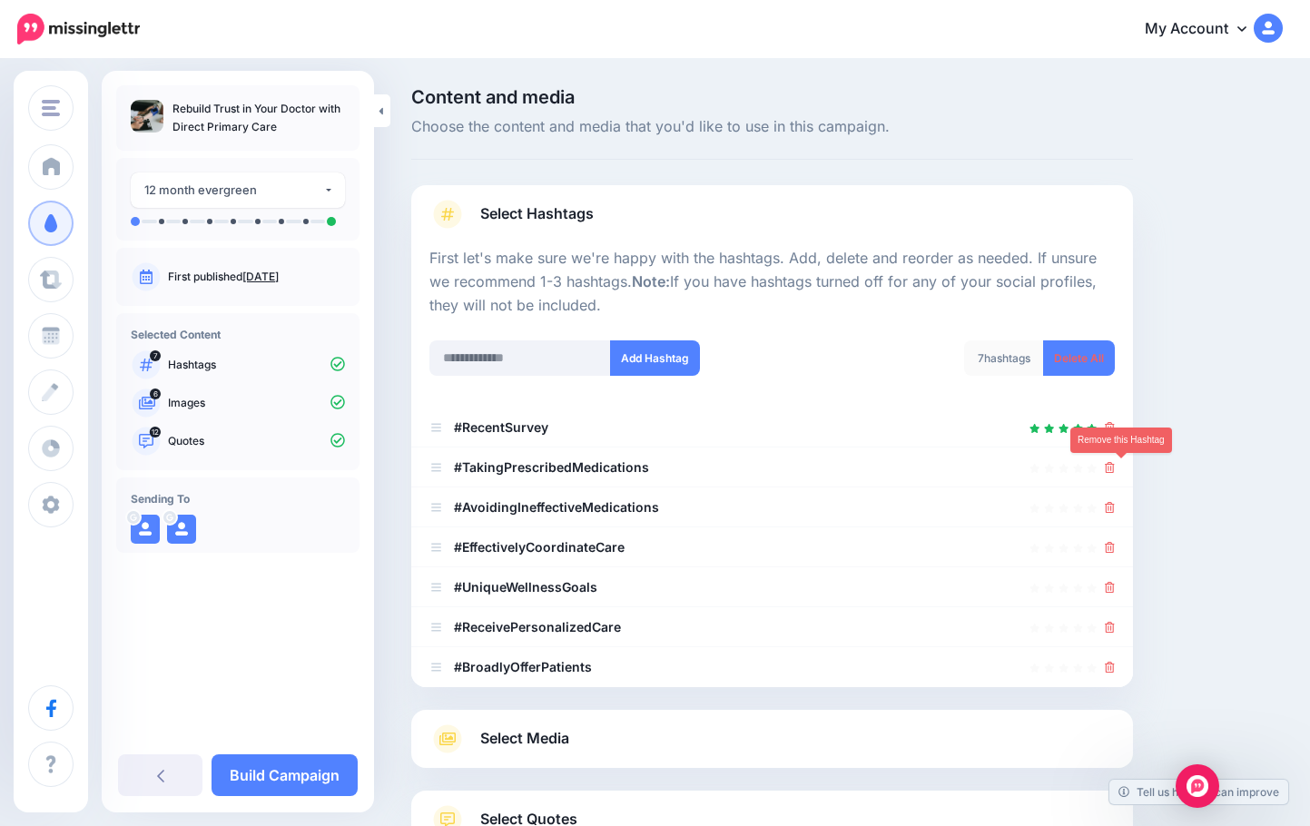
click at [1005, 464] on icon at bounding box center [1110, 467] width 10 height 11
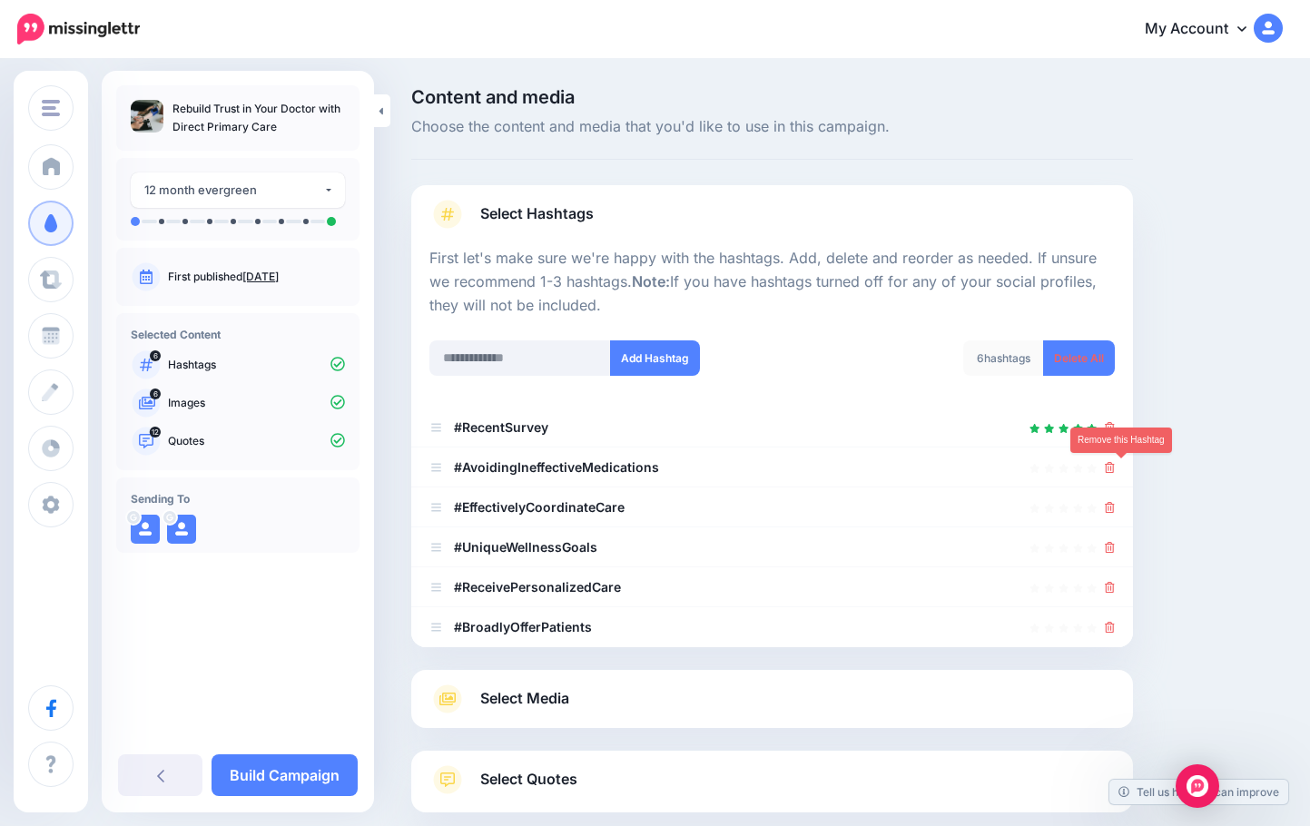
click at [1005, 464] on icon at bounding box center [1110, 467] width 10 height 11
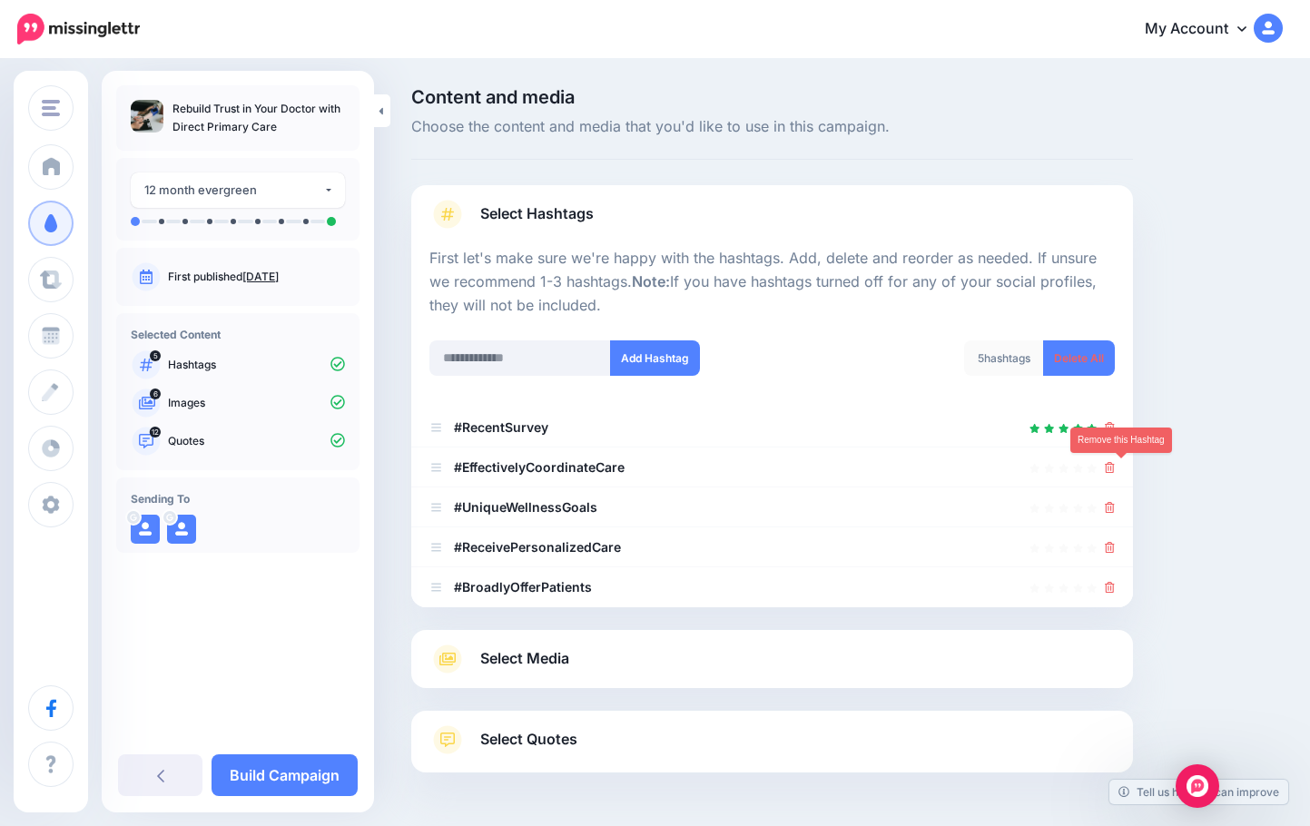
click at [1005, 464] on icon at bounding box center [1110, 467] width 10 height 11
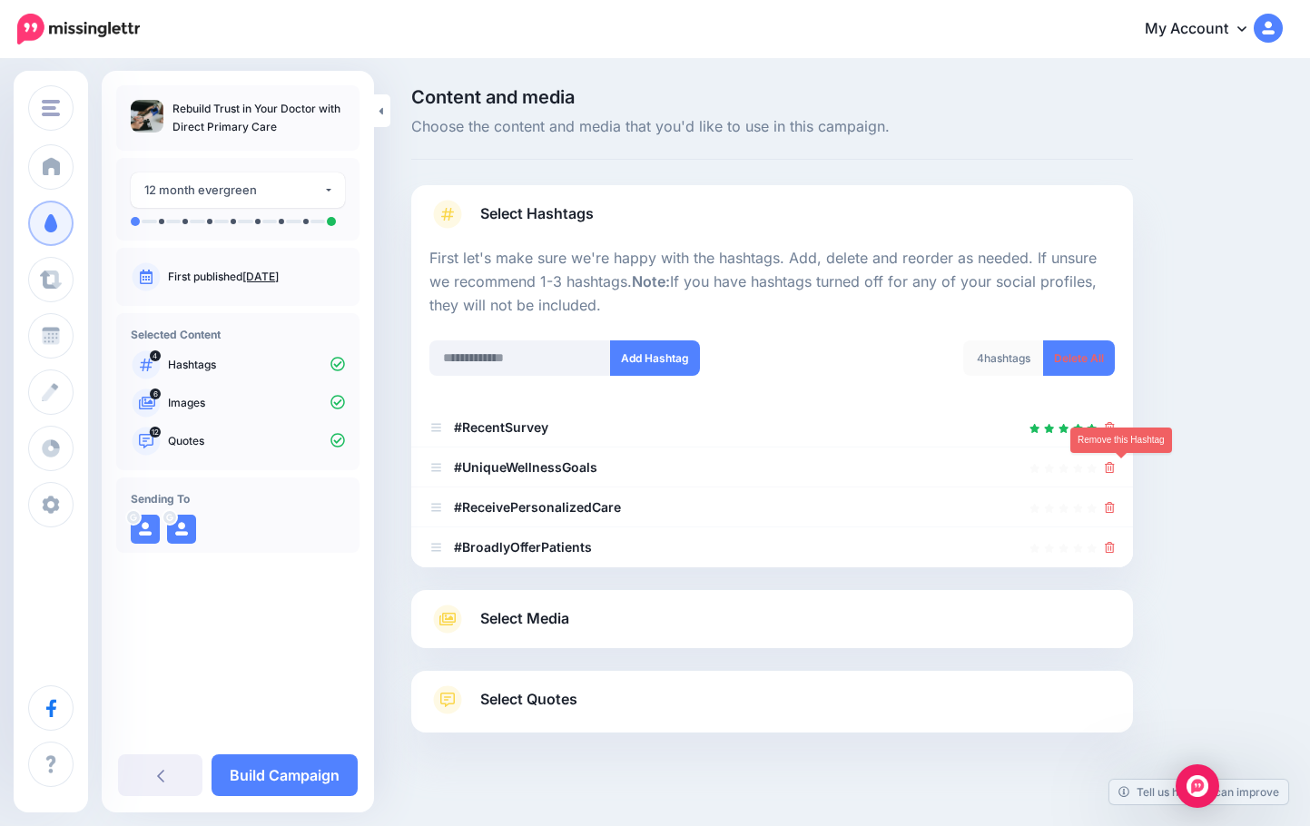
click at [1005, 464] on icon at bounding box center [1110, 467] width 10 height 11
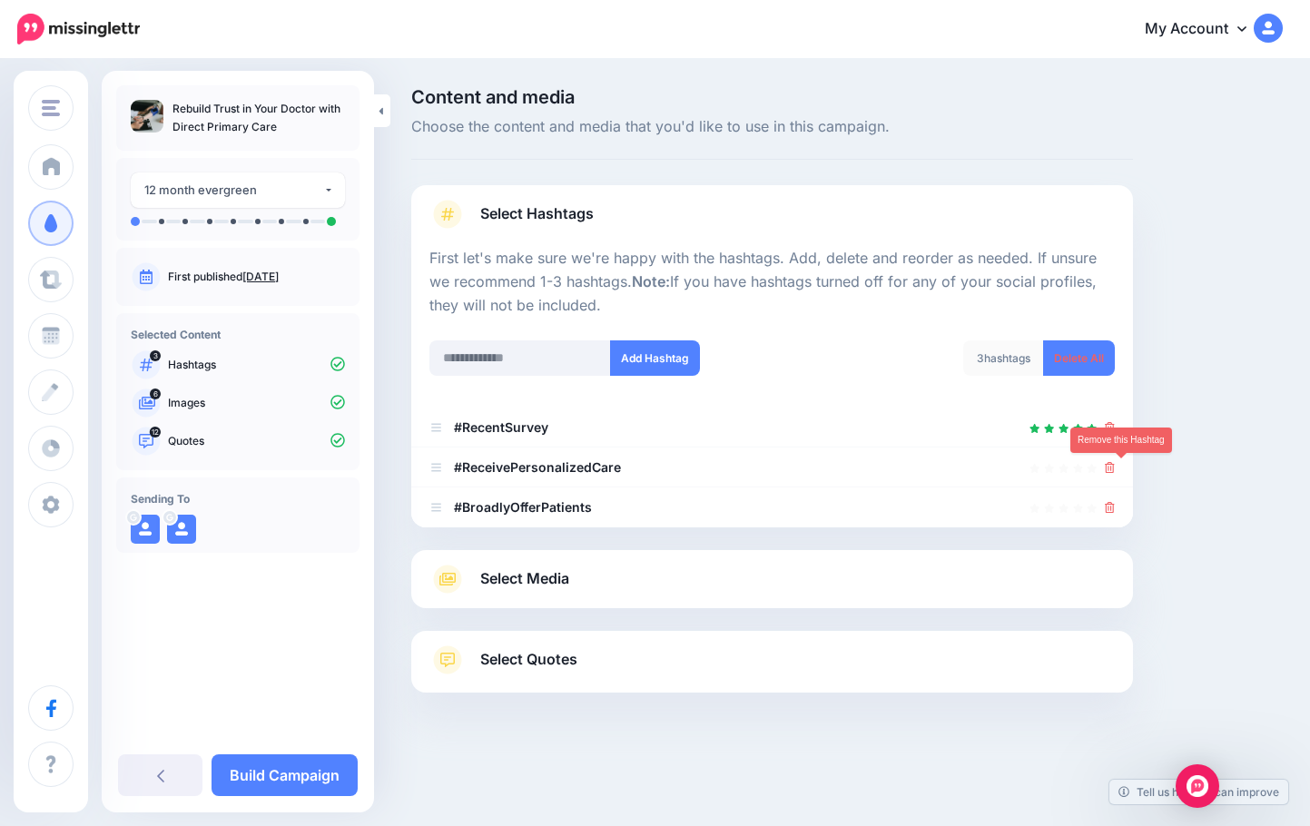
click at [1005, 464] on icon at bounding box center [1110, 467] width 10 height 11
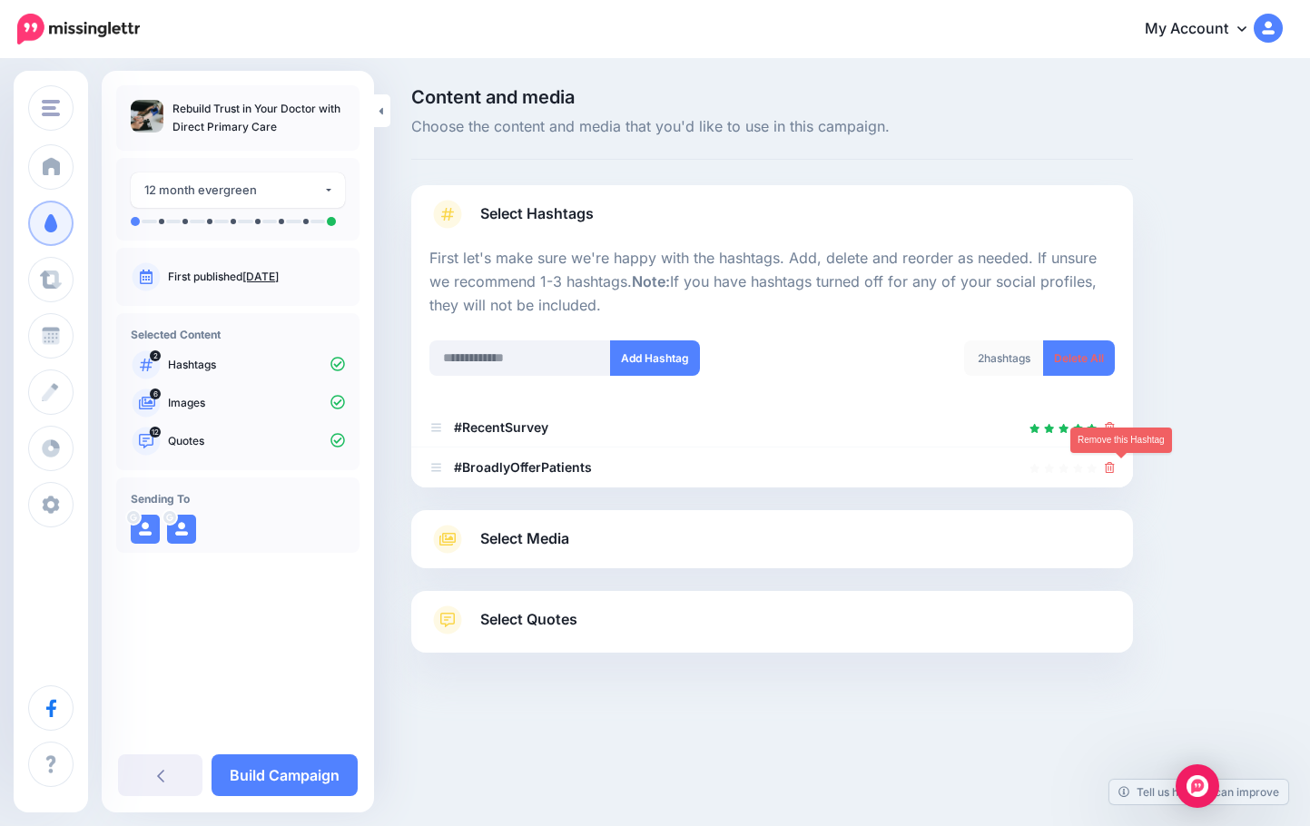
click at [1005, 464] on icon at bounding box center [1110, 467] width 10 height 11
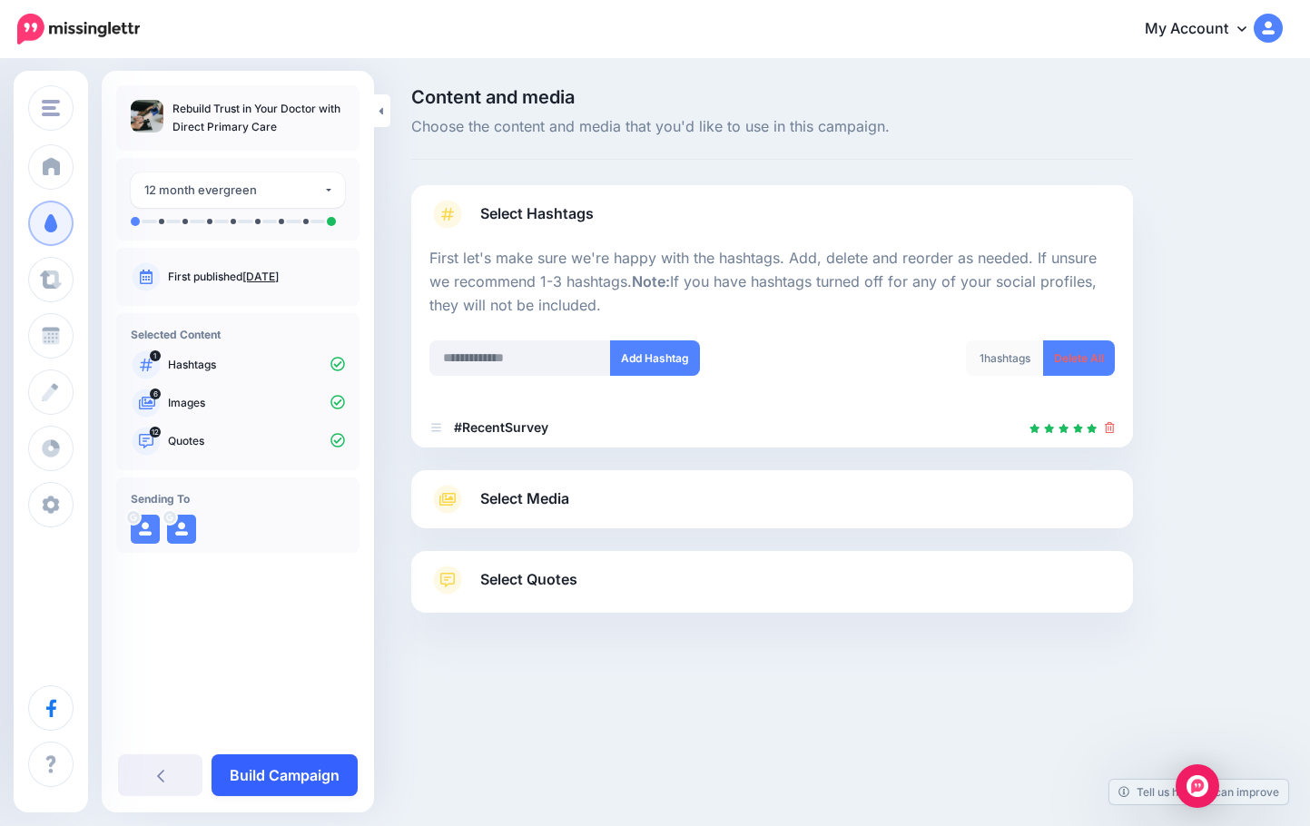
click at [294, 774] on link "Build Campaign" at bounding box center [285, 776] width 146 height 42
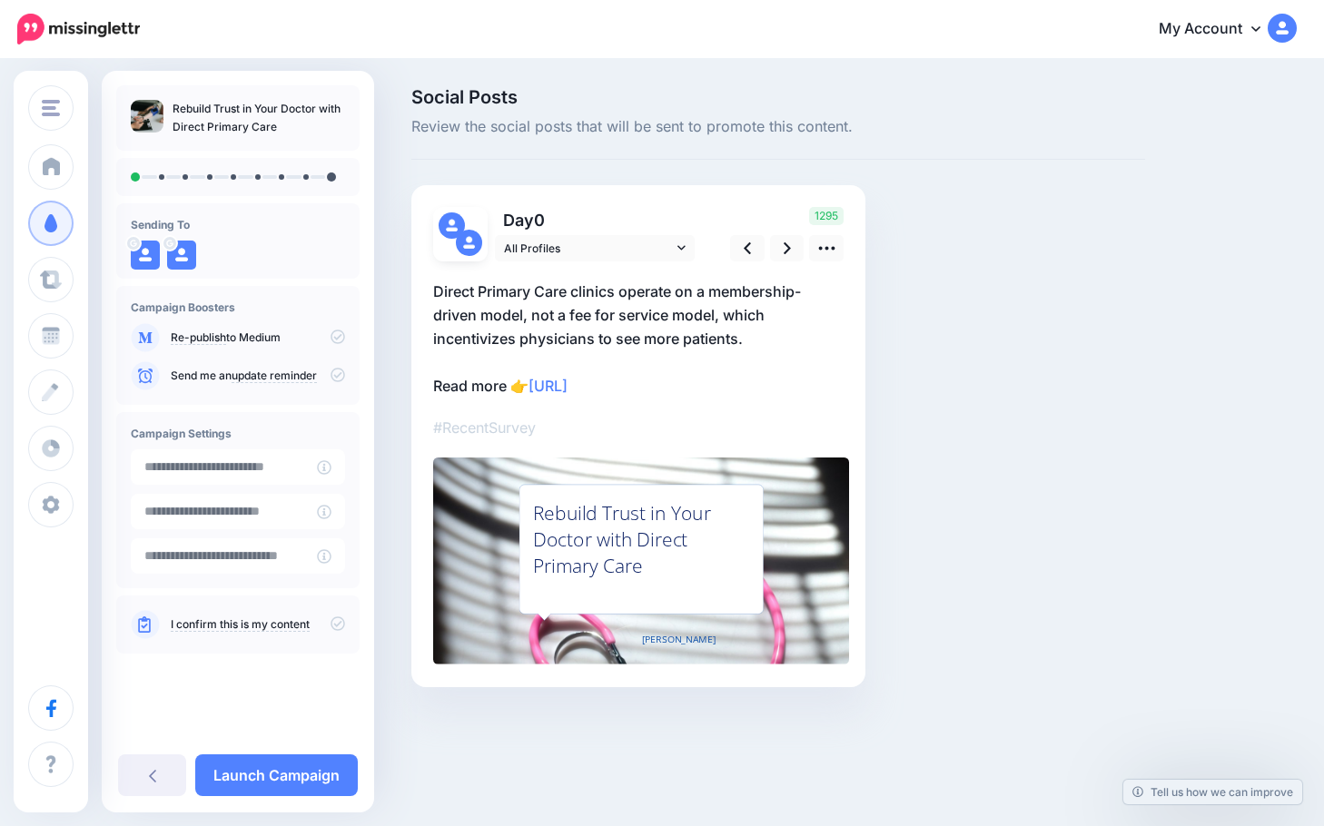
type input "**********"
click at [834, 244] on icon at bounding box center [826, 248] width 19 height 19
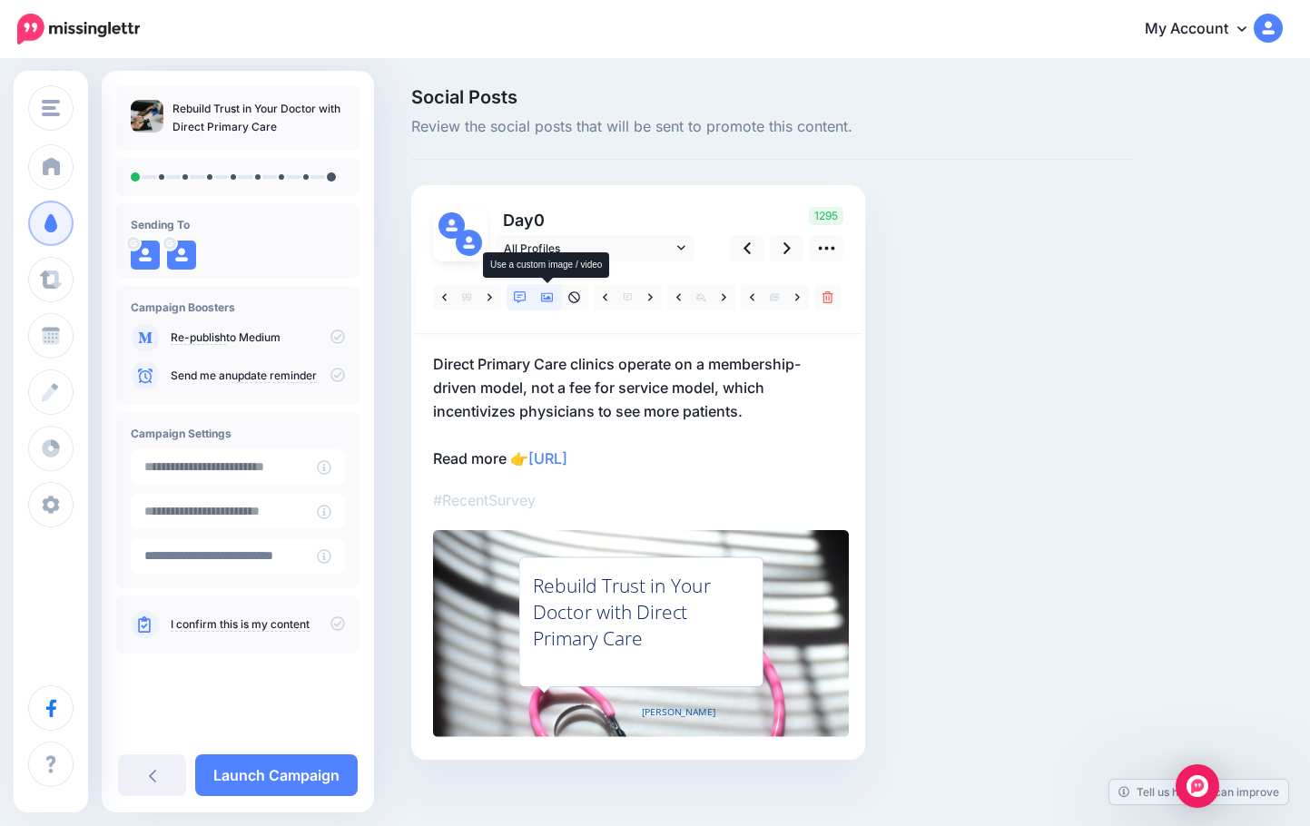
click at [539, 294] on link at bounding box center [547, 297] width 27 height 26
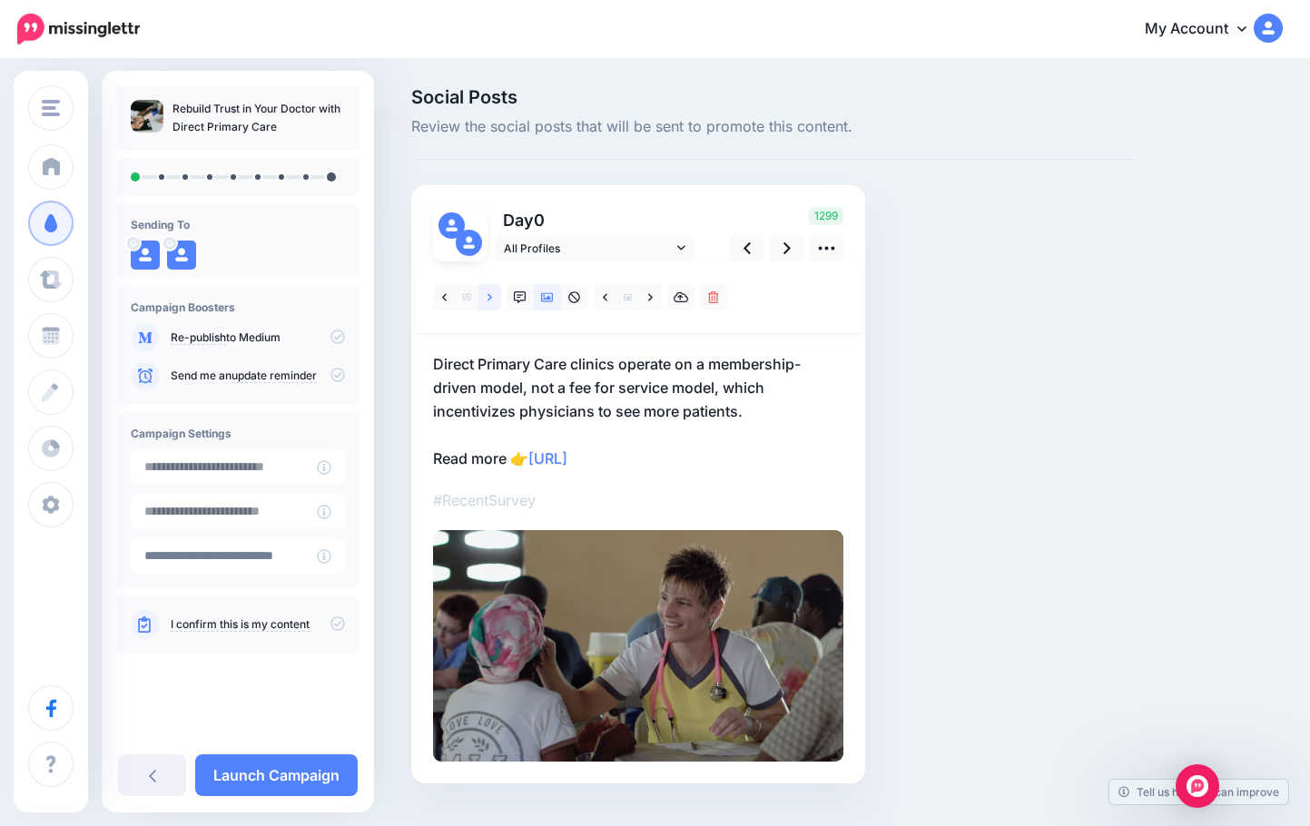
click at [485, 301] on link at bounding box center [490, 297] width 23 height 26
click at [648, 299] on icon at bounding box center [650, 297] width 5 height 13
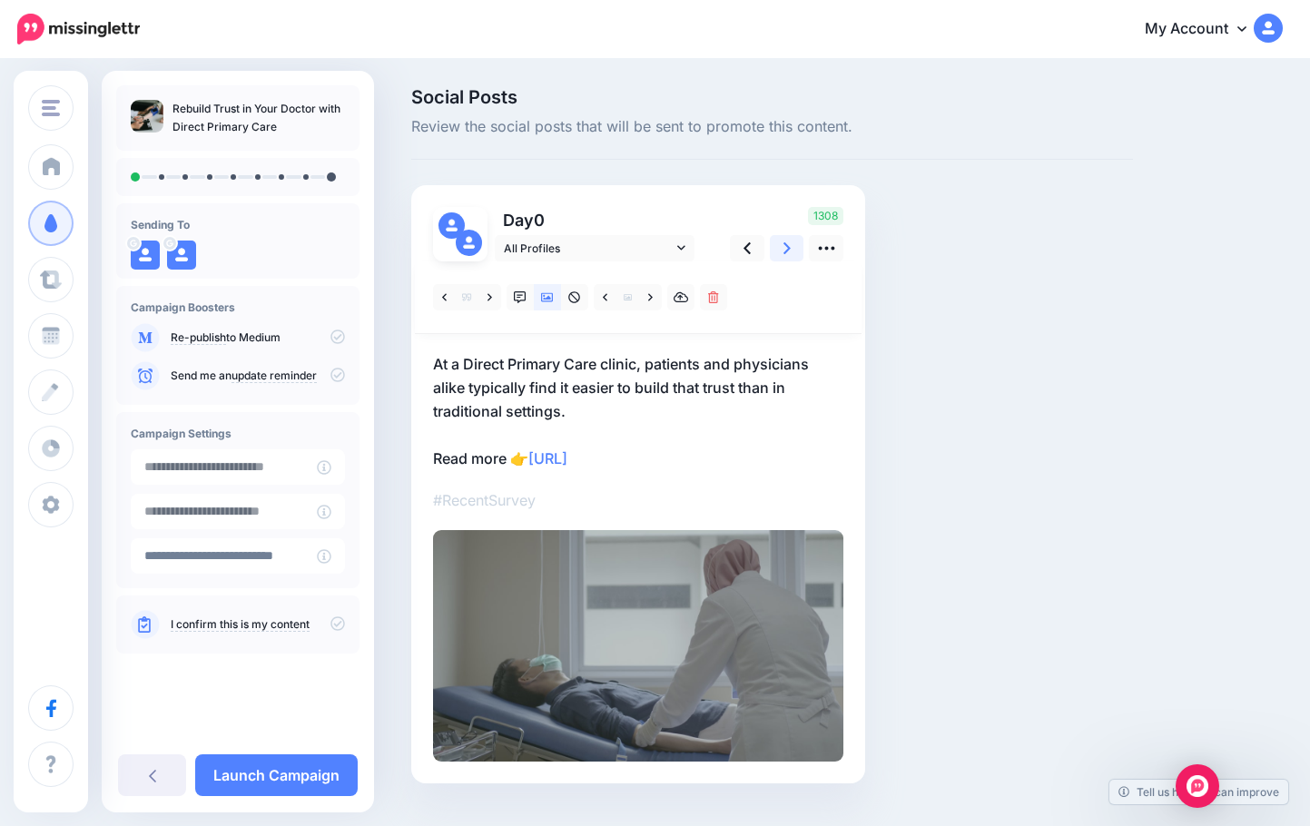
click at [792, 256] on link at bounding box center [787, 248] width 35 height 26
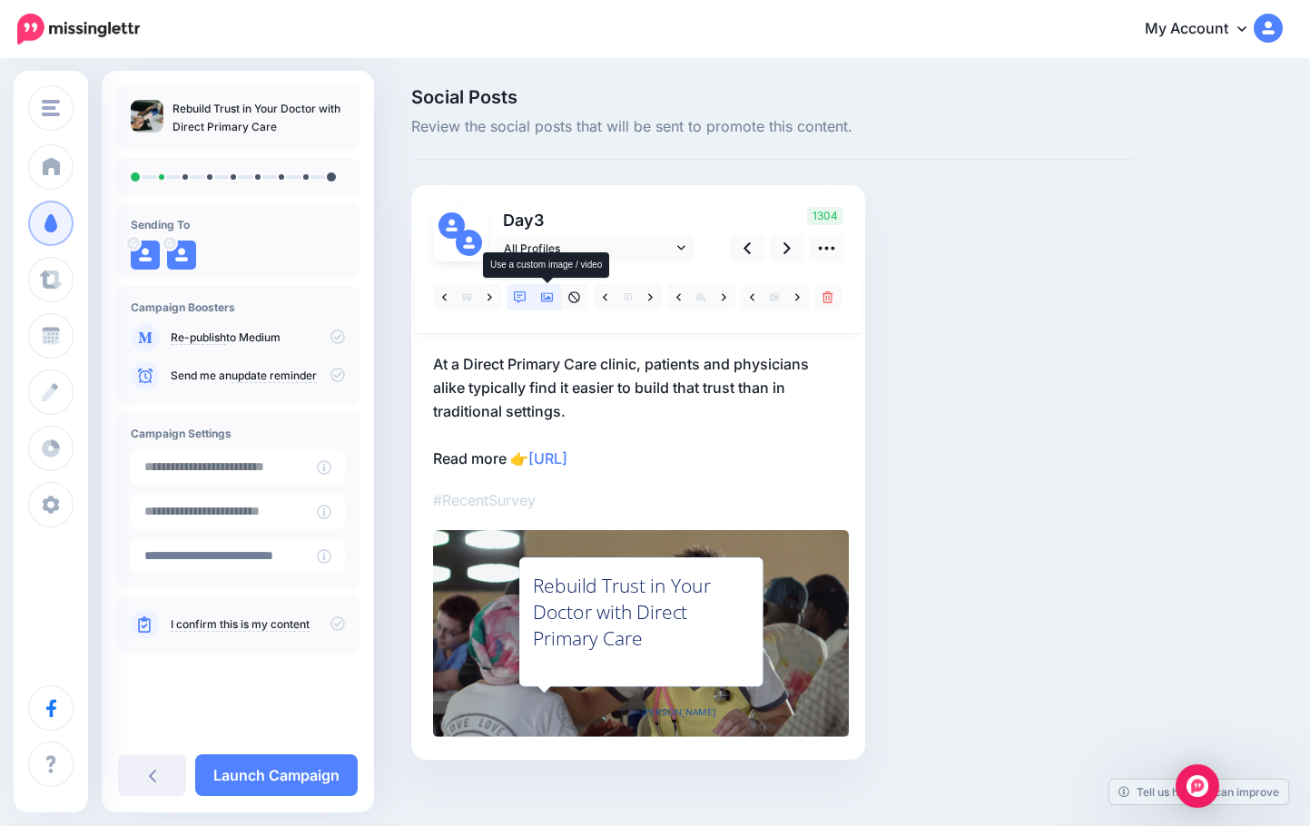
click at [547, 300] on icon at bounding box center [547, 297] width 13 height 9
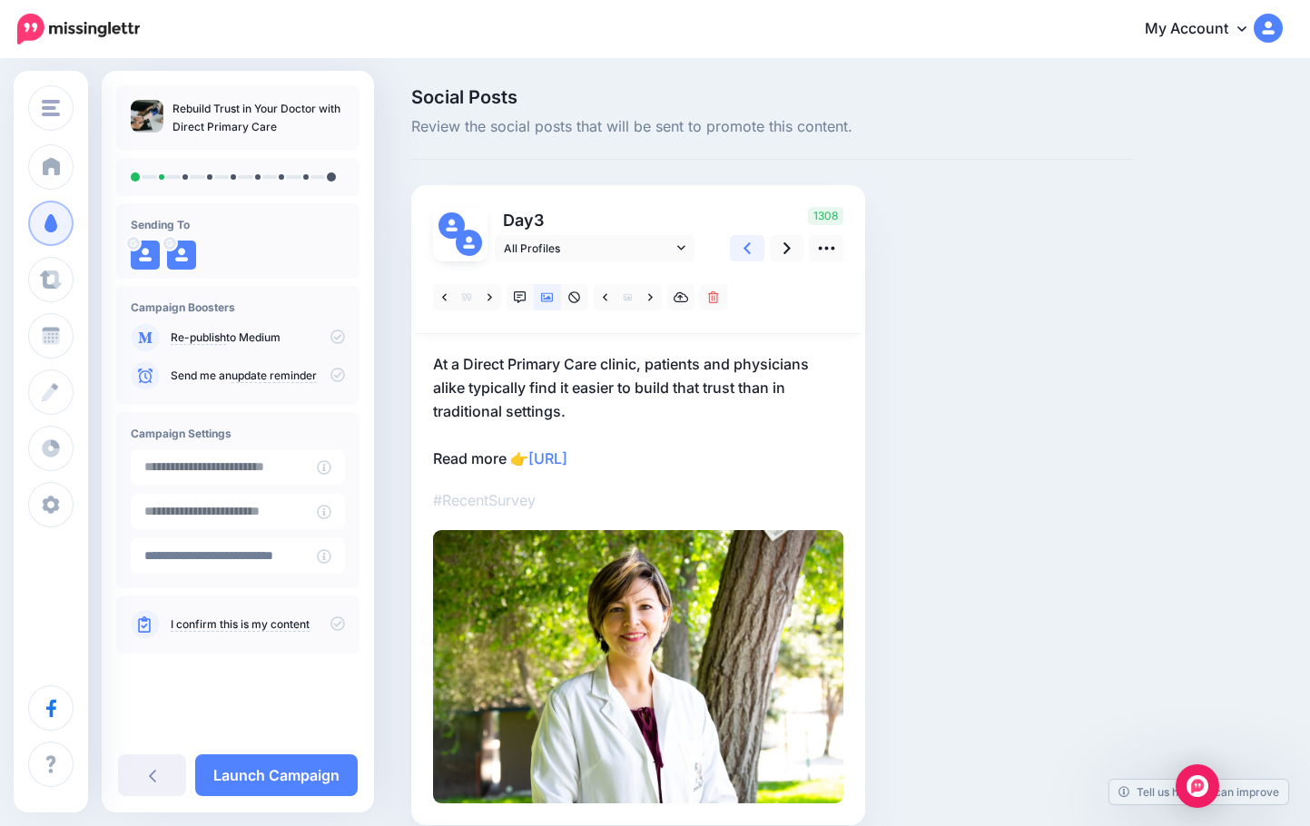
click at [746, 247] on icon at bounding box center [747, 248] width 7 height 12
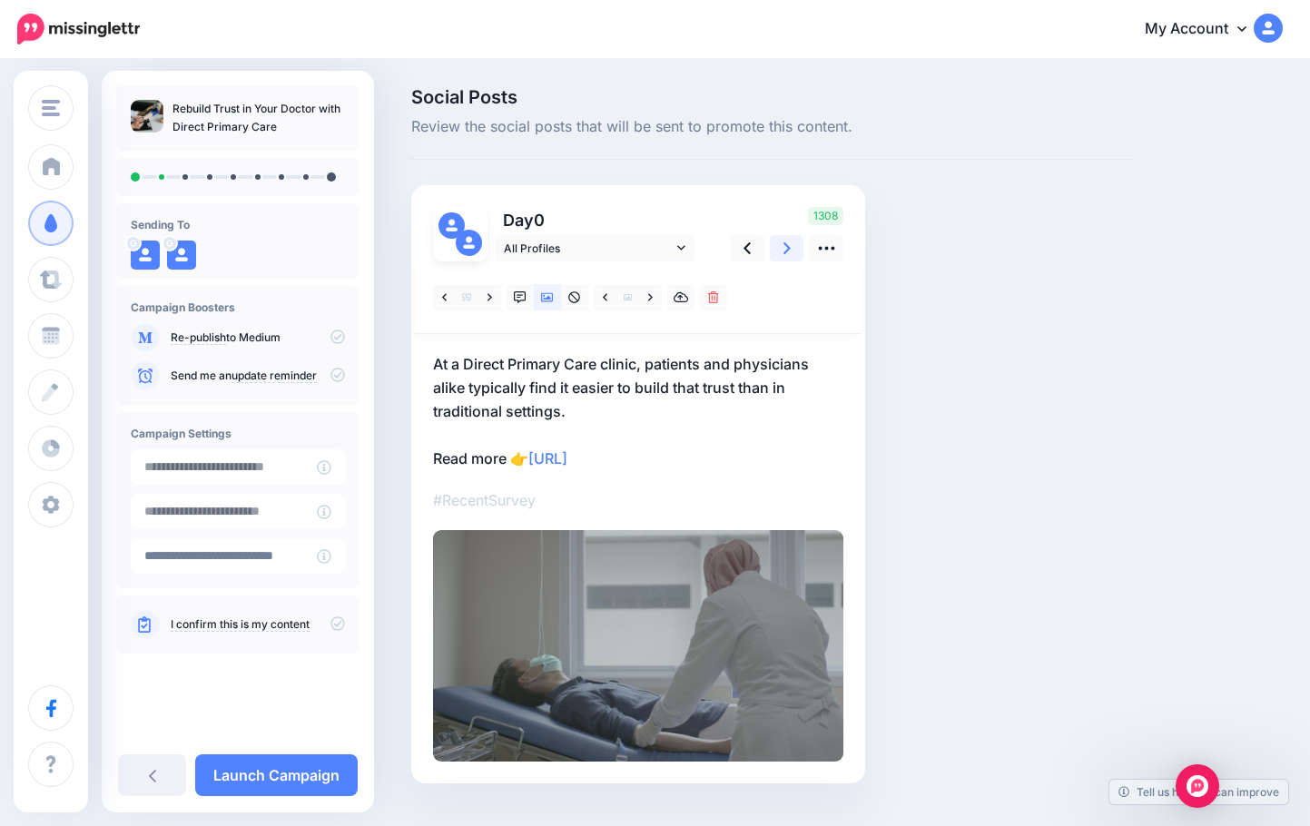
click at [779, 246] on link at bounding box center [787, 248] width 35 height 26
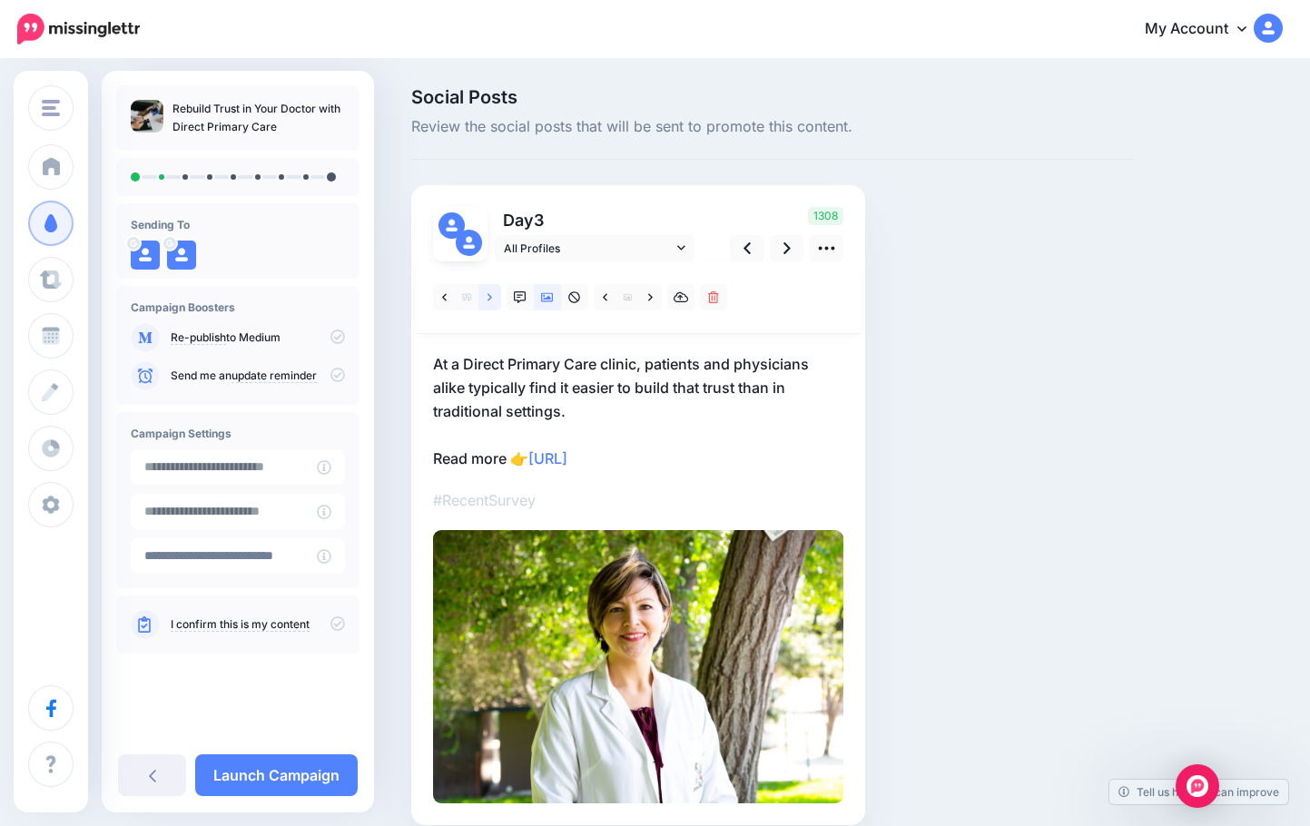
click at [492, 299] on icon at bounding box center [490, 297] width 5 height 13
click at [780, 250] on link at bounding box center [787, 248] width 35 height 26
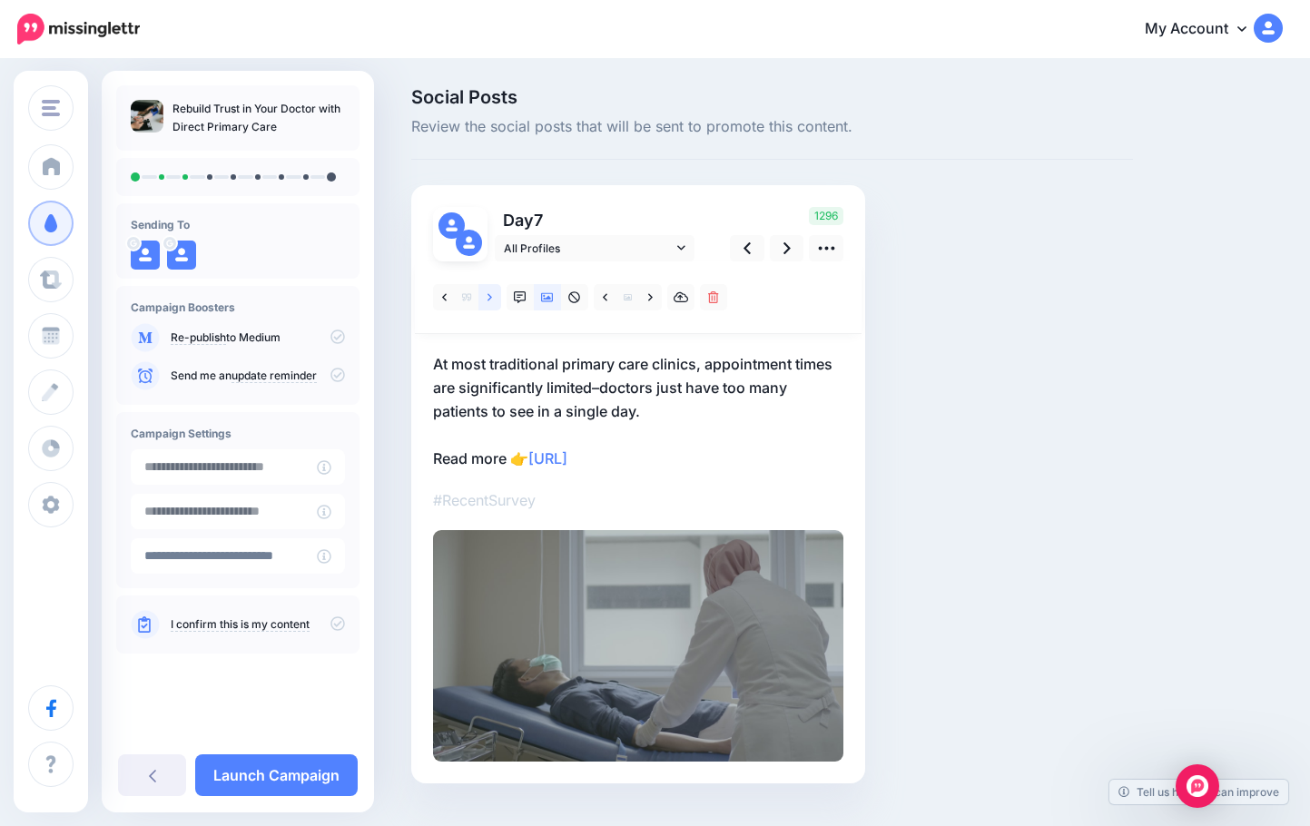
click at [496, 297] on link at bounding box center [490, 297] width 23 height 26
click at [653, 294] on icon at bounding box center [650, 297] width 5 height 13
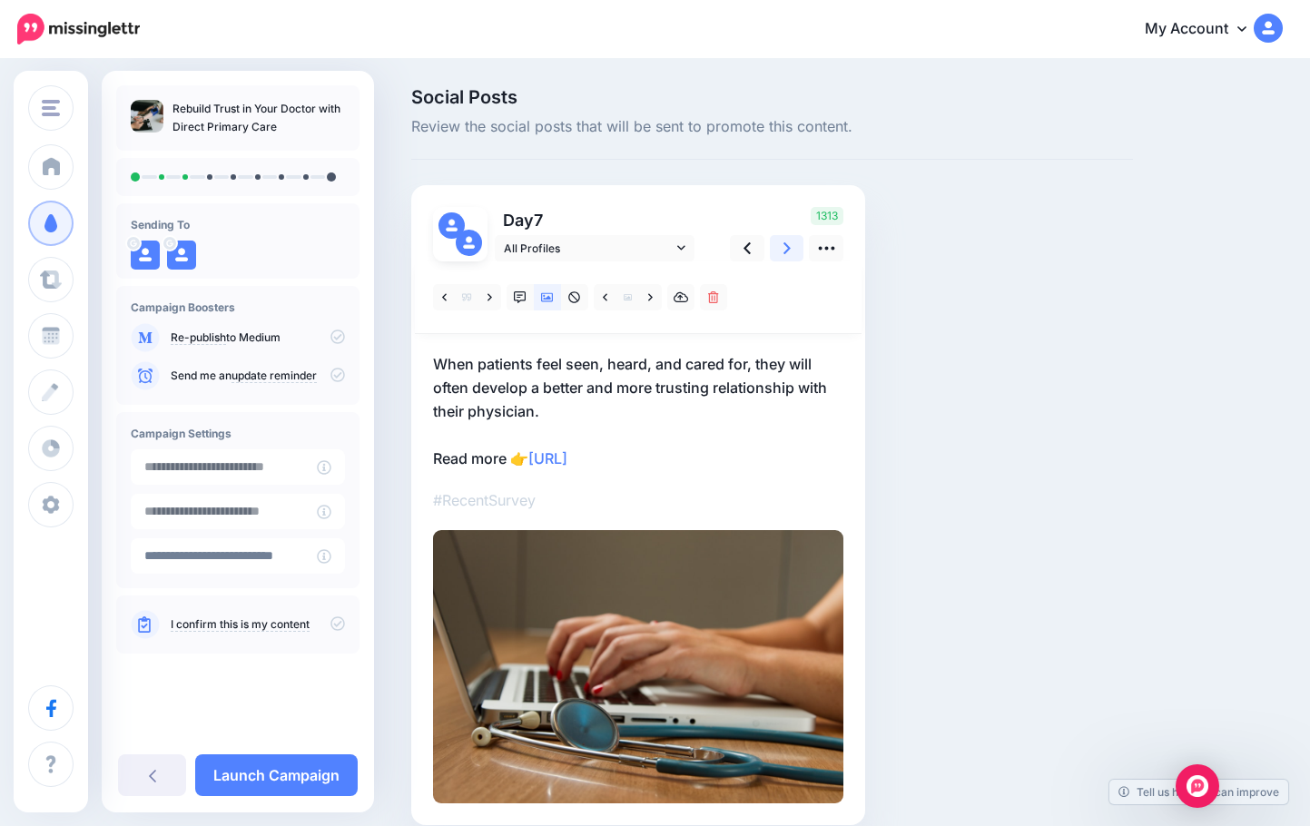
click at [785, 244] on icon at bounding box center [787, 248] width 7 height 12
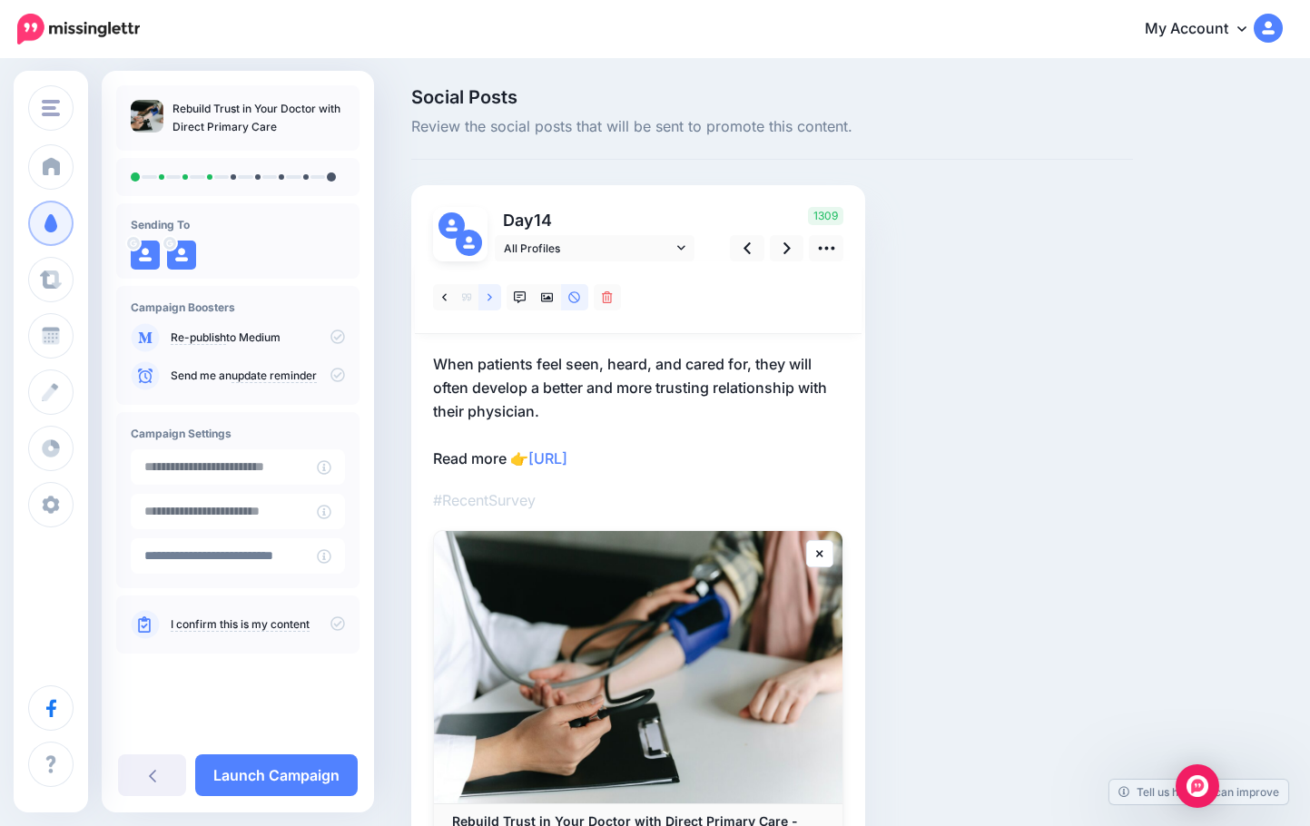
click at [496, 303] on link at bounding box center [490, 297] width 23 height 26
click at [786, 244] on icon at bounding box center [787, 248] width 7 height 12
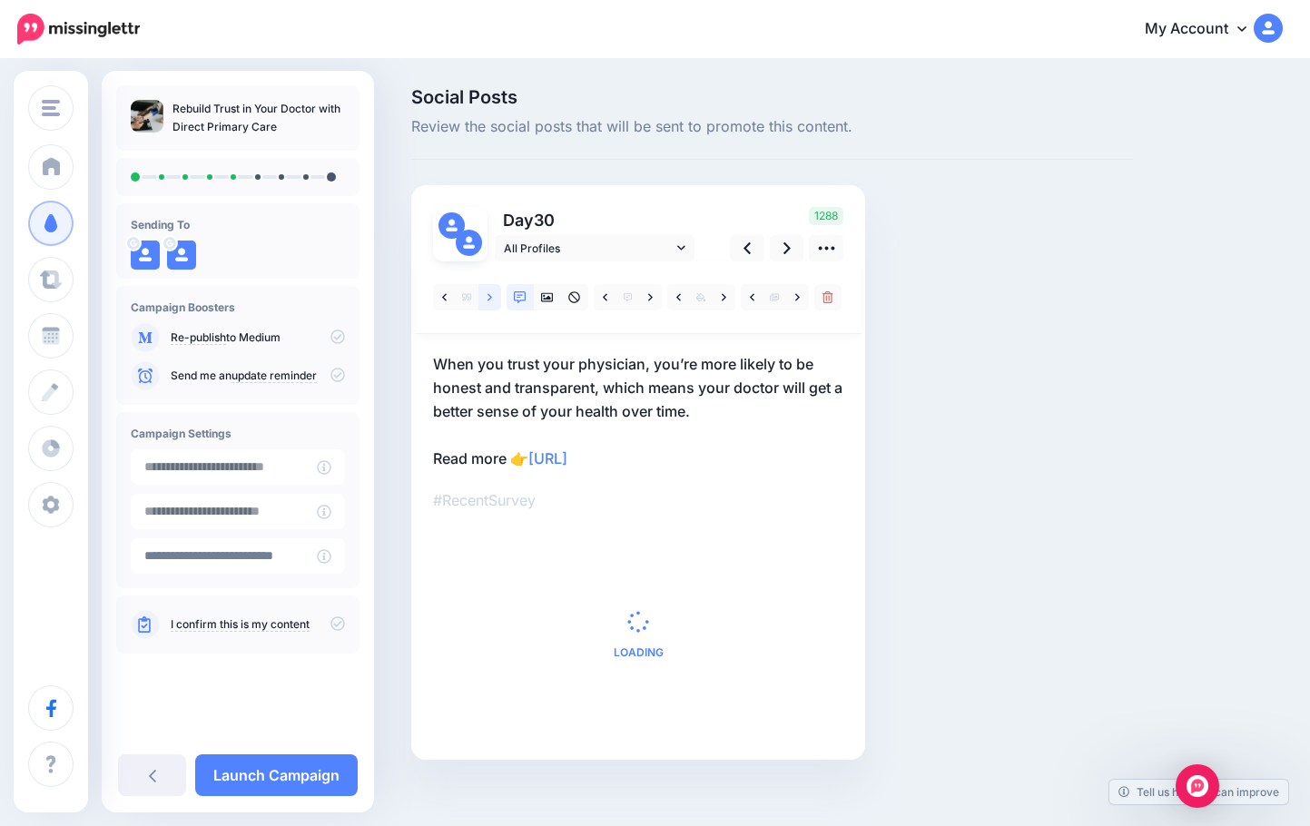
click at [490, 300] on icon at bounding box center [490, 297] width 5 height 13
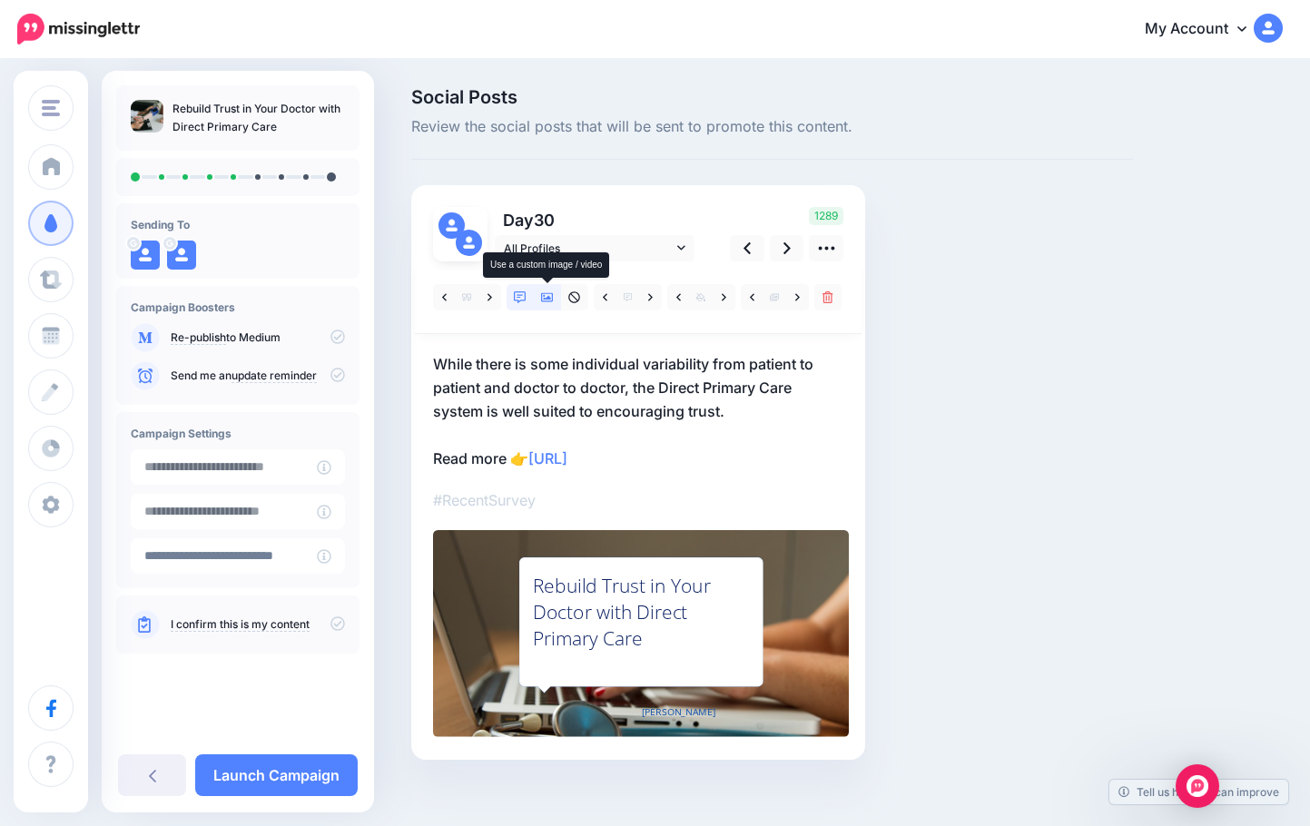
click at [547, 299] on icon at bounding box center [547, 297] width 13 height 9
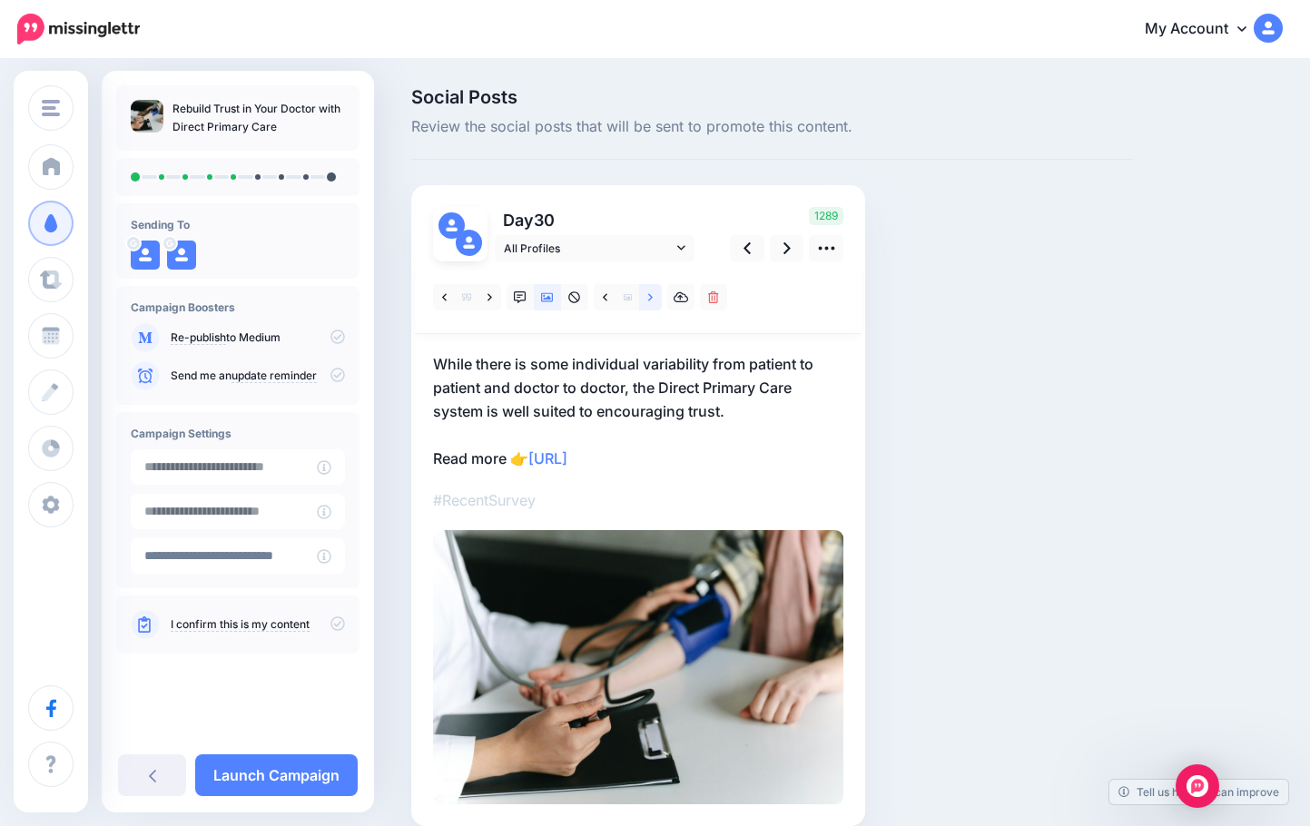
click at [645, 296] on link at bounding box center [650, 297] width 23 height 26
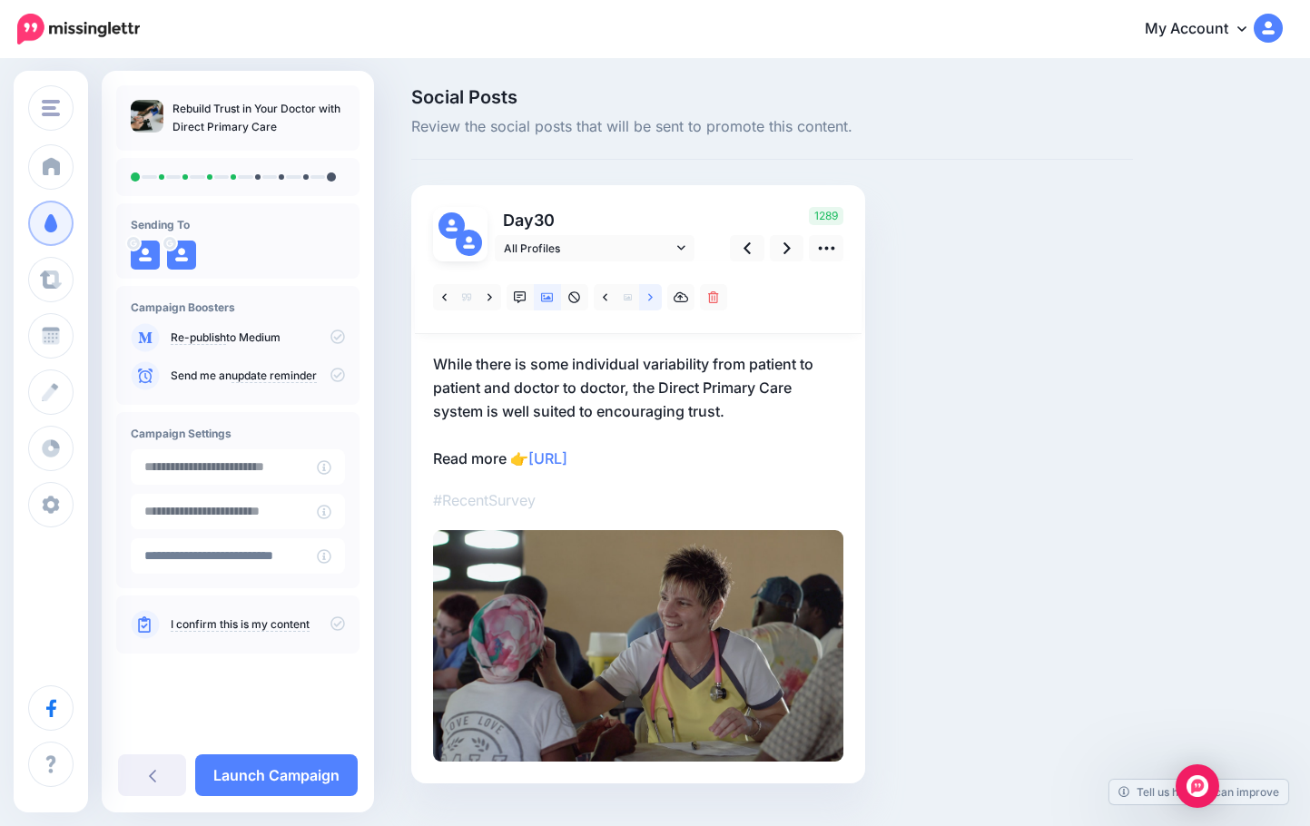
click at [652, 303] on icon at bounding box center [650, 297] width 5 height 13
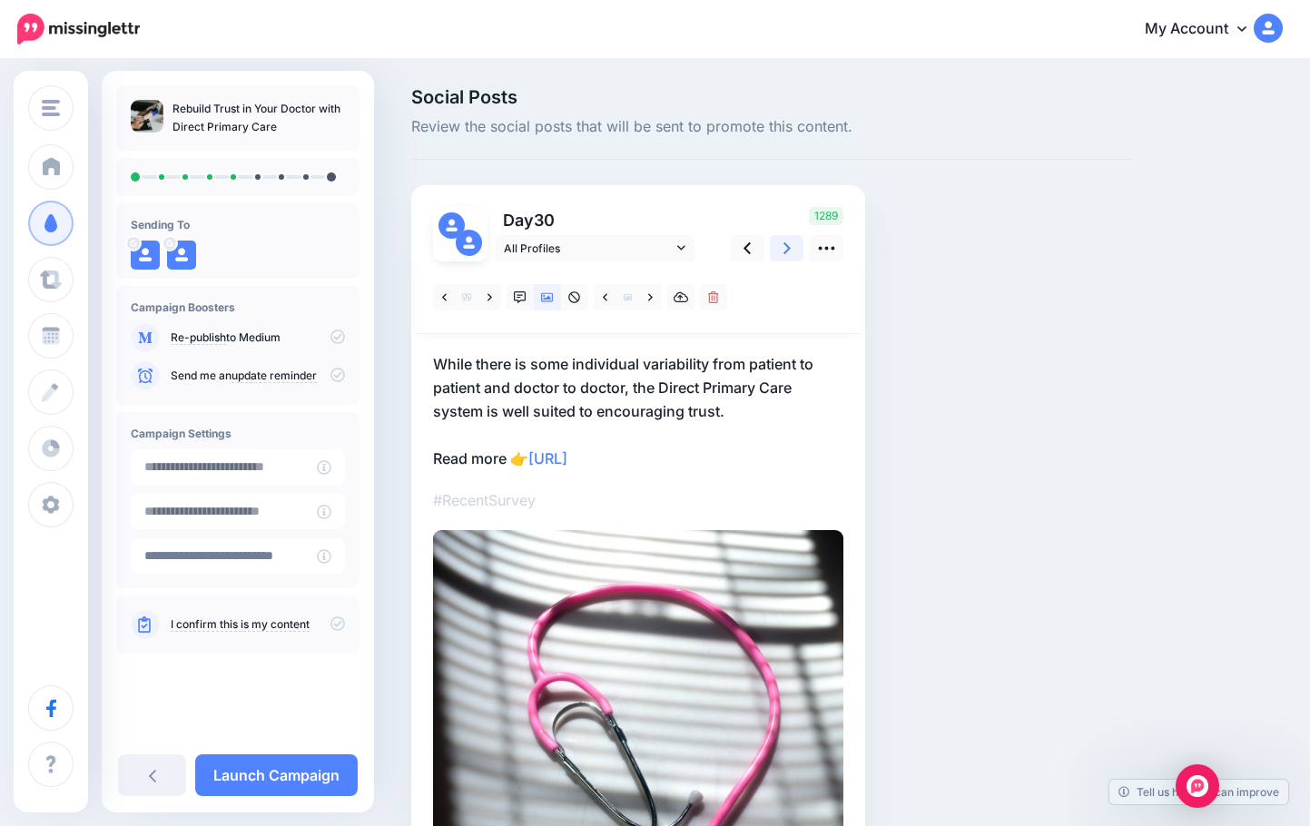
click at [791, 247] on link at bounding box center [787, 248] width 35 height 26
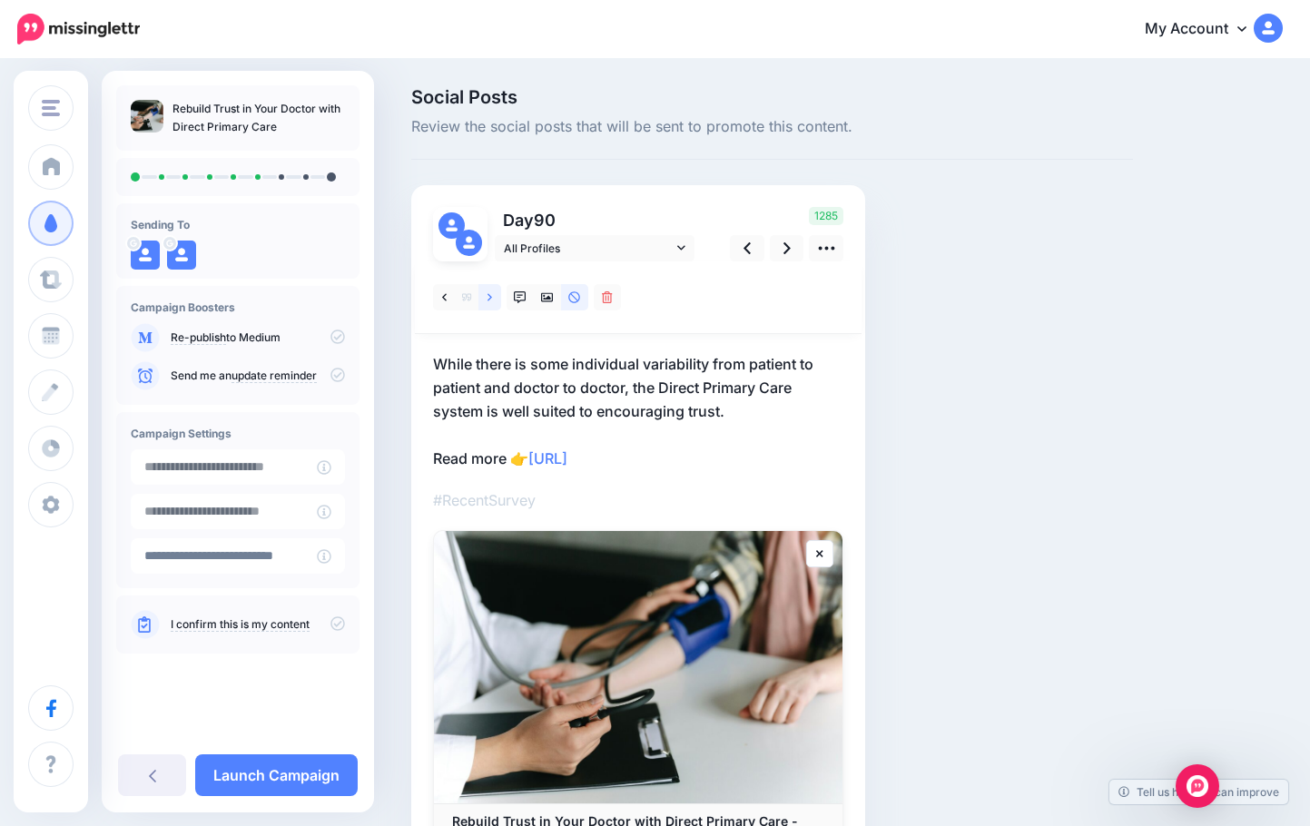
click at [492, 301] on icon at bounding box center [490, 297] width 5 height 13
click at [782, 246] on link at bounding box center [787, 248] width 35 height 26
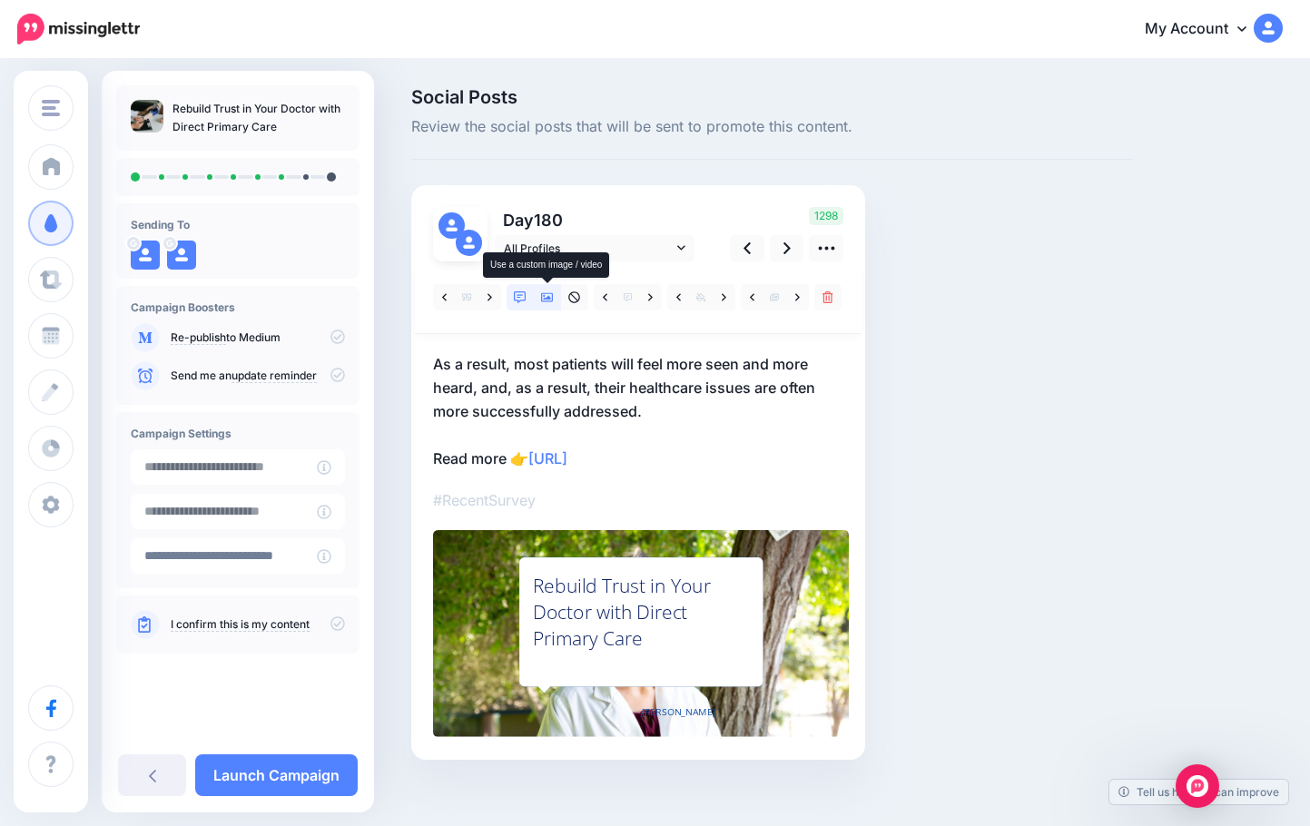
click at [547, 293] on icon at bounding box center [547, 297] width 13 height 9
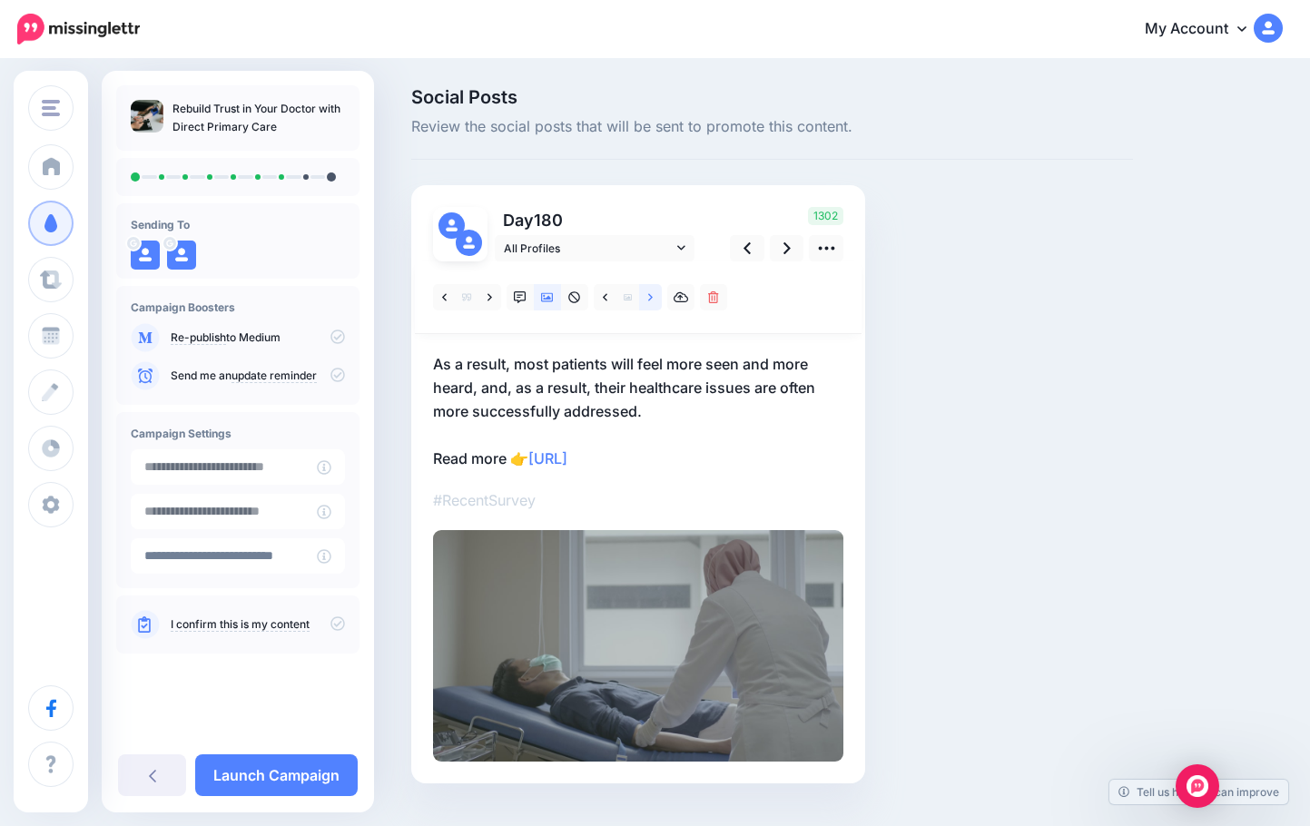
click at [657, 297] on link at bounding box center [650, 297] width 23 height 26
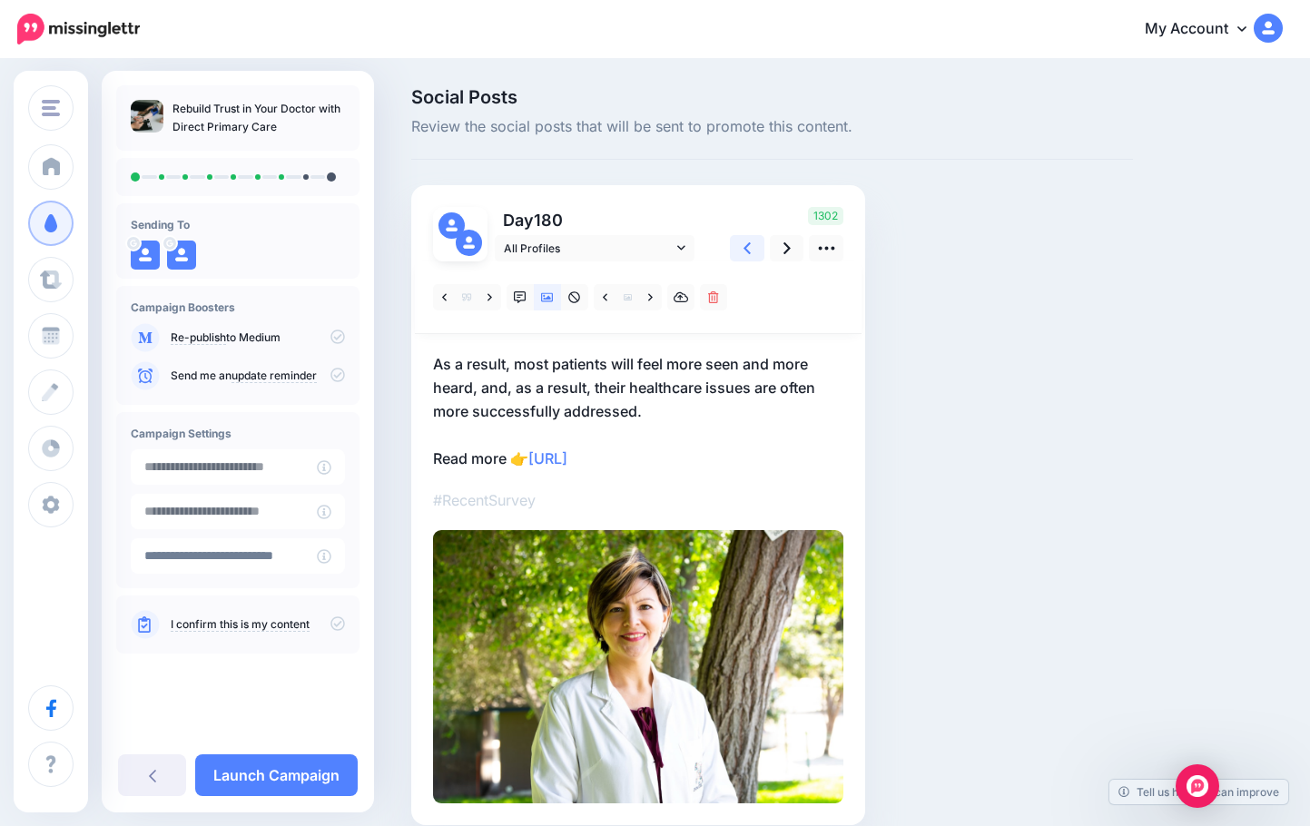
click at [747, 241] on icon at bounding box center [747, 248] width 7 height 19
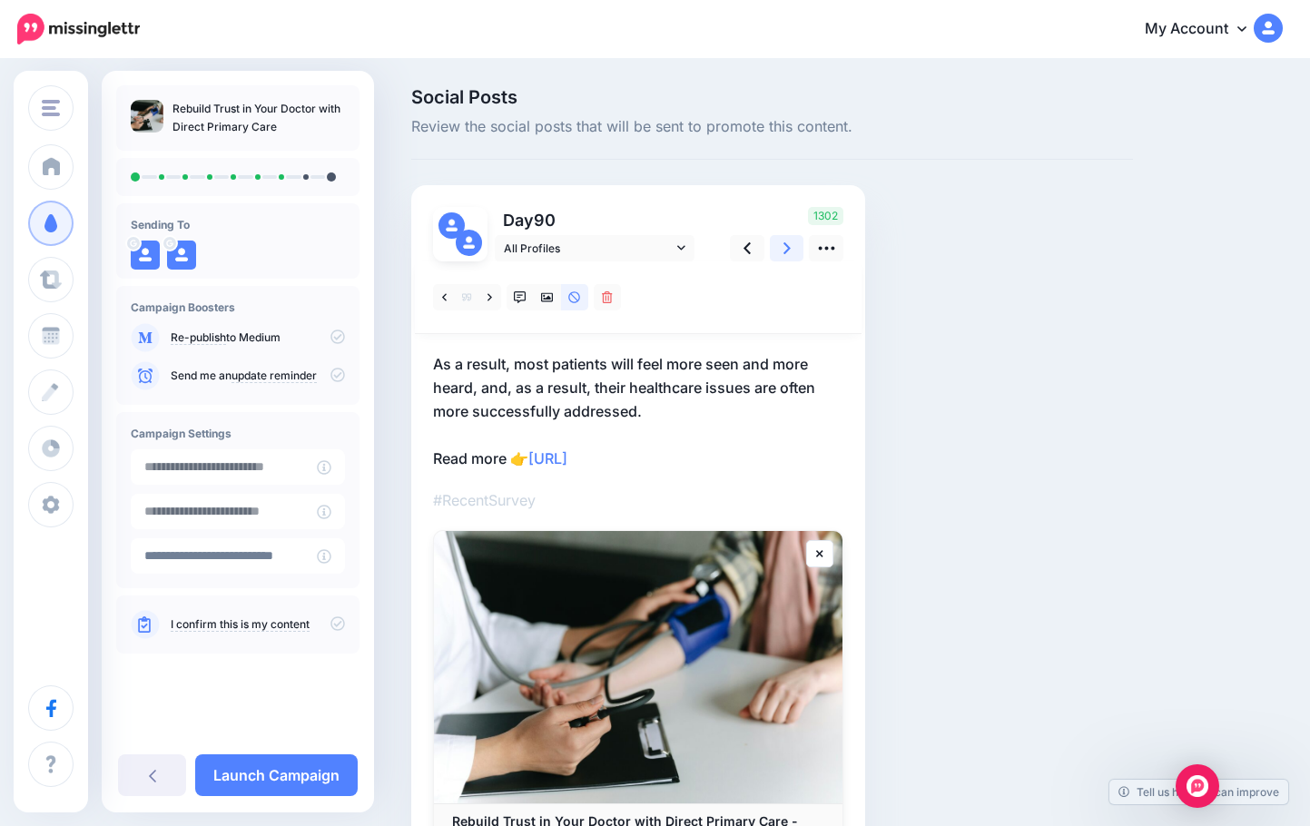
click at [785, 243] on icon at bounding box center [787, 248] width 7 height 12
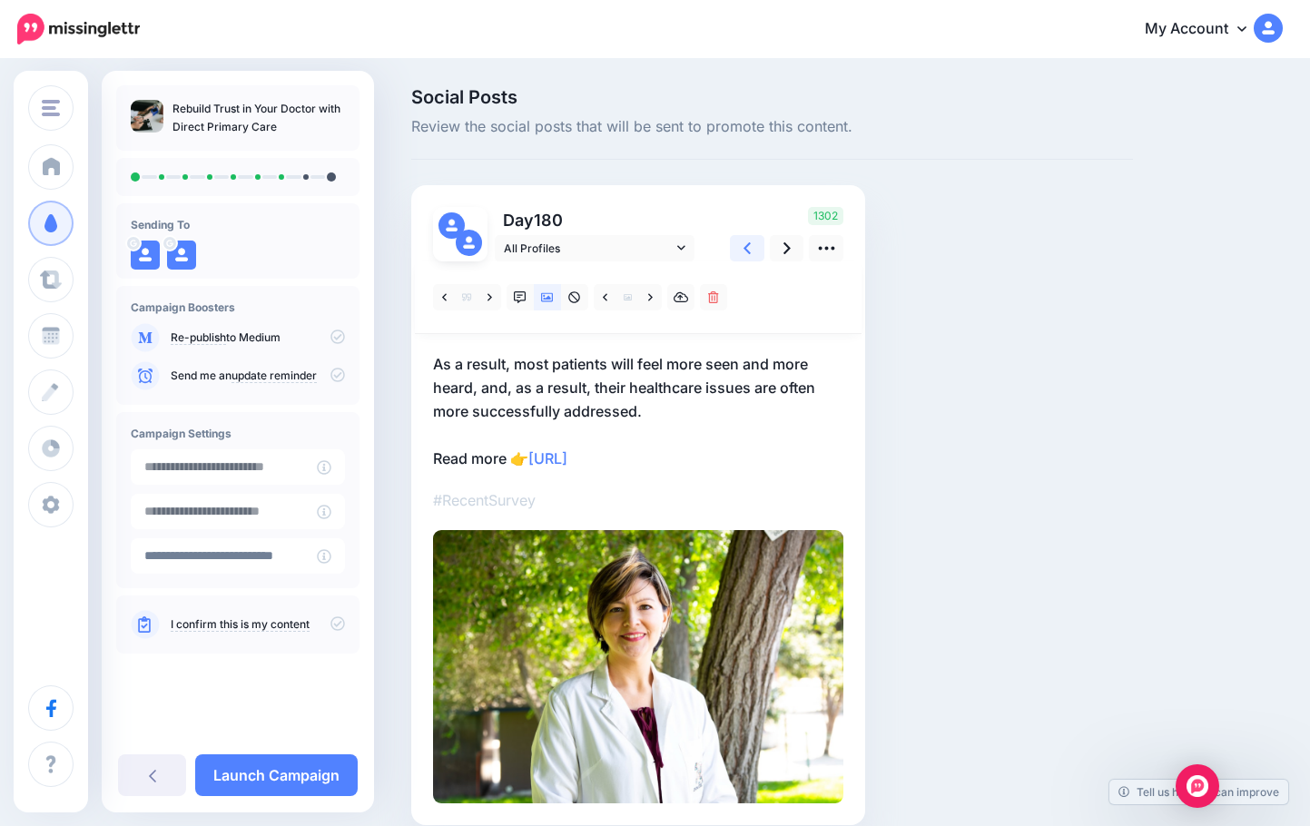
click at [747, 241] on icon at bounding box center [747, 248] width 7 height 19
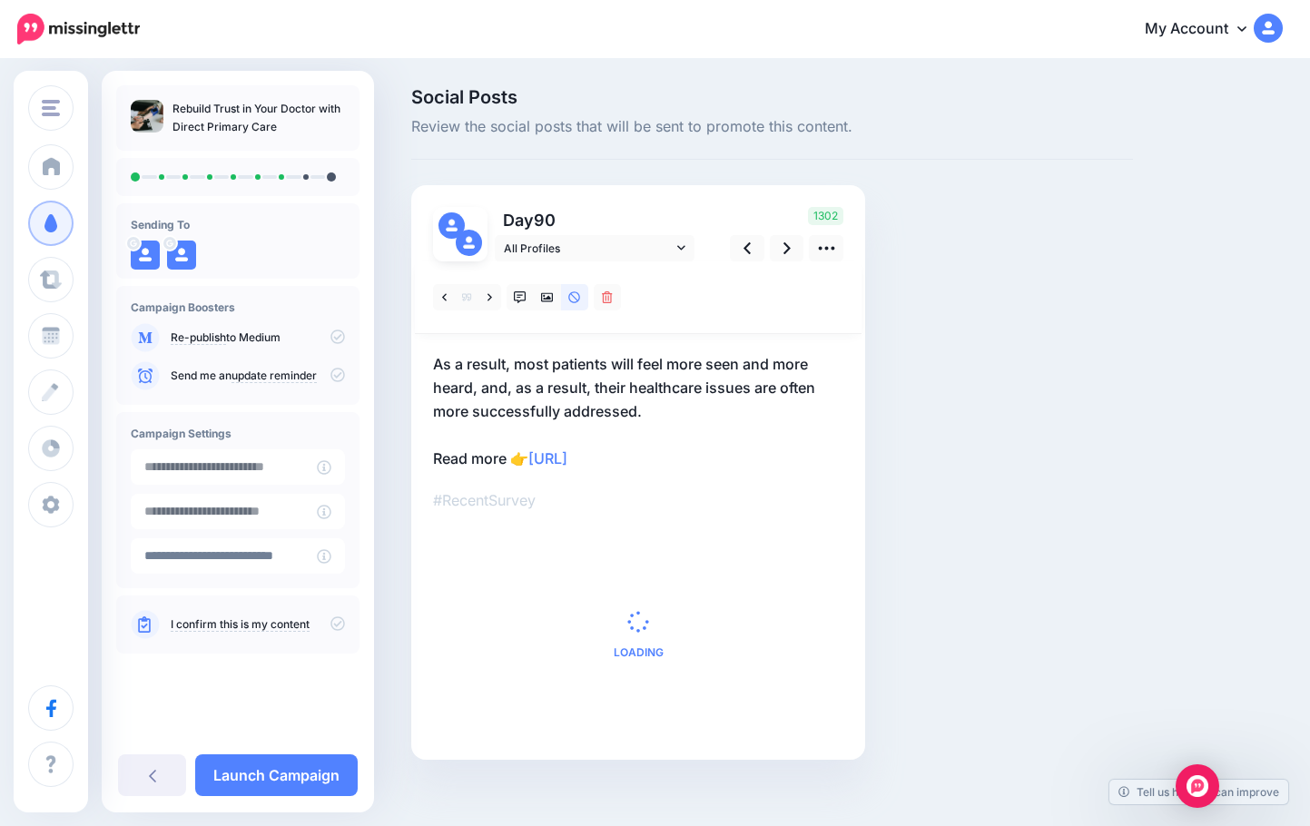
click at [519, 384] on p "As a result, most patients will feel more seen and more heard, and, as a result…" at bounding box center [638, 411] width 410 height 118
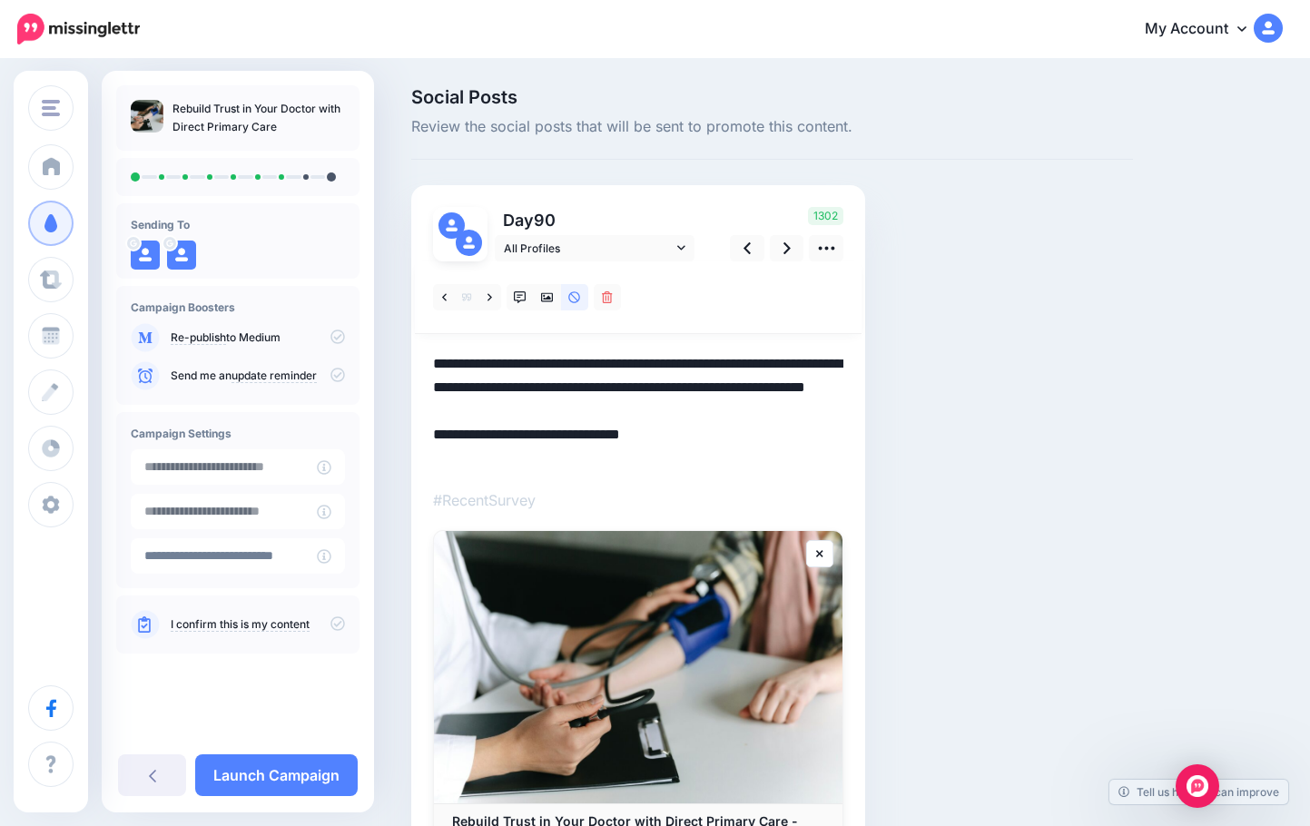
drag, startPoint x: 525, startPoint y: 363, endPoint x: 389, endPoint y: 362, distance: 136.2
click at [389, 362] on div "Social Posts Review the social posts that will be sent to promote this content.…" at bounding box center [655, 518] width 1310 height 915
type textarea "**********"
click at [788, 249] on icon at bounding box center [787, 248] width 7 height 12
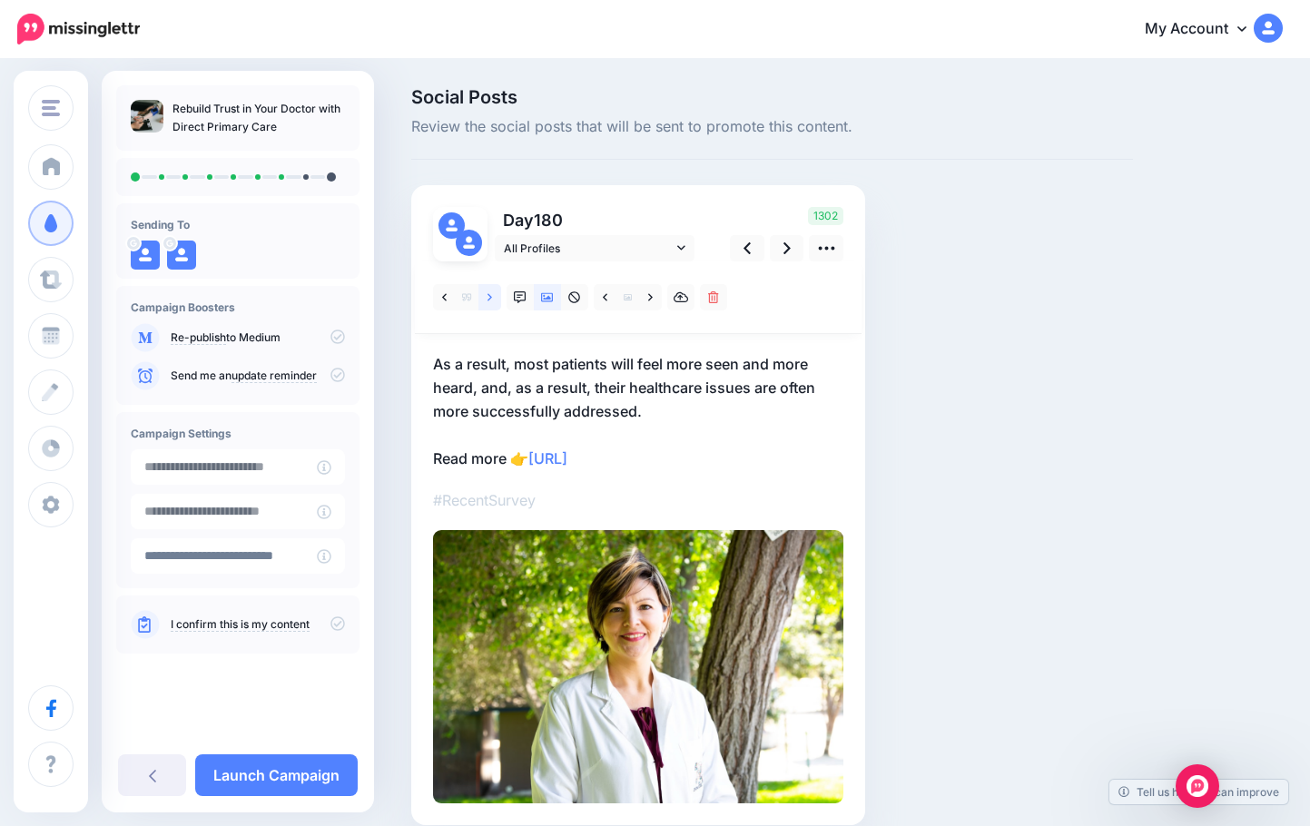
click at [486, 301] on link at bounding box center [490, 297] width 23 height 26
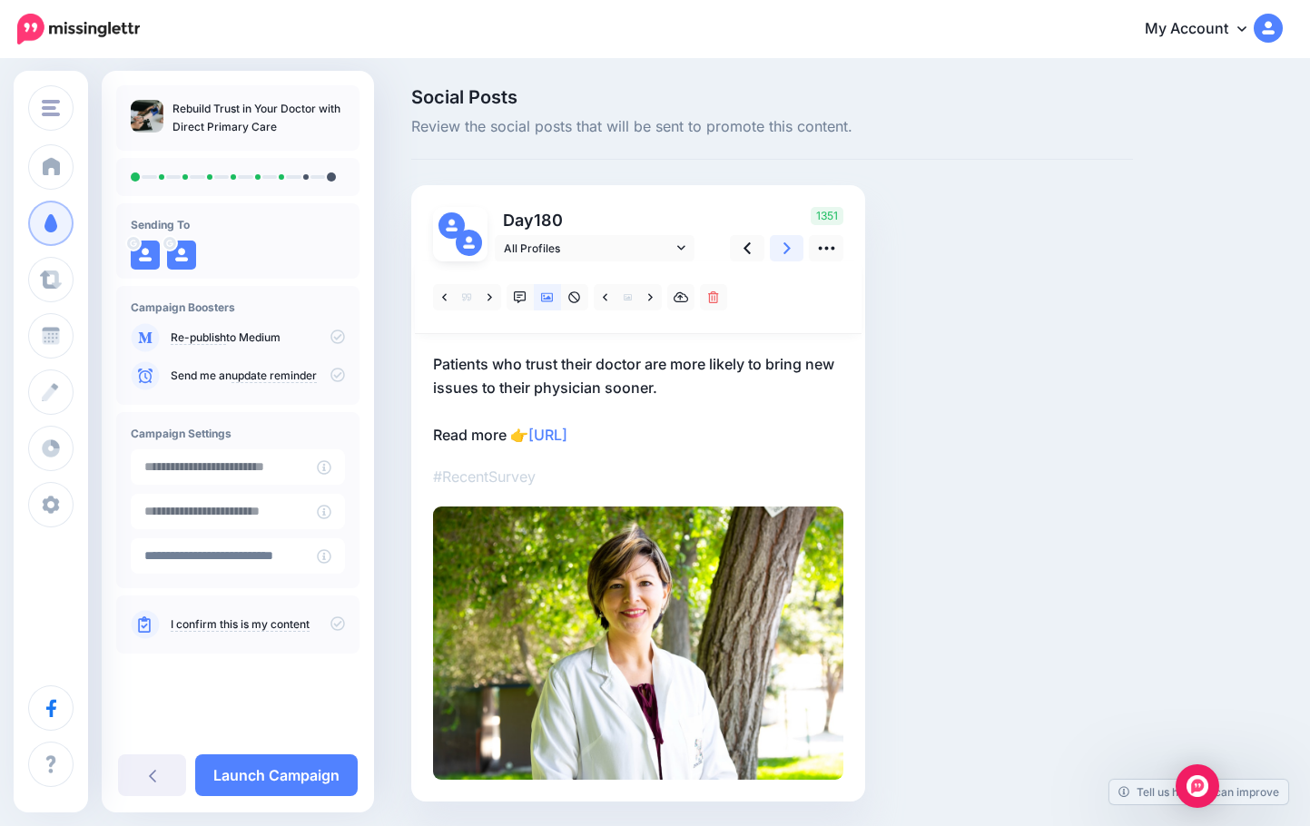
click at [782, 247] on link at bounding box center [787, 248] width 35 height 26
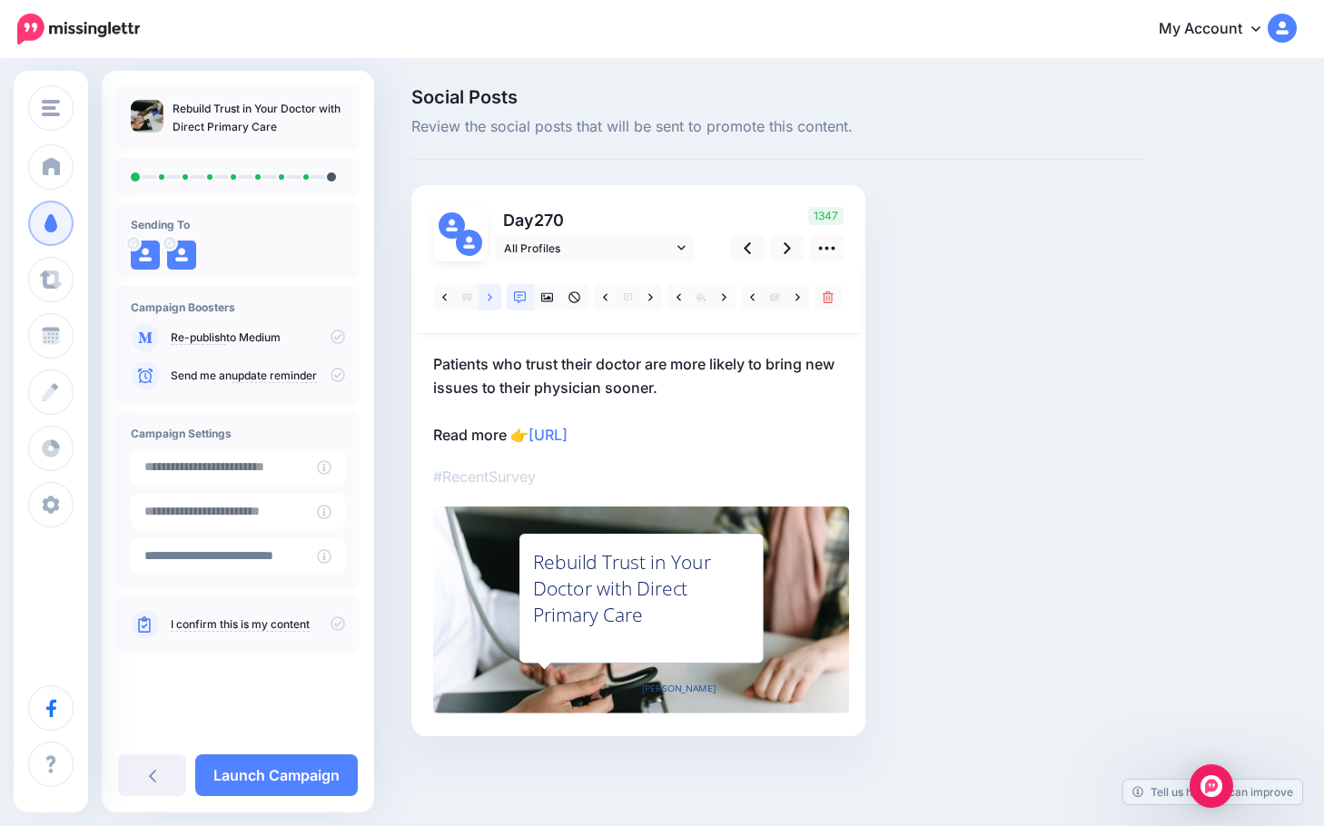
click at [489, 301] on icon at bounding box center [490, 296] width 5 height 7
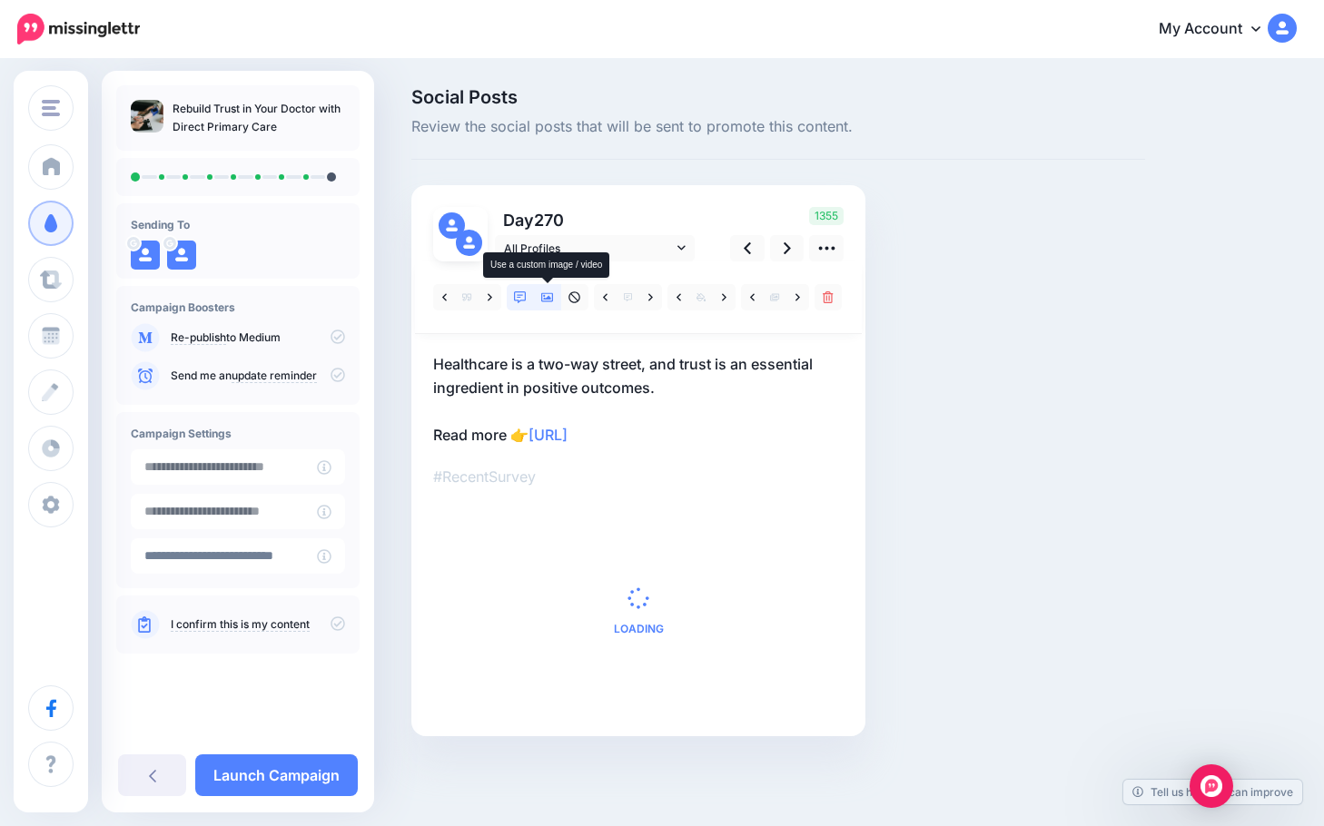
click at [548, 298] on icon at bounding box center [547, 297] width 13 height 9
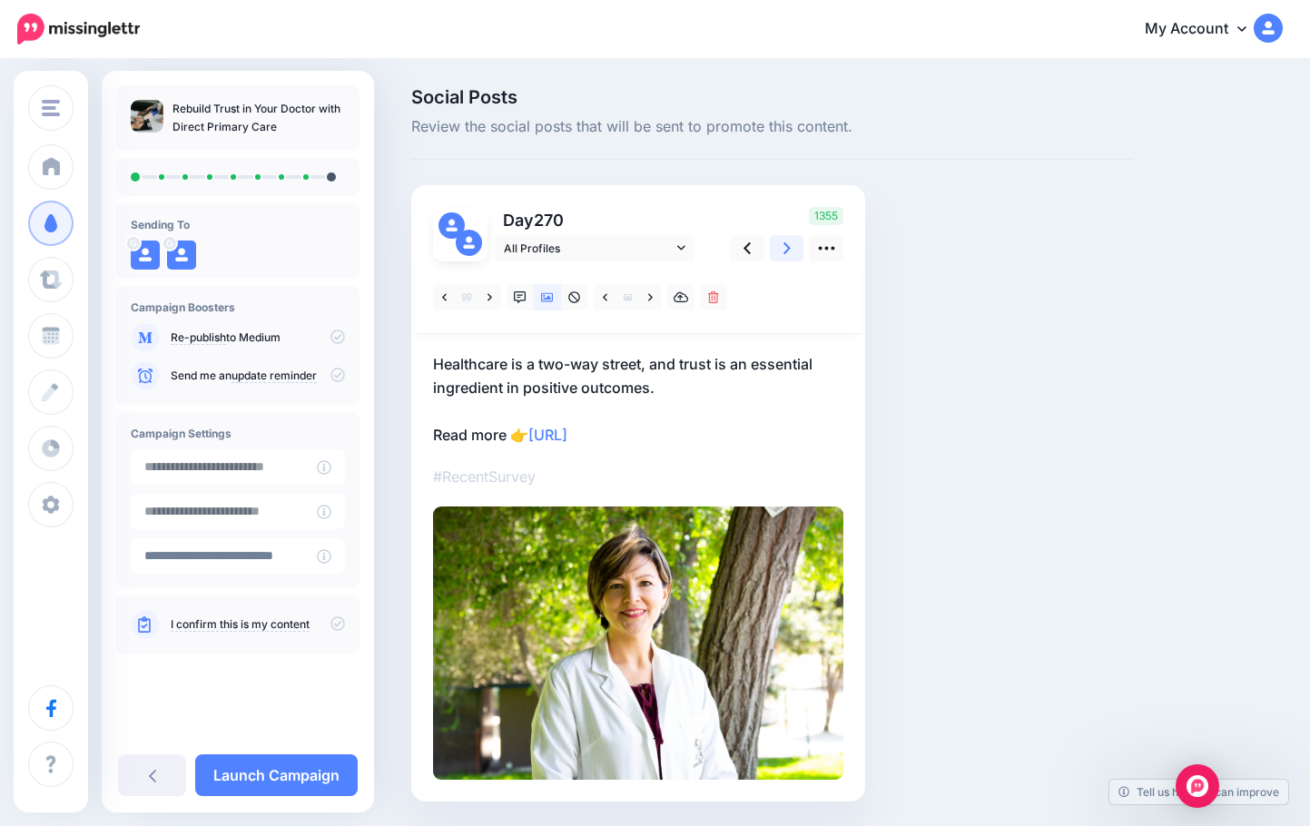
click at [780, 241] on link at bounding box center [787, 248] width 35 height 26
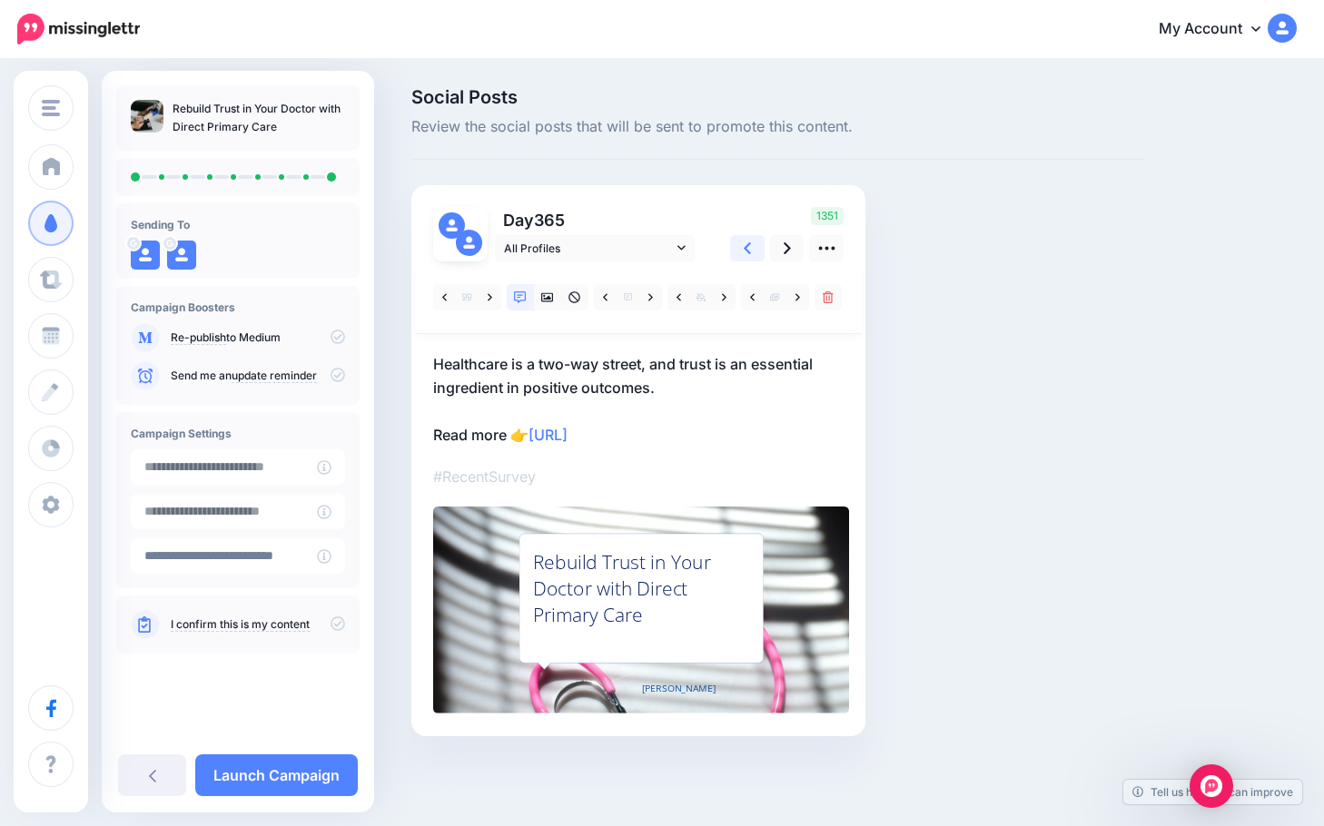
click at [759, 246] on link at bounding box center [747, 248] width 35 height 26
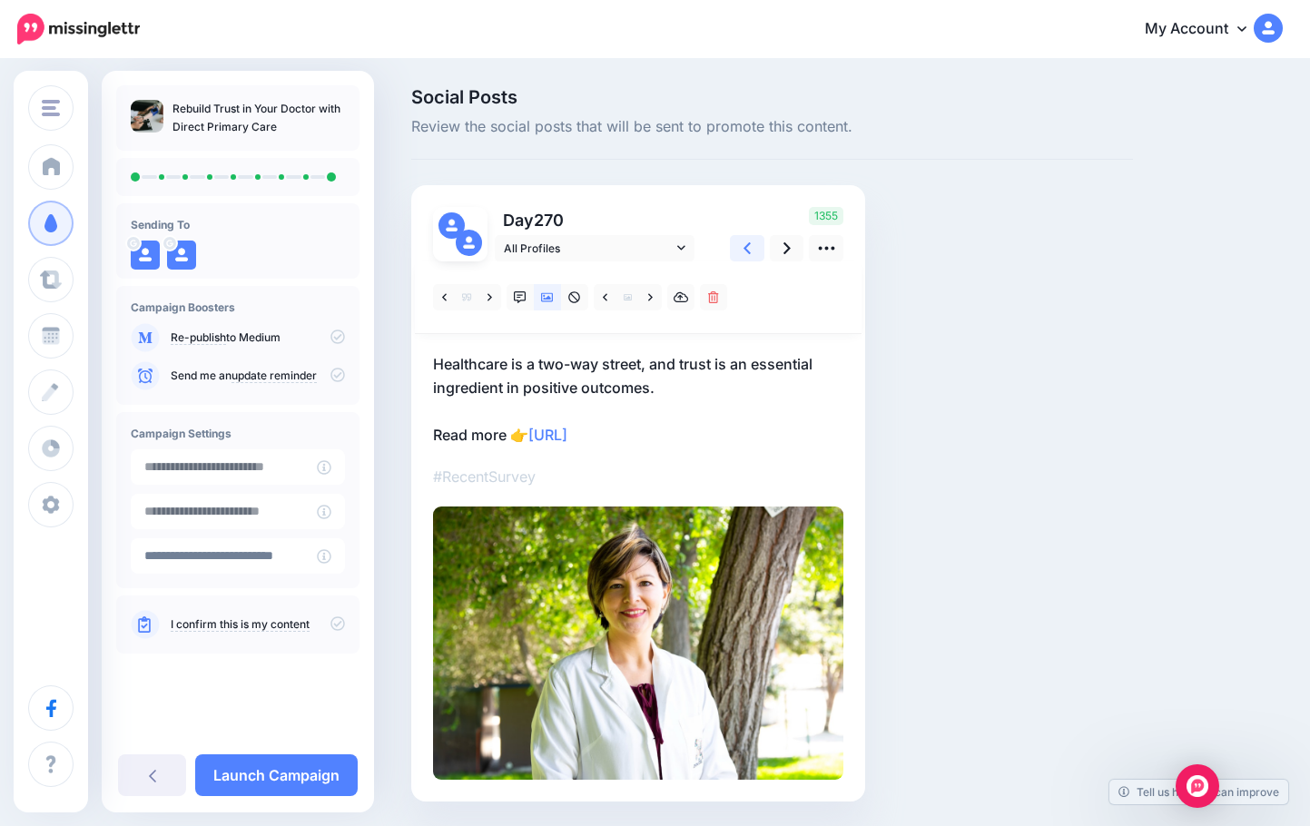
click at [756, 248] on link at bounding box center [747, 248] width 35 height 26
click at [777, 252] on link at bounding box center [787, 248] width 35 height 26
click at [649, 298] on icon at bounding box center [650, 297] width 5 height 13
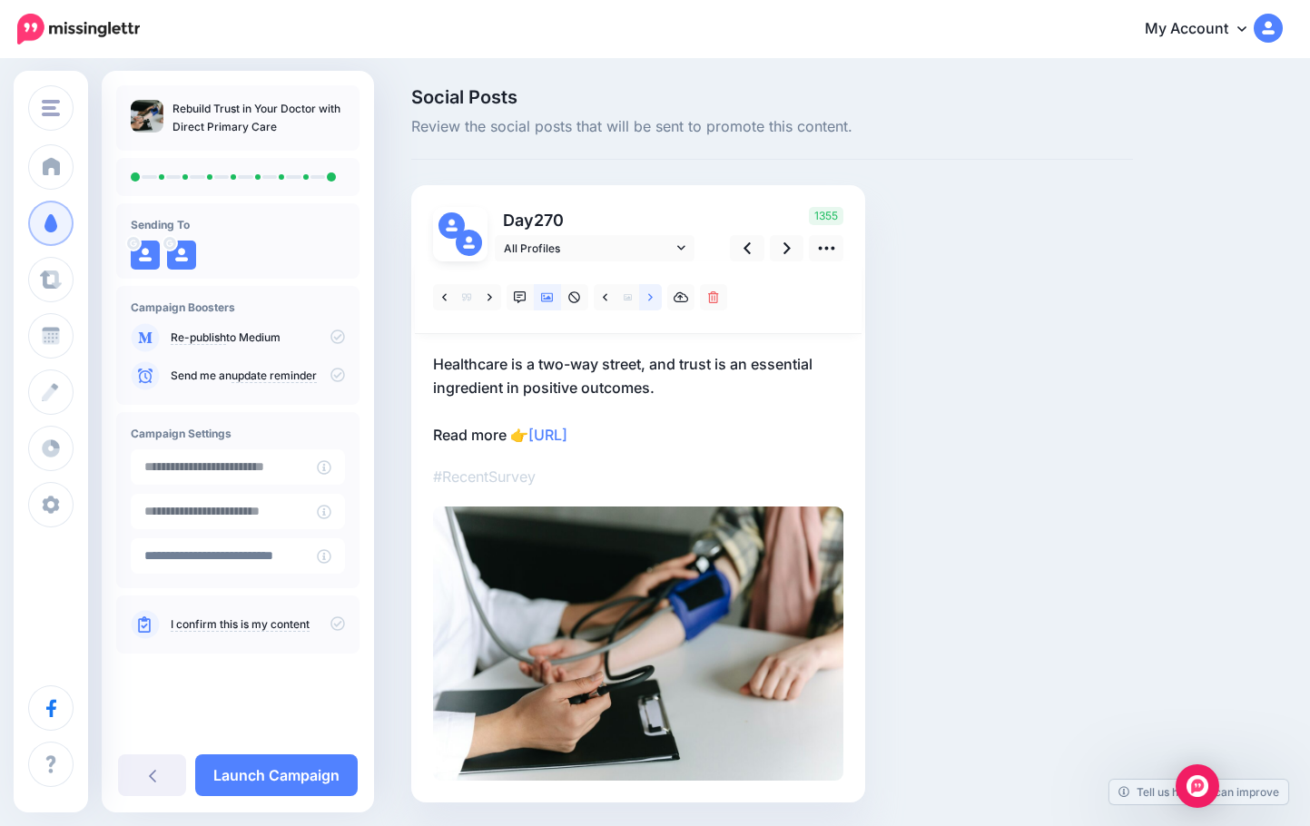
click at [649, 298] on icon at bounding box center [650, 297] width 5 height 13
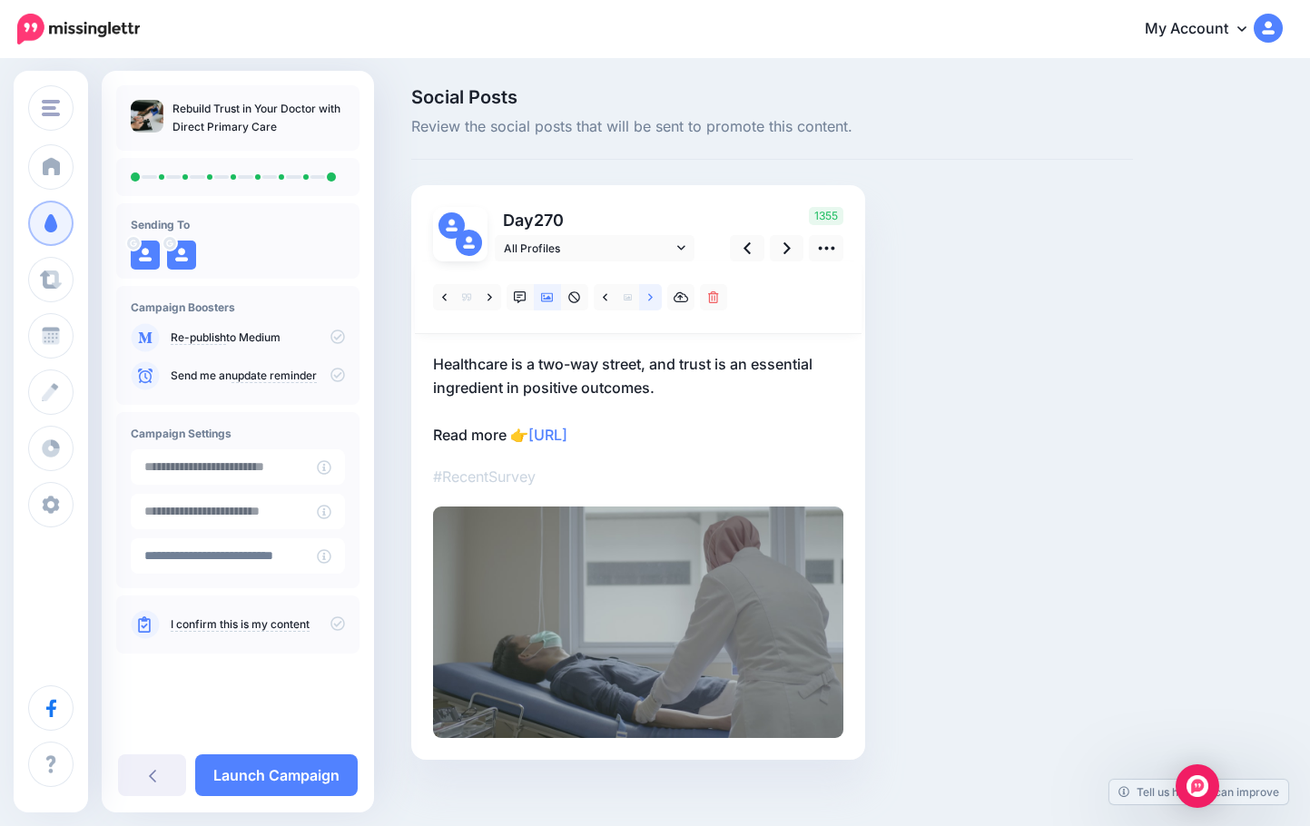
click at [649, 298] on icon at bounding box center [650, 297] width 5 height 13
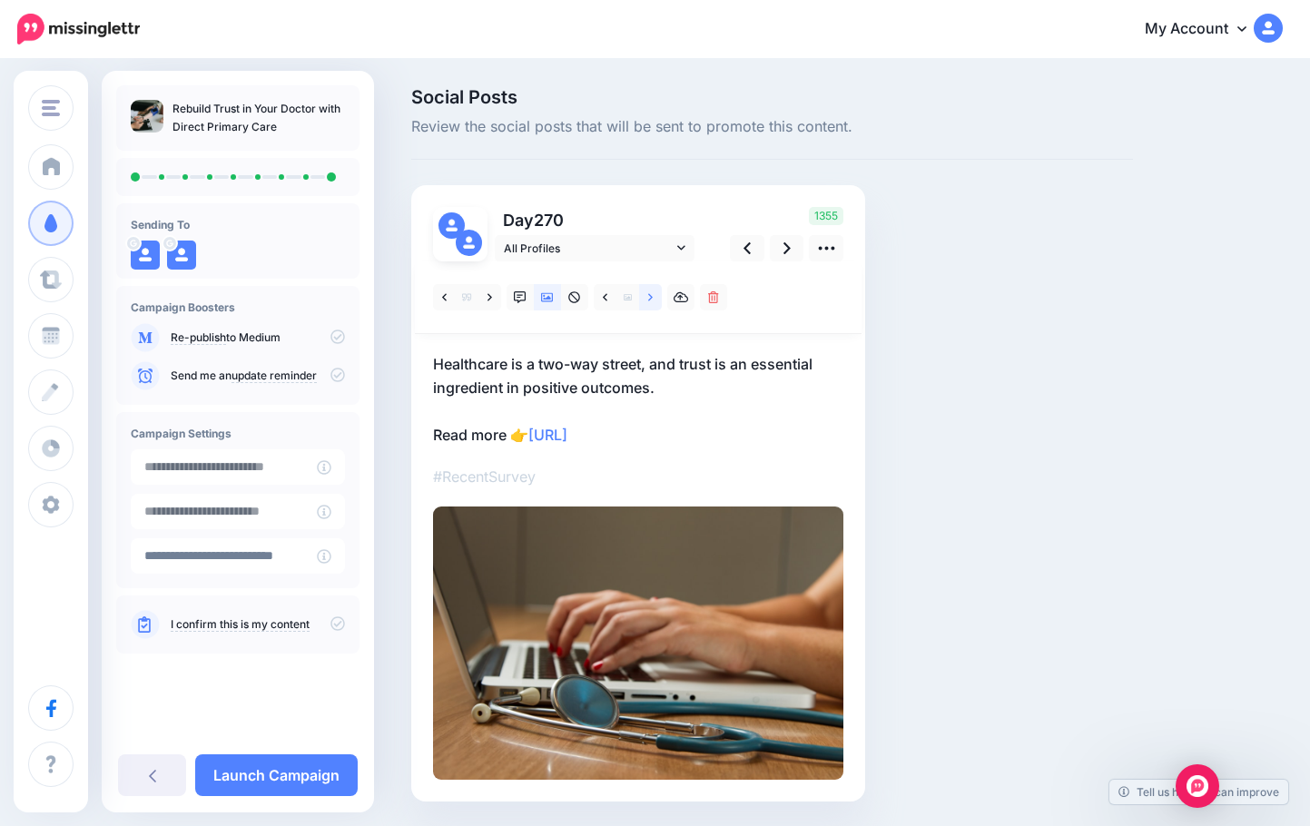
click at [649, 298] on icon at bounding box center [650, 297] width 5 height 13
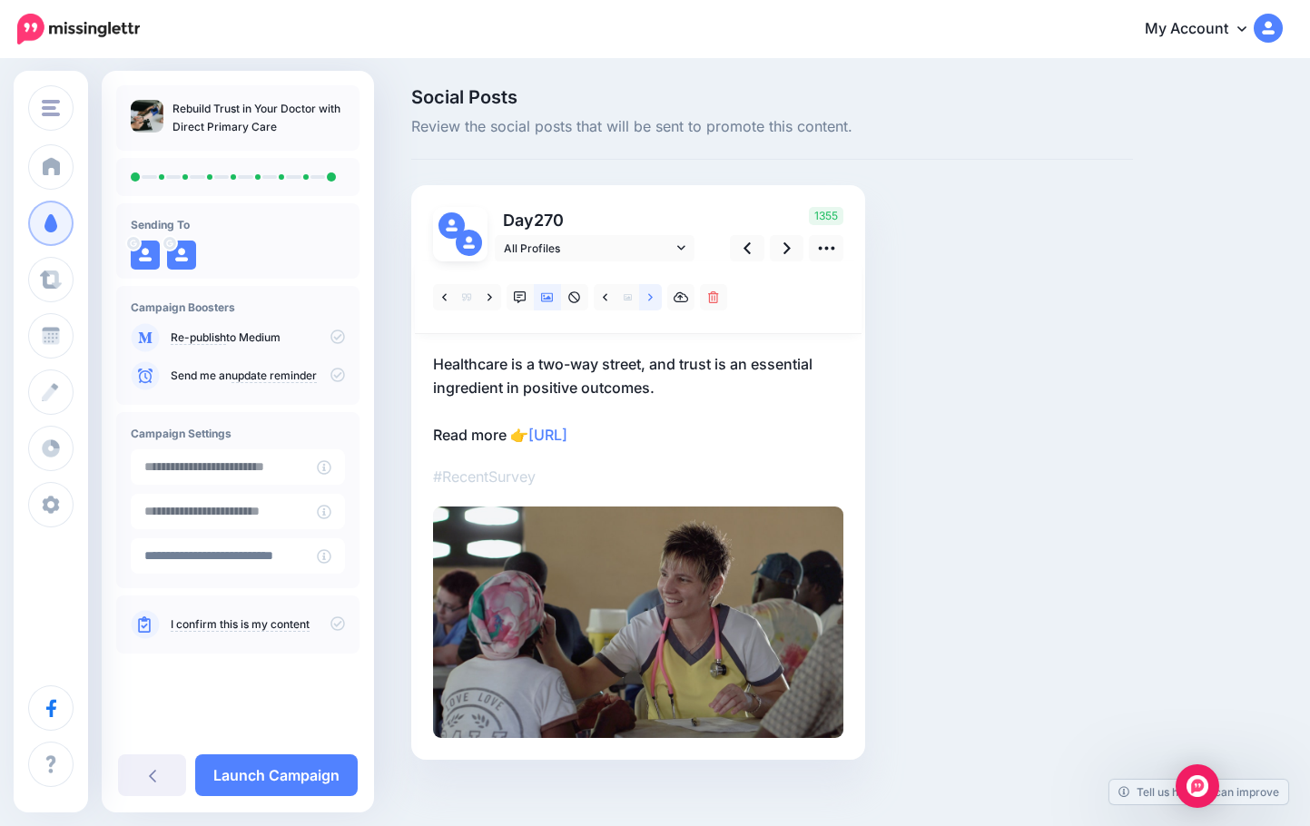
click at [649, 298] on icon at bounding box center [650, 297] width 5 height 13
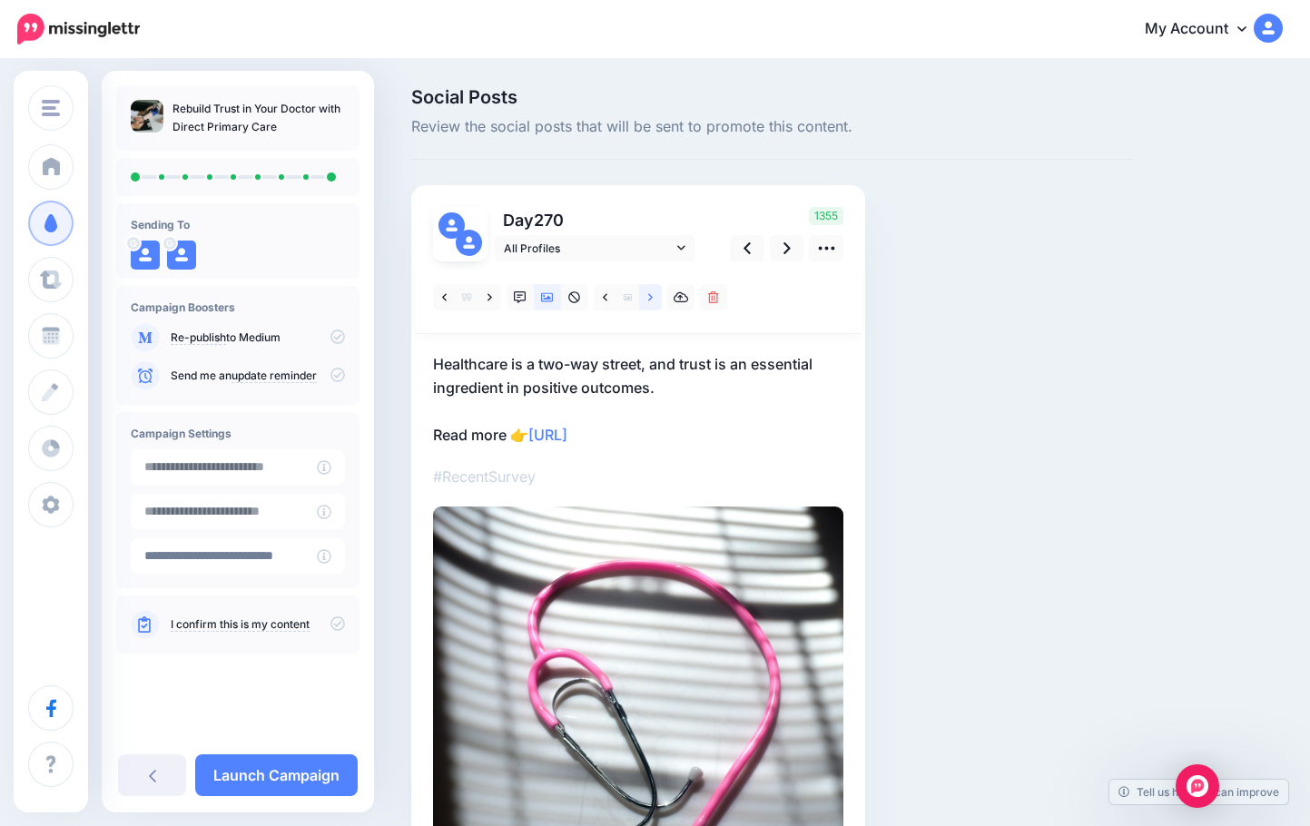
click at [649, 298] on icon at bounding box center [650, 297] width 5 height 13
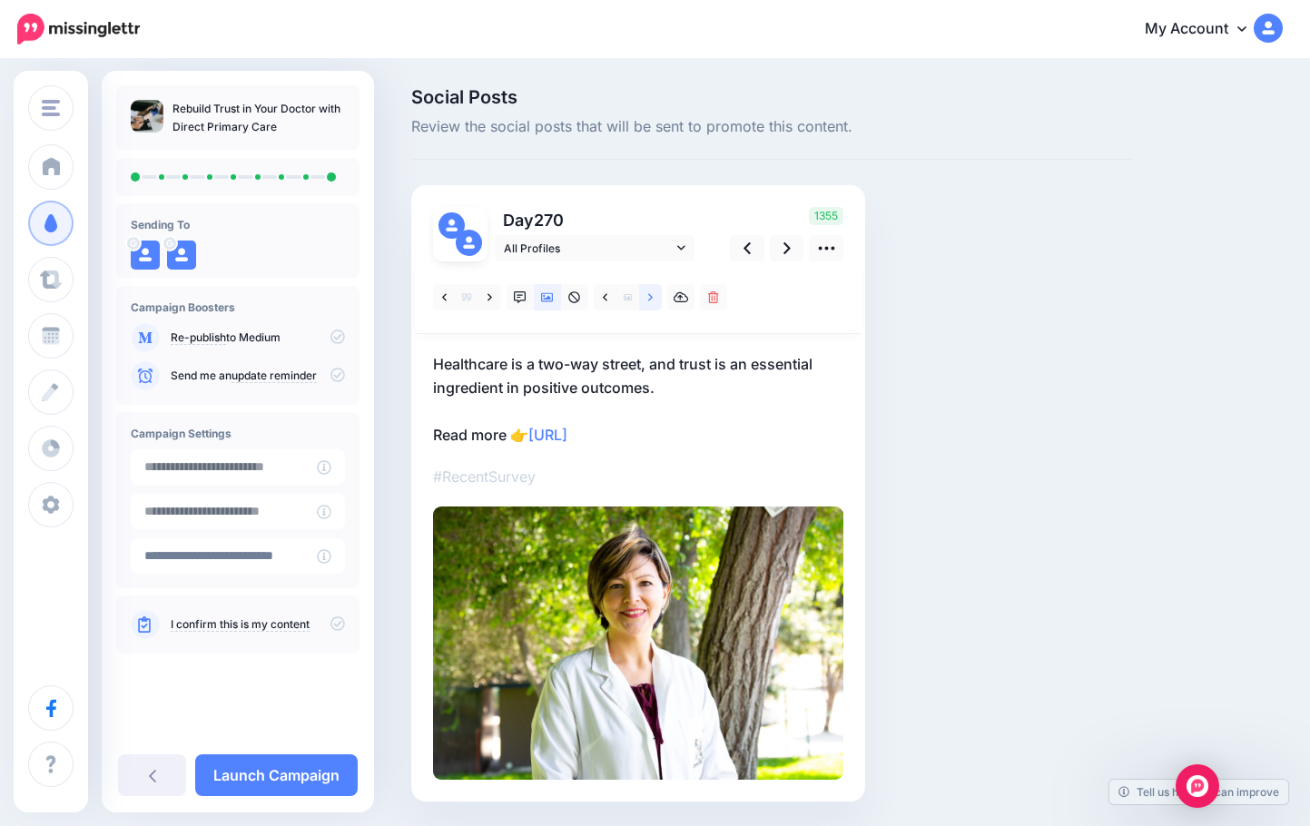
click at [649, 298] on icon at bounding box center [650, 297] width 5 height 13
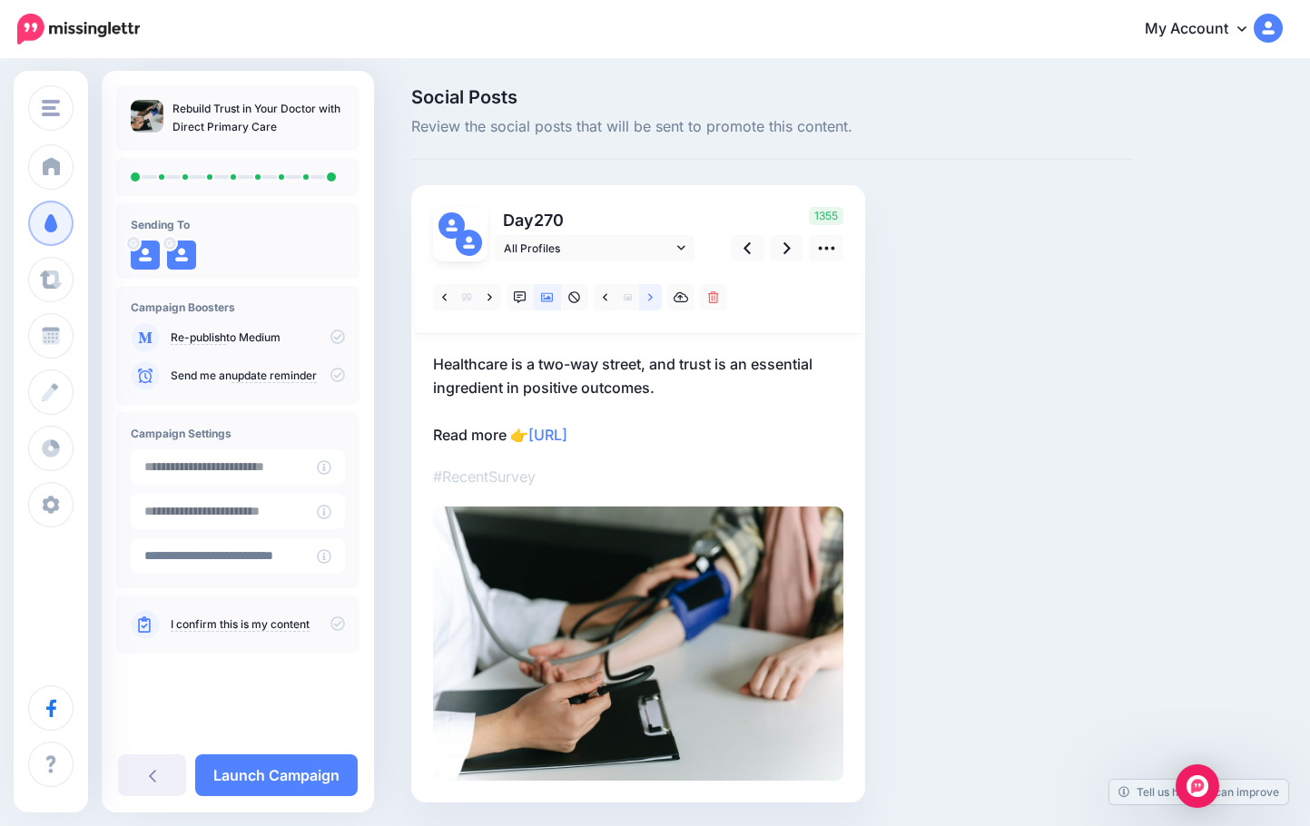
click at [649, 297] on icon at bounding box center [650, 297] width 5 height 13
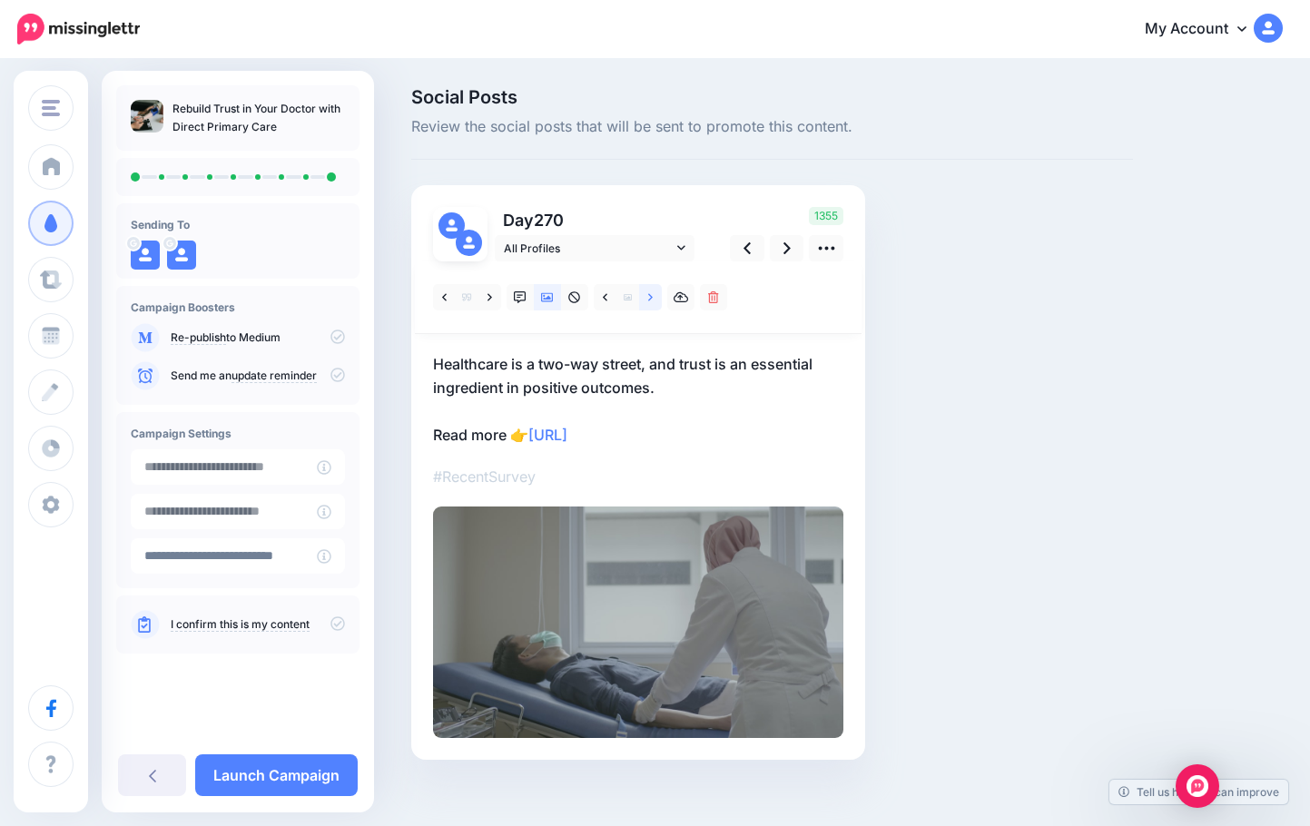
click at [649, 297] on icon at bounding box center [650, 297] width 5 height 13
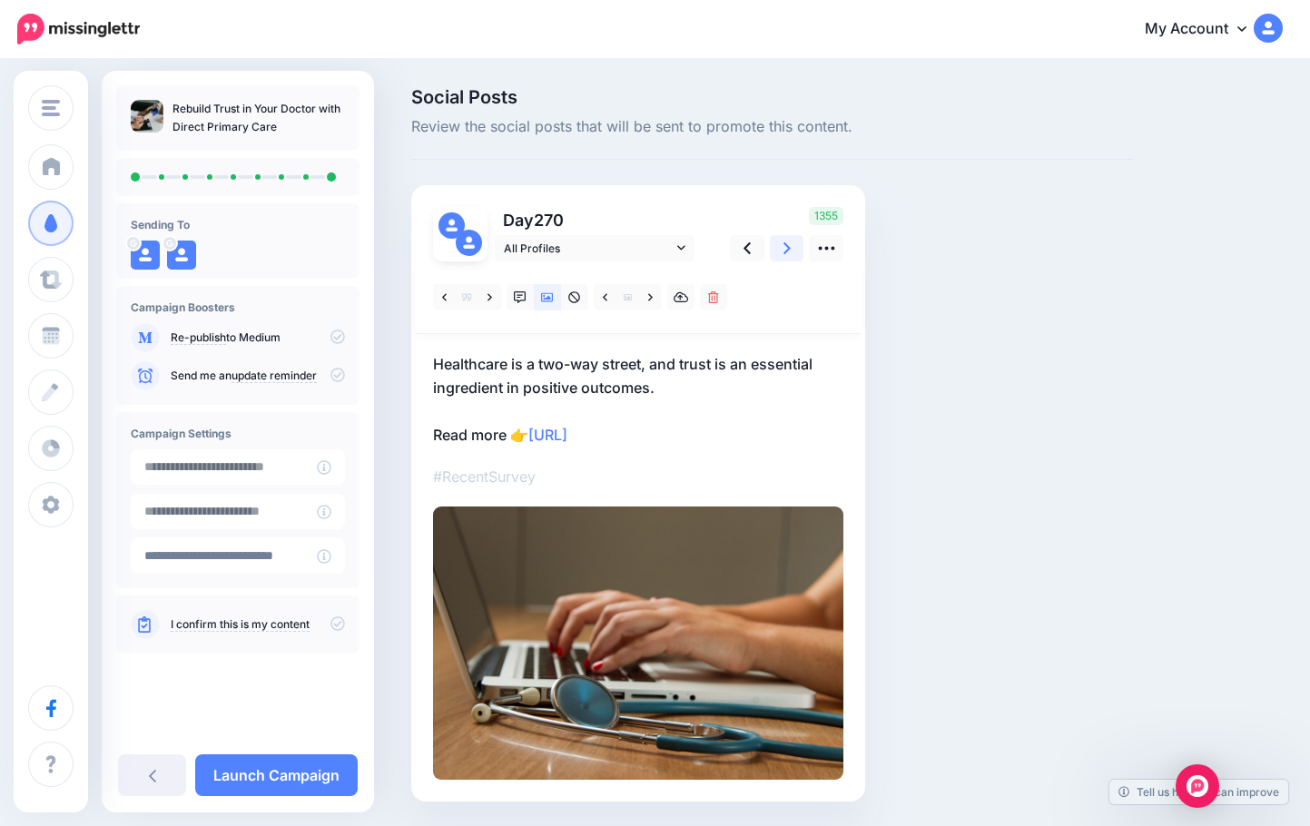
click at [796, 247] on link at bounding box center [787, 248] width 35 height 26
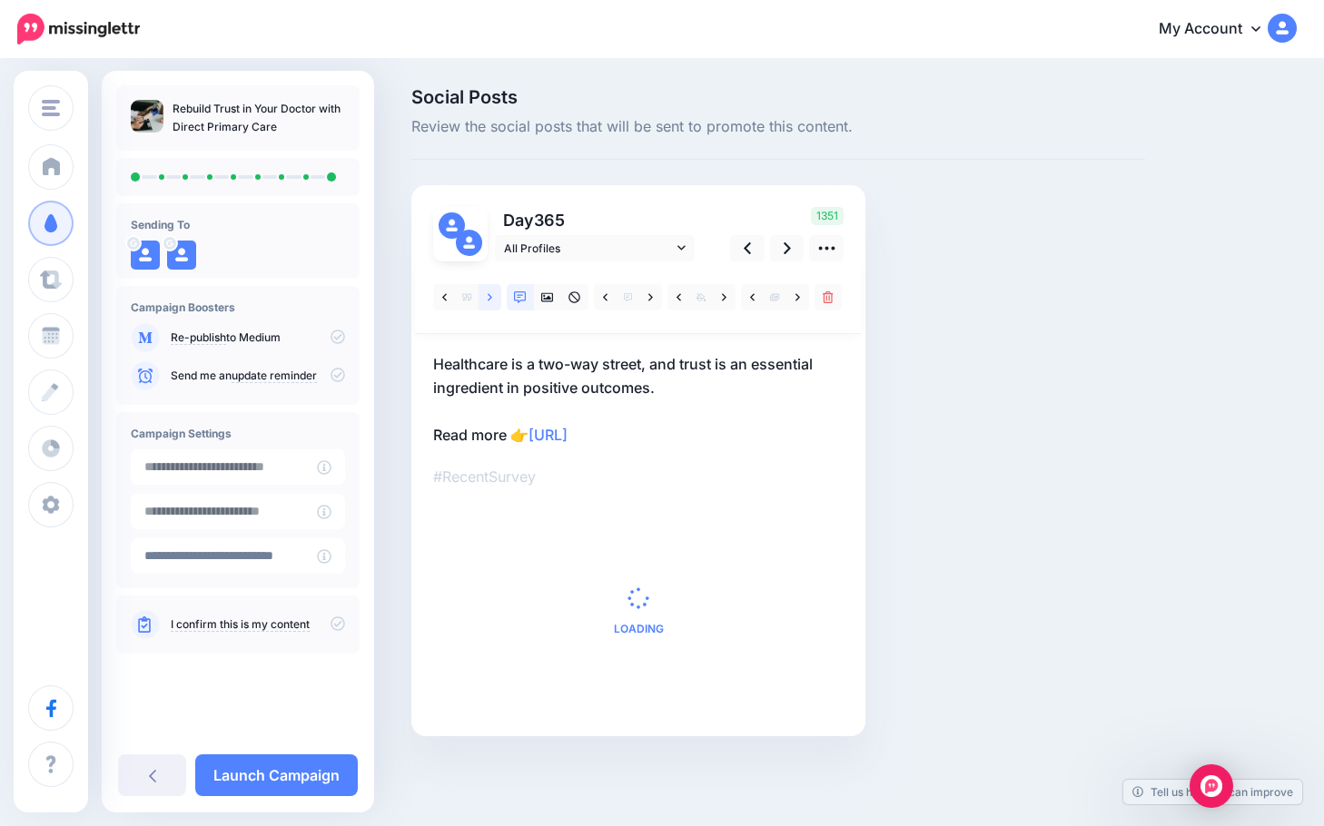
click at [499, 294] on link at bounding box center [490, 297] width 23 height 26
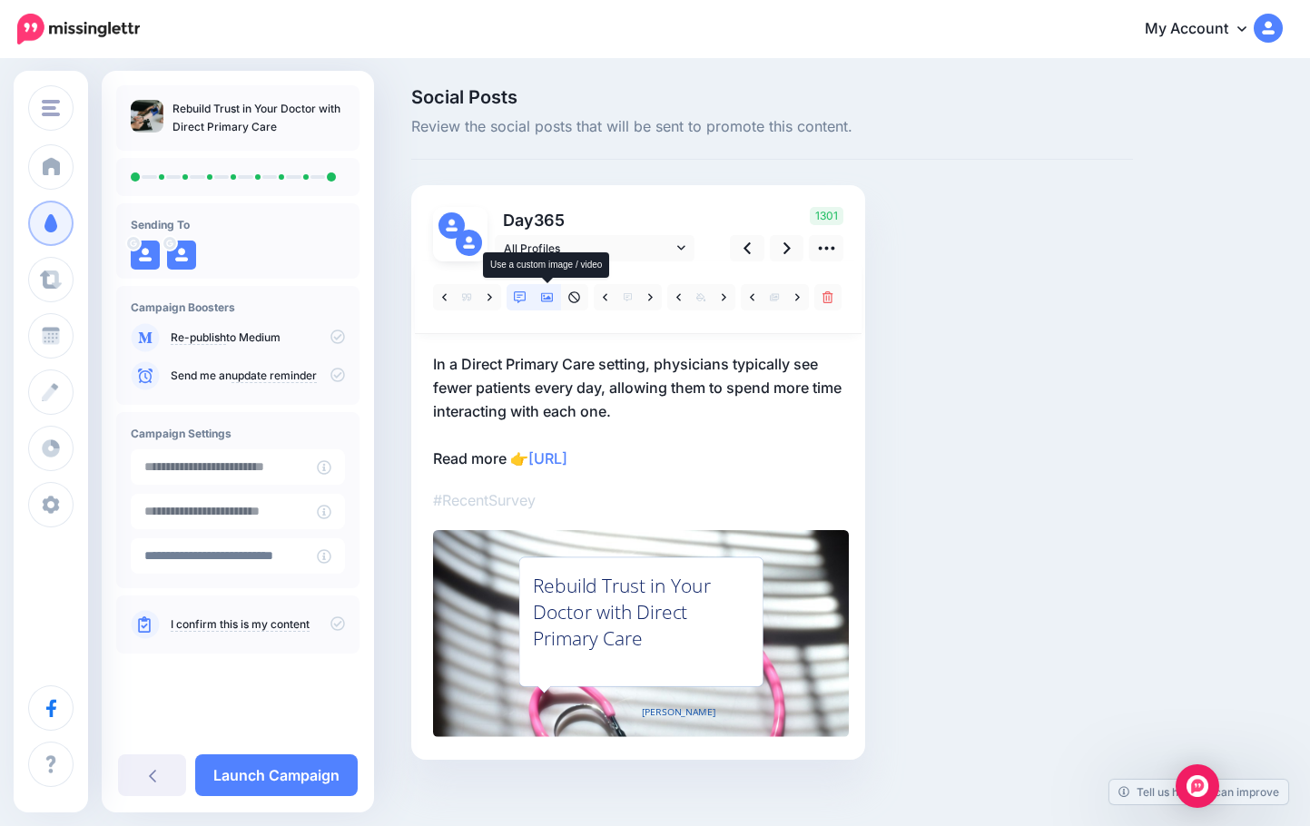
click at [549, 302] on icon at bounding box center [547, 297] width 13 height 13
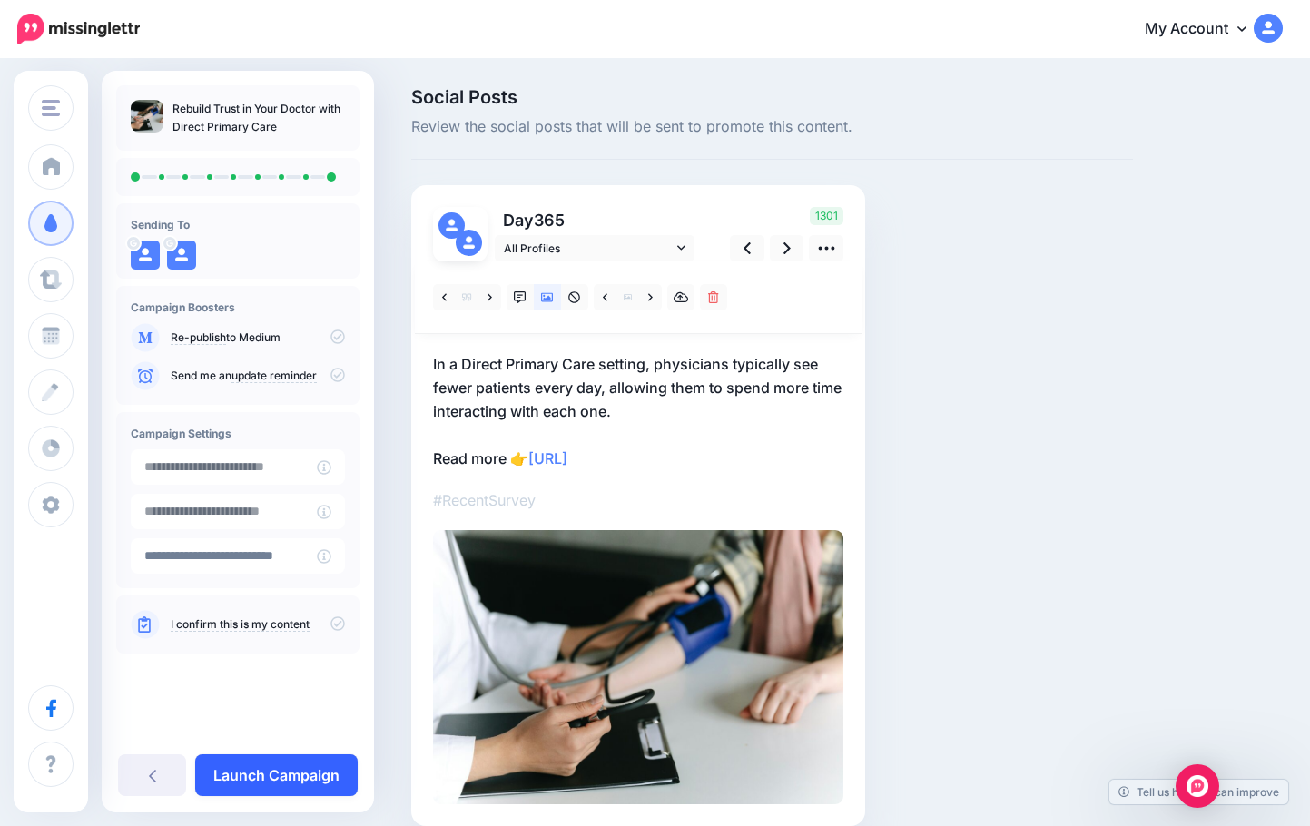
click at [335, 775] on link "Launch Campaign" at bounding box center [276, 776] width 163 height 42
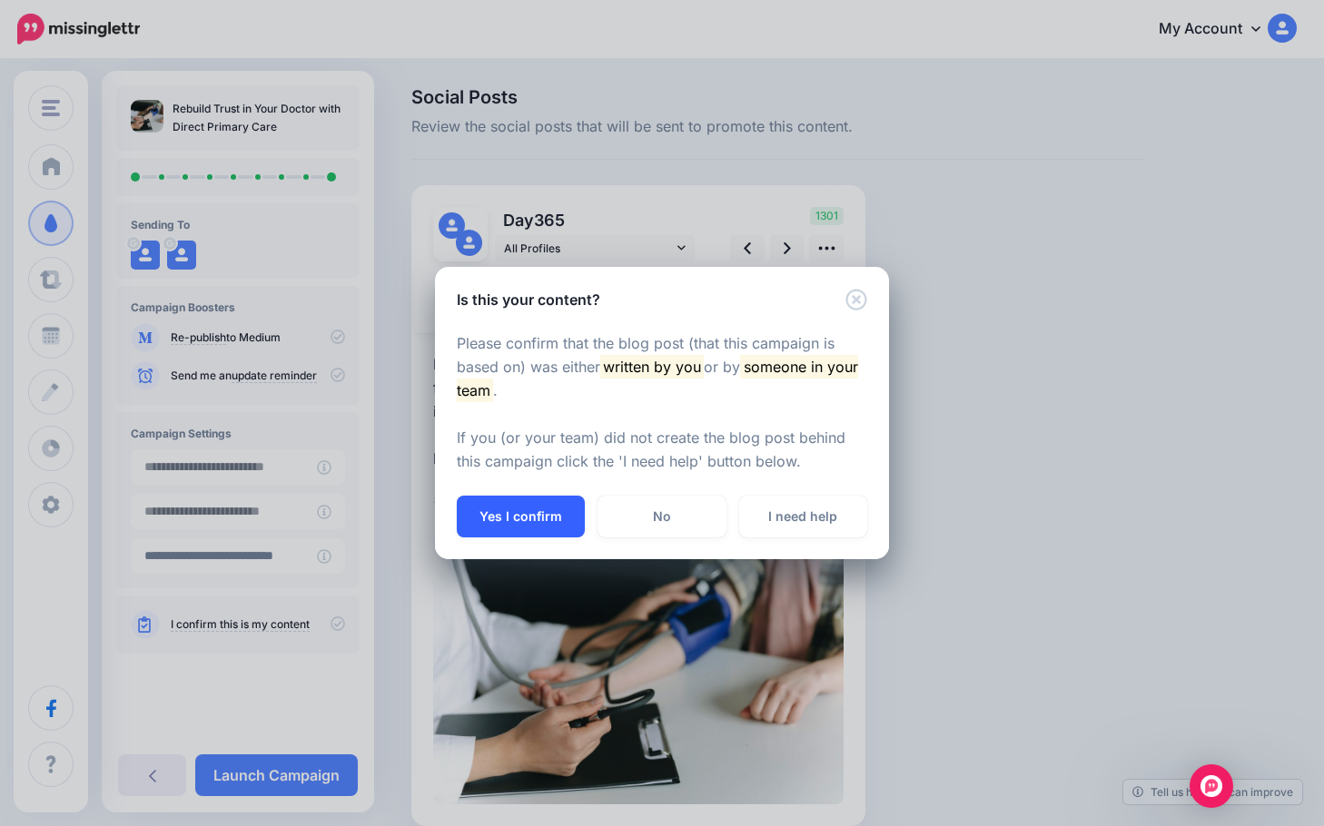
click at [562, 516] on button "Yes I confirm" at bounding box center [521, 517] width 128 height 42
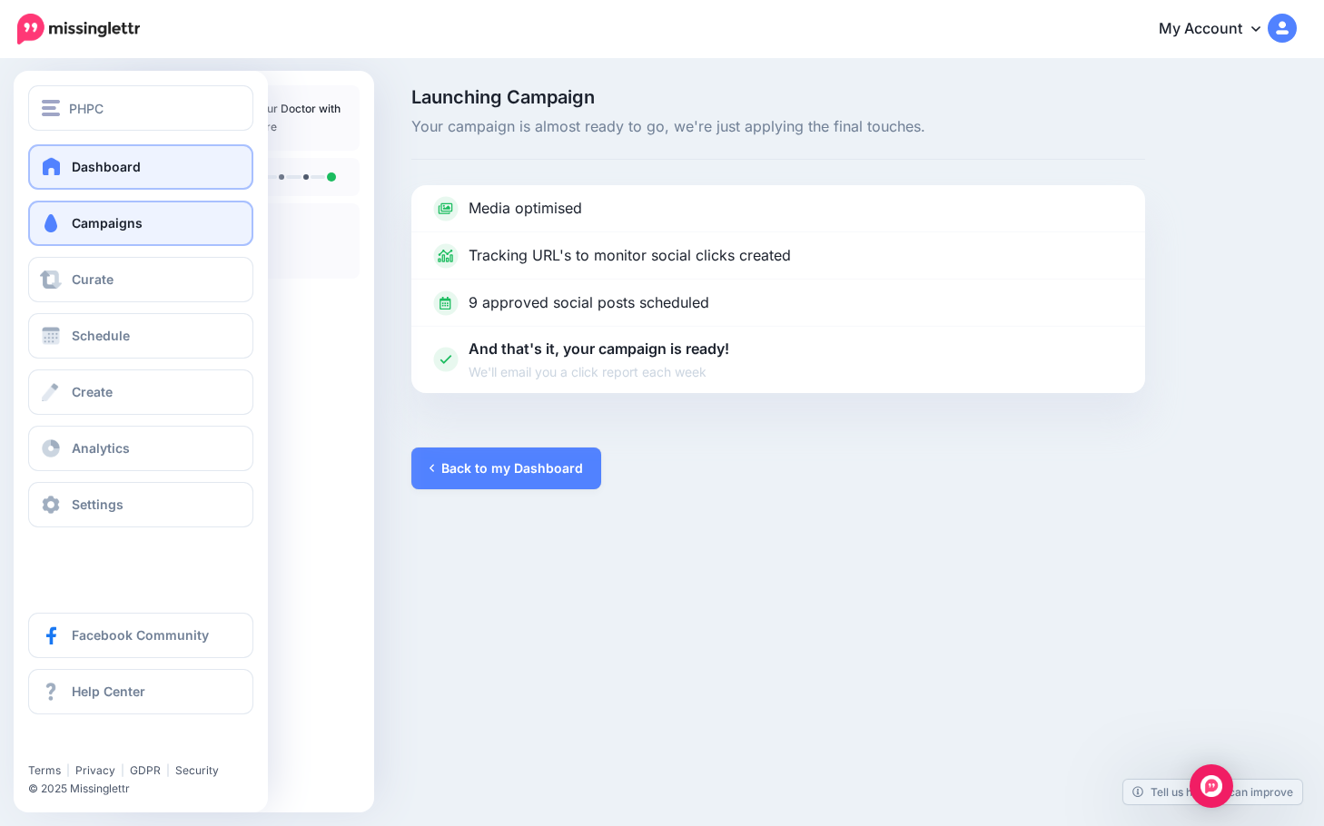
click at [78, 169] on span "Dashboard" at bounding box center [106, 166] width 69 height 15
